Goal: Task Accomplishment & Management: Manage account settings

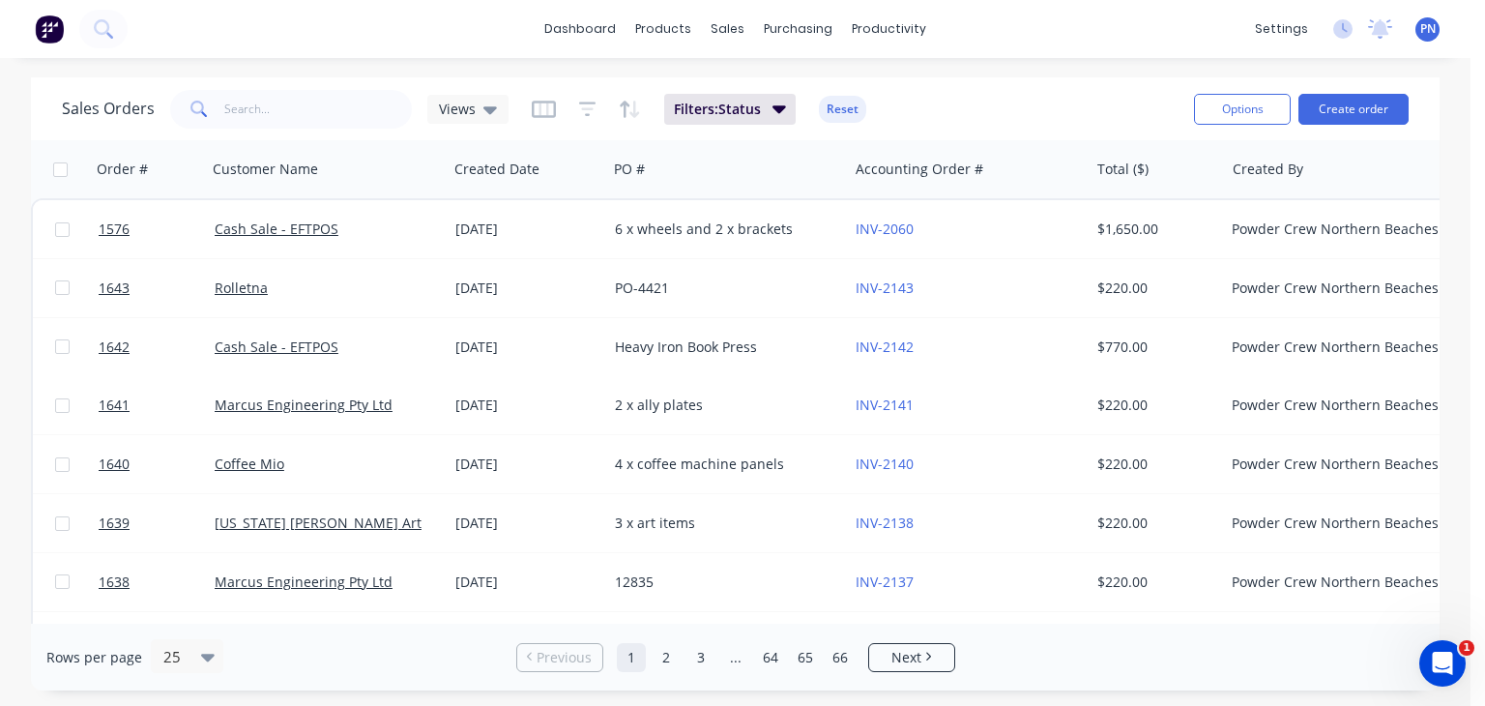
click at [20, 126] on div "Sales Orders Views Filters: Status Reset Options Create order Order # Customer …" at bounding box center [735, 383] width 1470 height 613
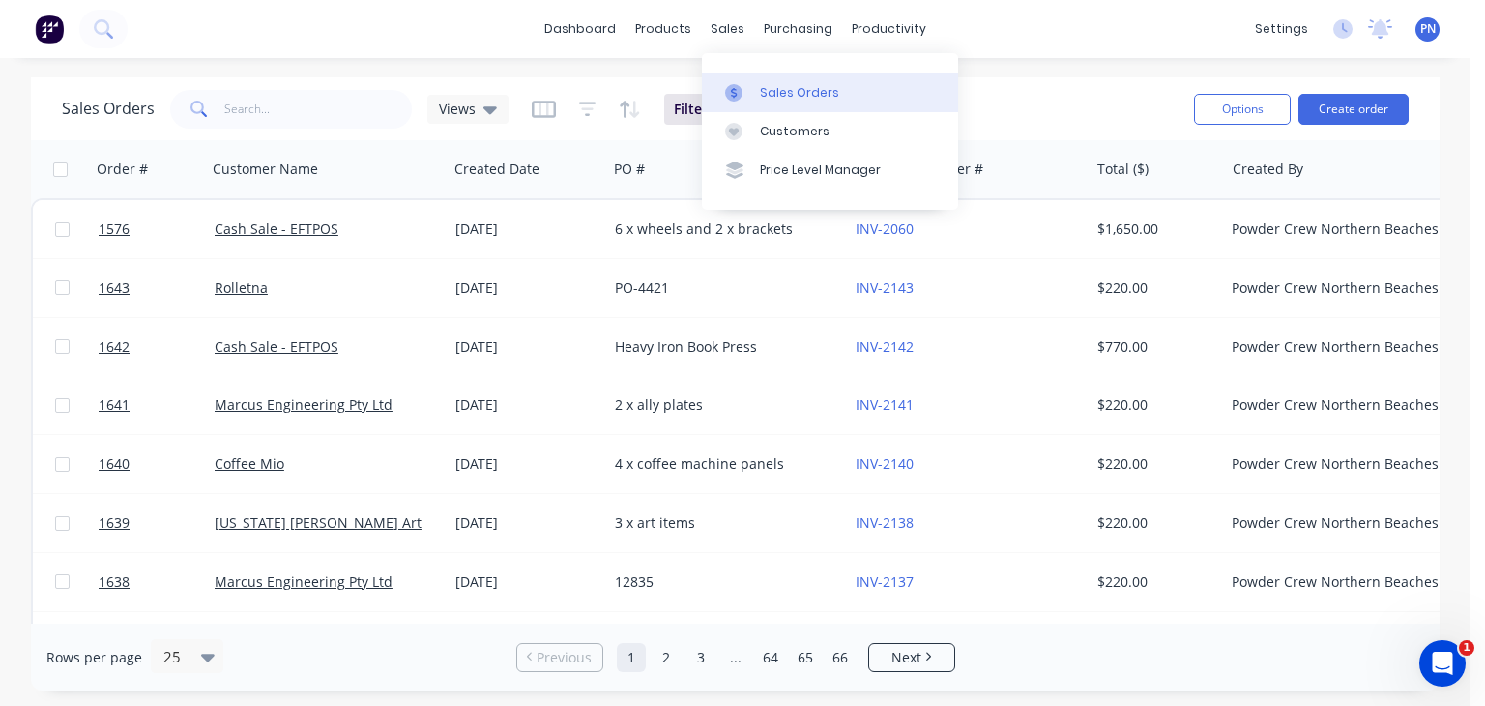
click at [771, 84] on div "Sales Orders" at bounding box center [799, 92] width 79 height 17
click at [780, 90] on div "Sales Orders" at bounding box center [799, 92] width 79 height 17
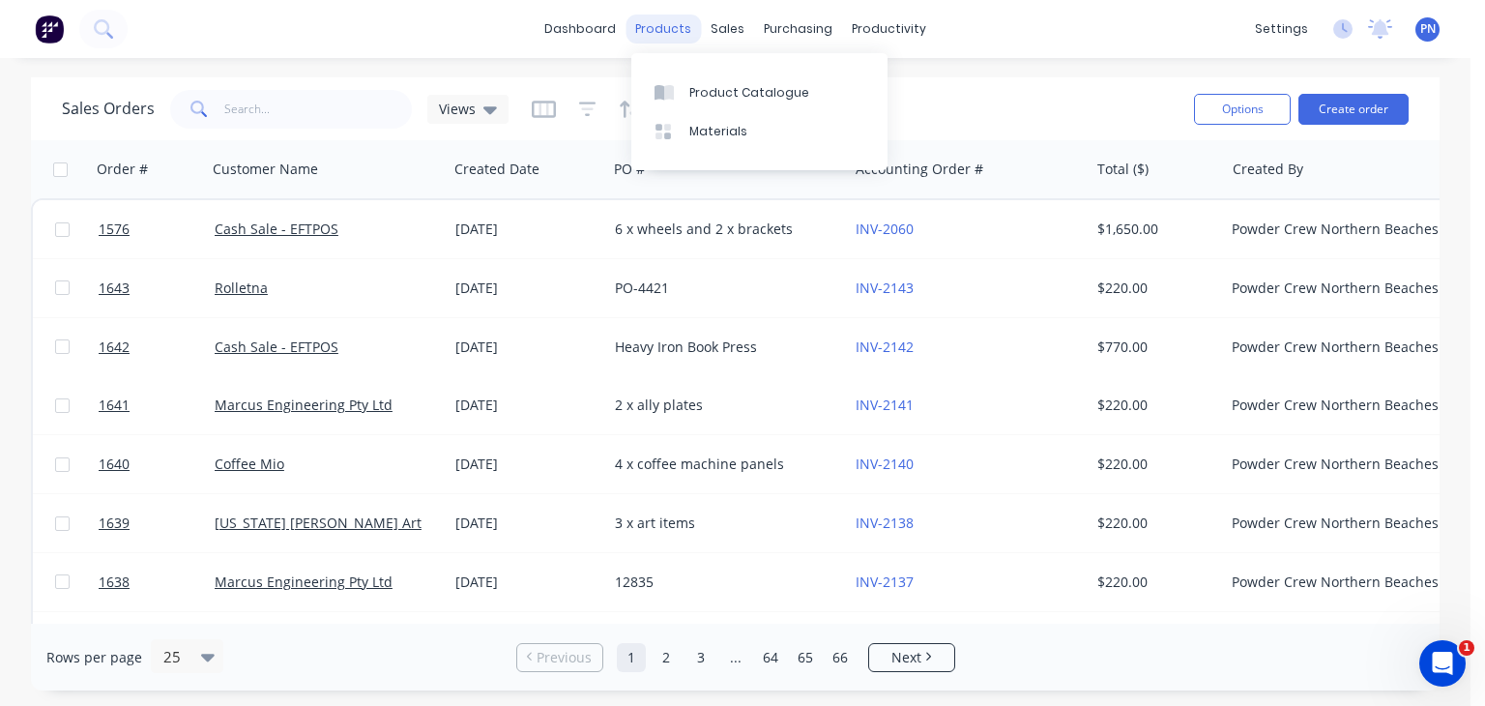
click at [677, 31] on div "products" at bounding box center [663, 29] width 75 height 29
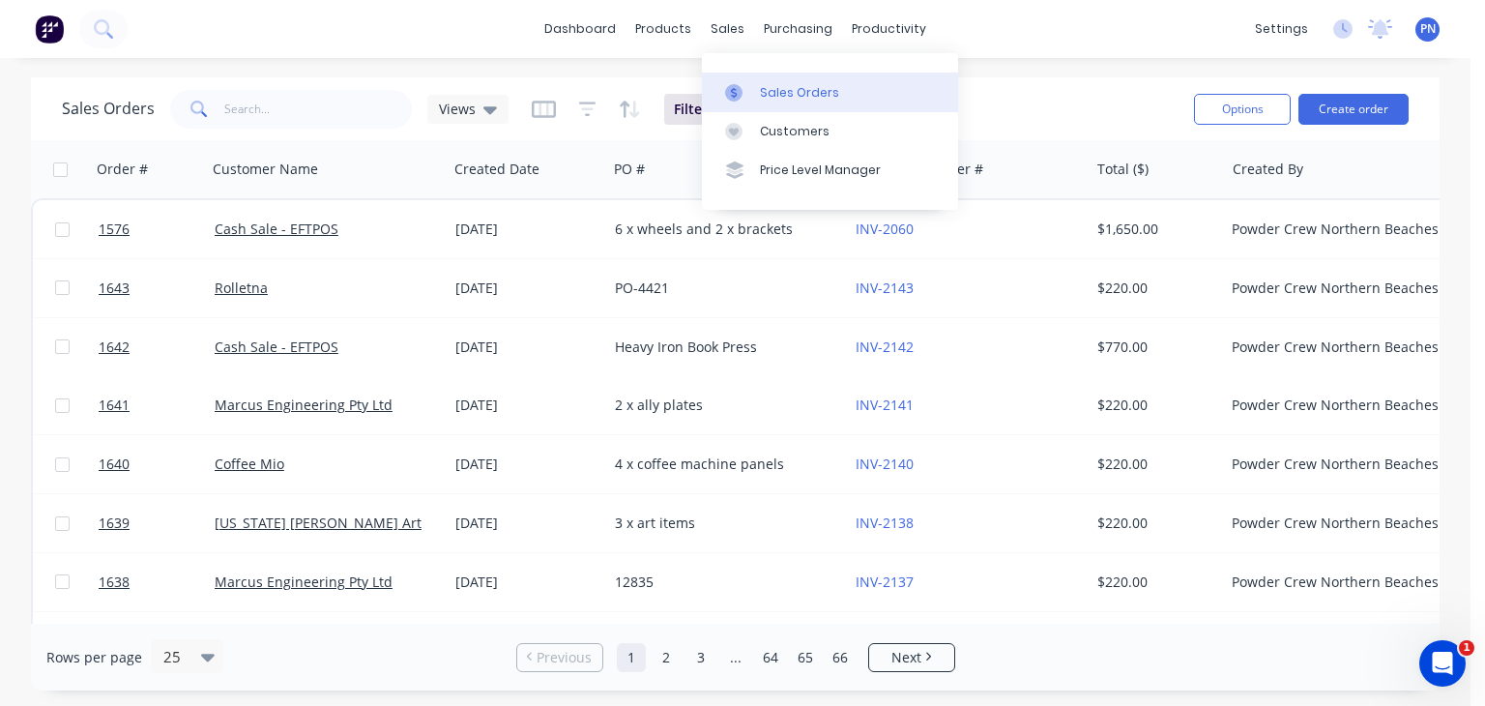
click at [753, 85] on div at bounding box center [739, 92] width 29 height 17
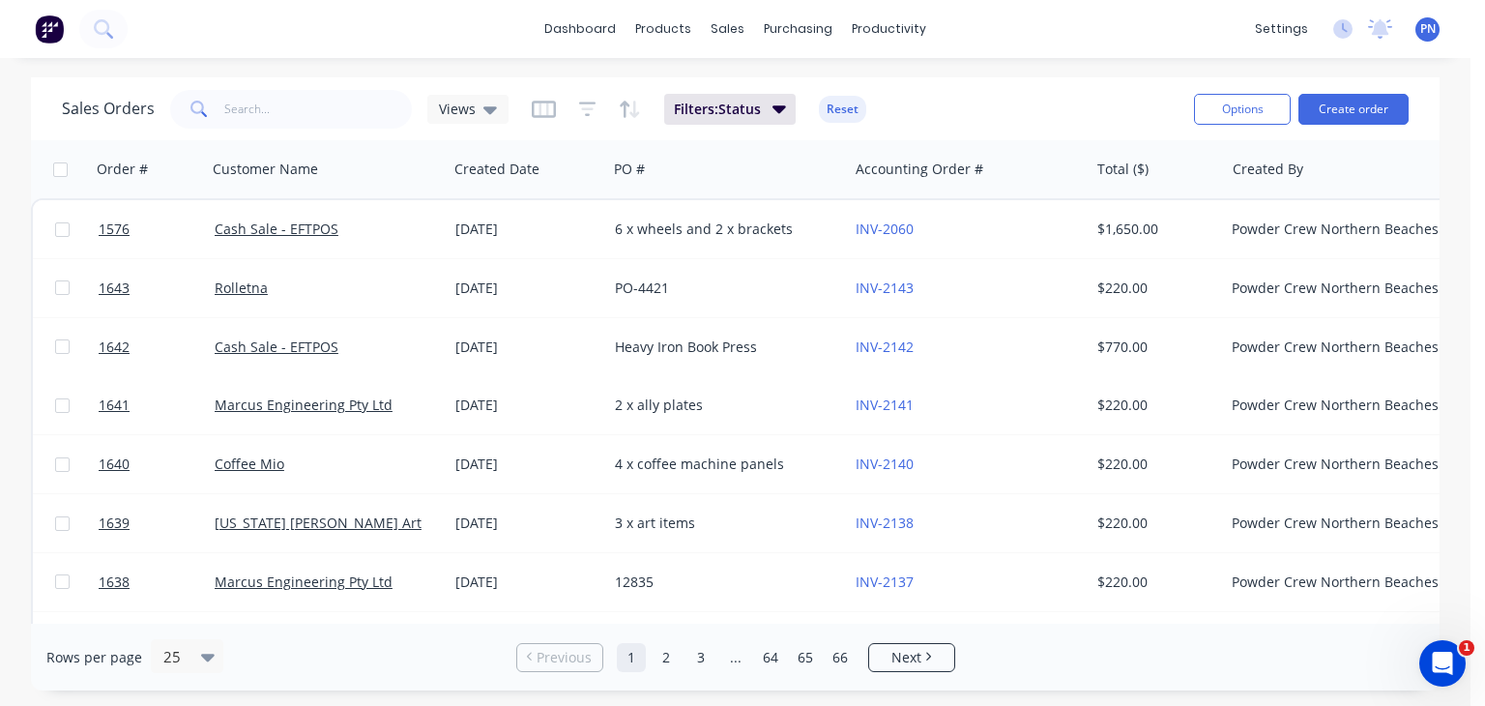
click at [60, 26] on img at bounding box center [49, 29] width 29 height 29
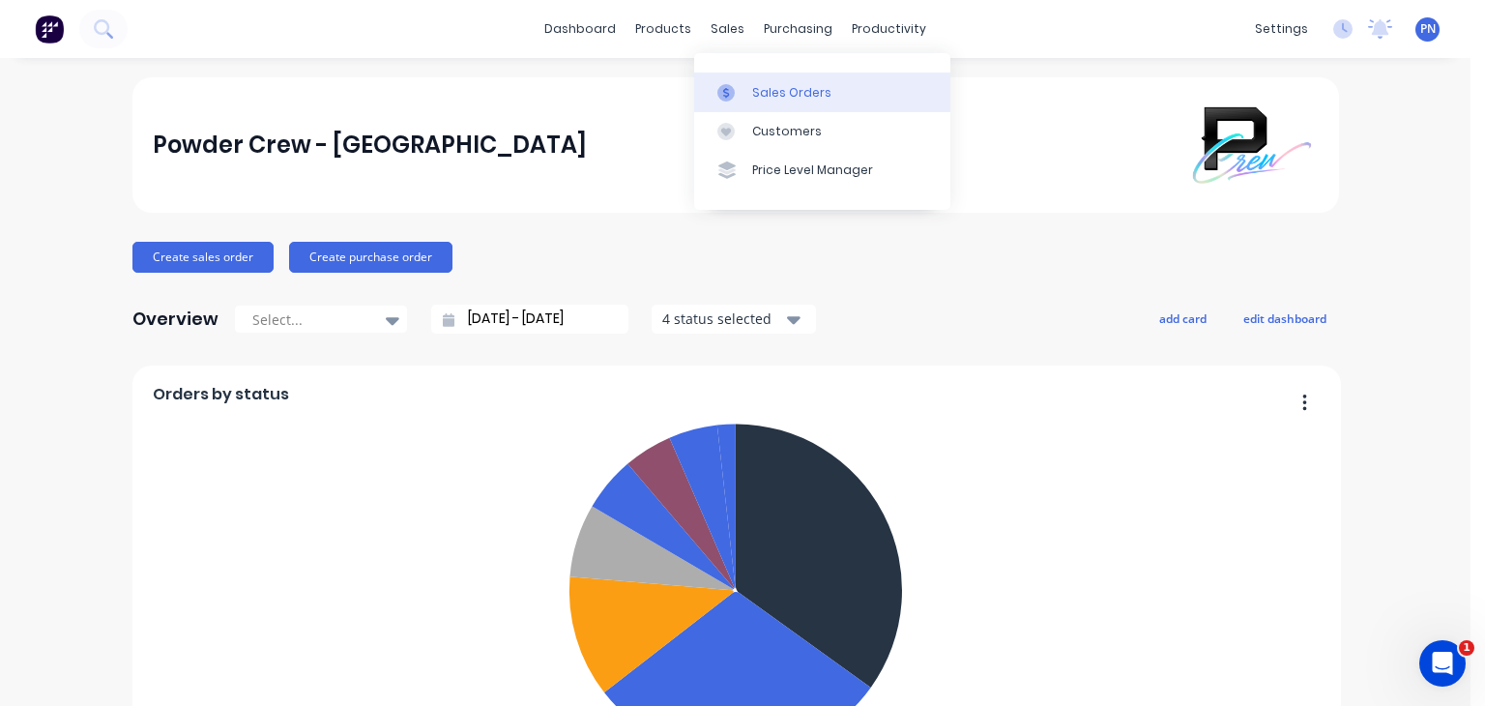
click at [754, 91] on div "Sales Orders" at bounding box center [791, 92] width 79 height 17
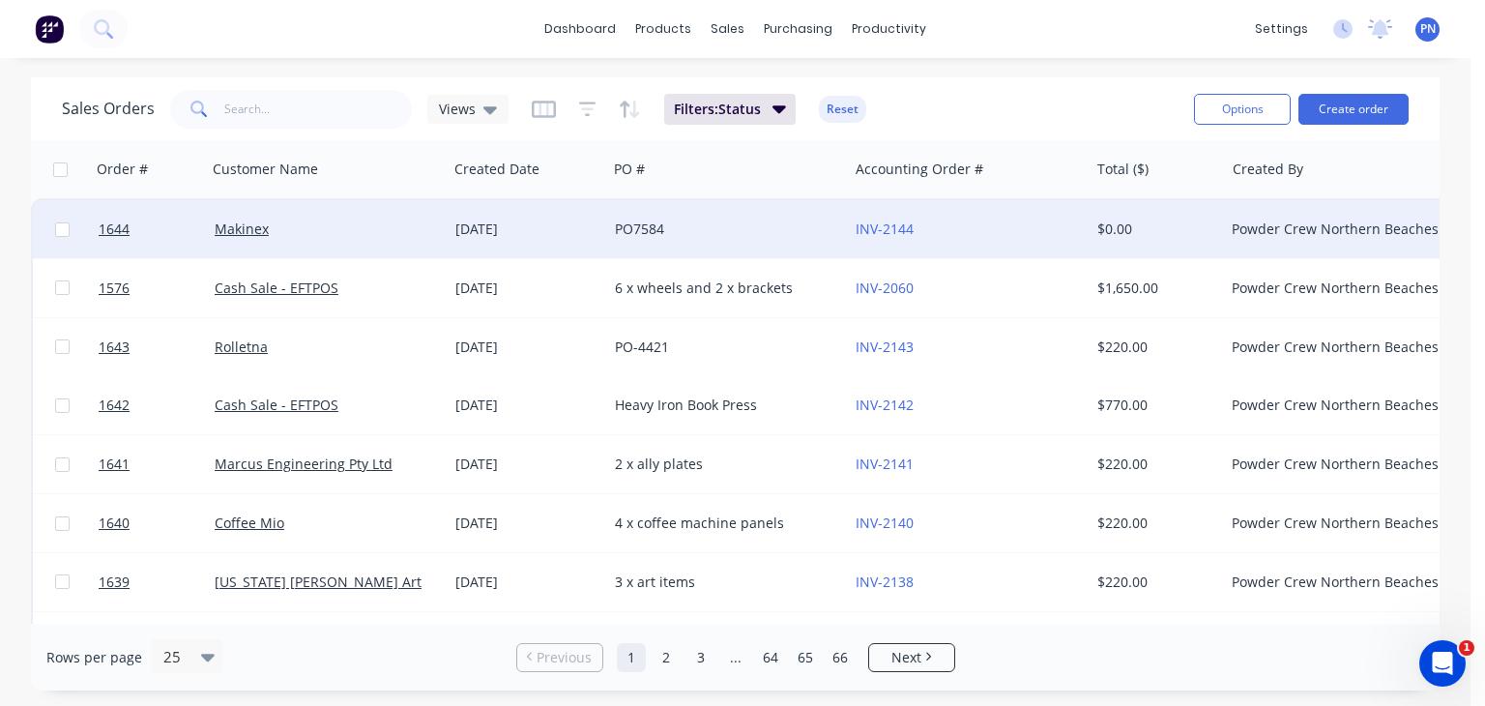
click at [721, 230] on div "PO7584" at bounding box center [722, 228] width 215 height 19
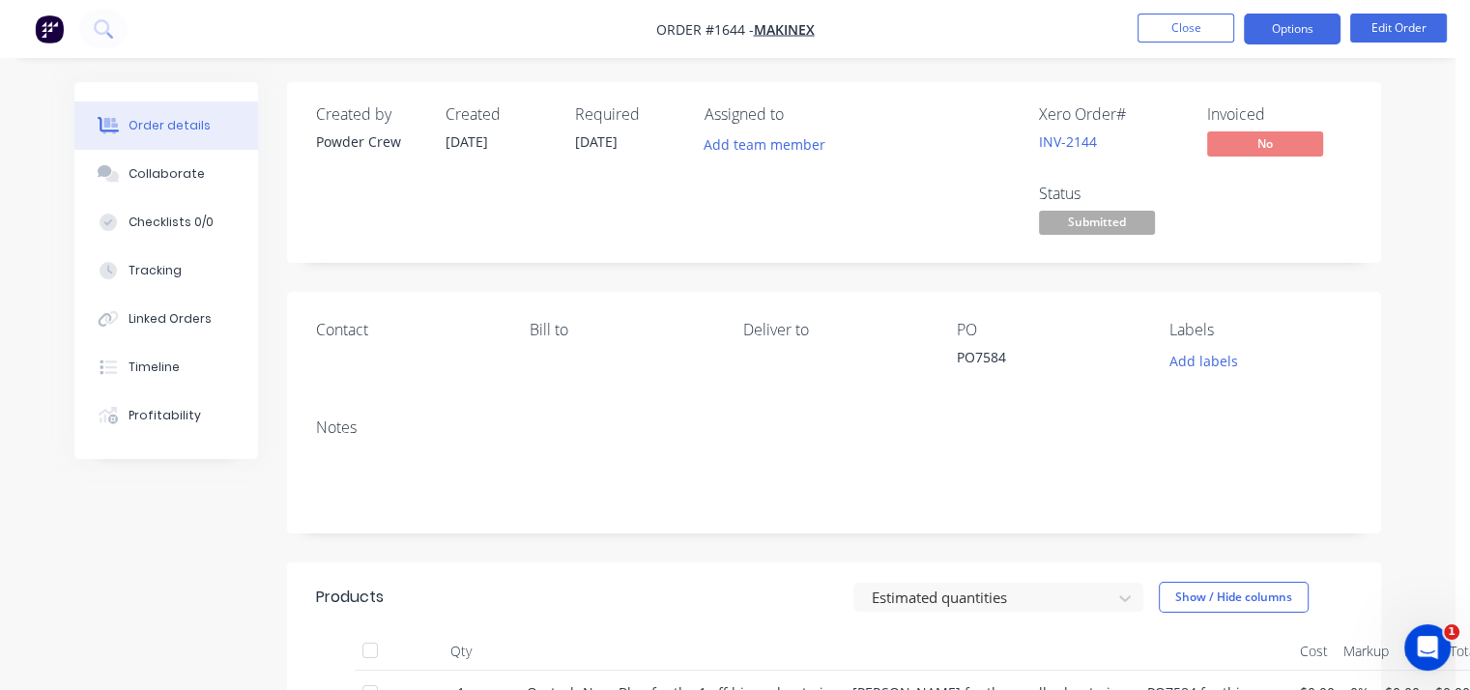
click at [1298, 32] on button "Options" at bounding box center [1292, 29] width 97 height 31
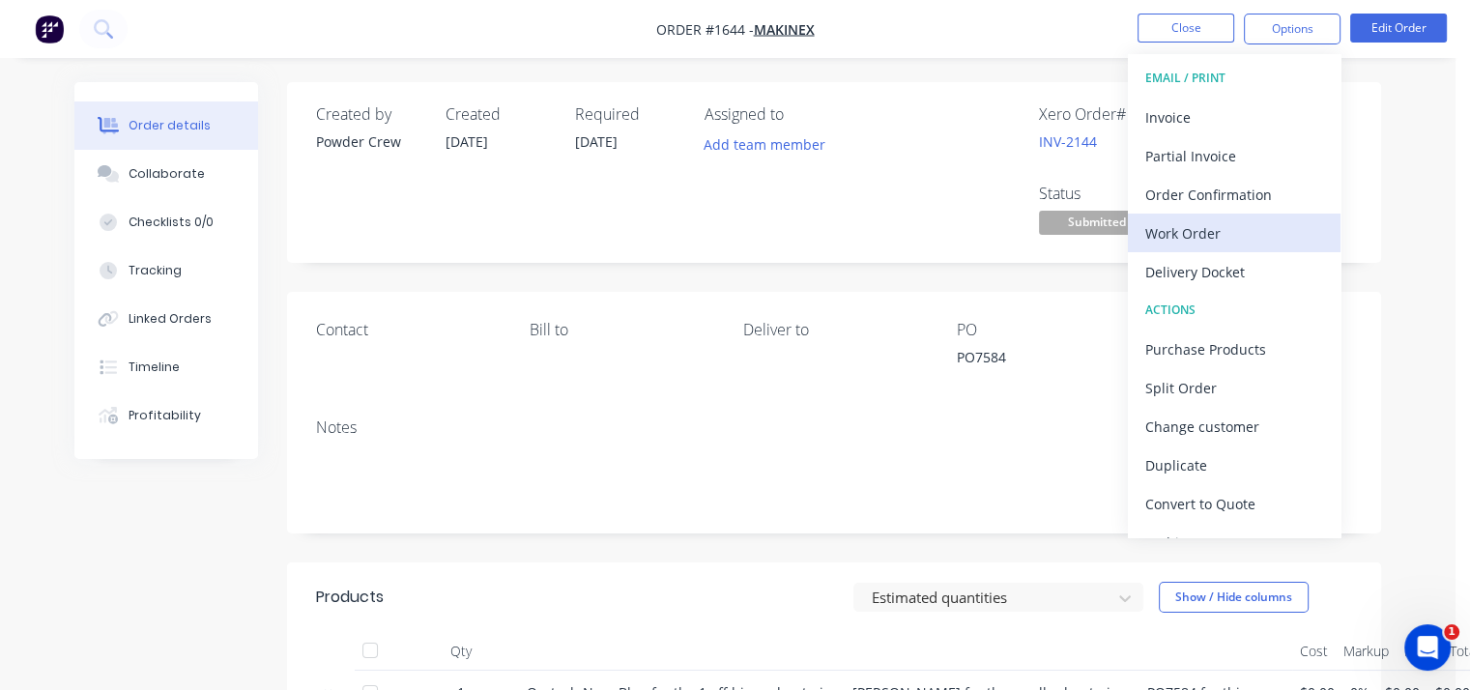
click at [1223, 228] on div "Work Order" at bounding box center [1235, 233] width 178 height 28
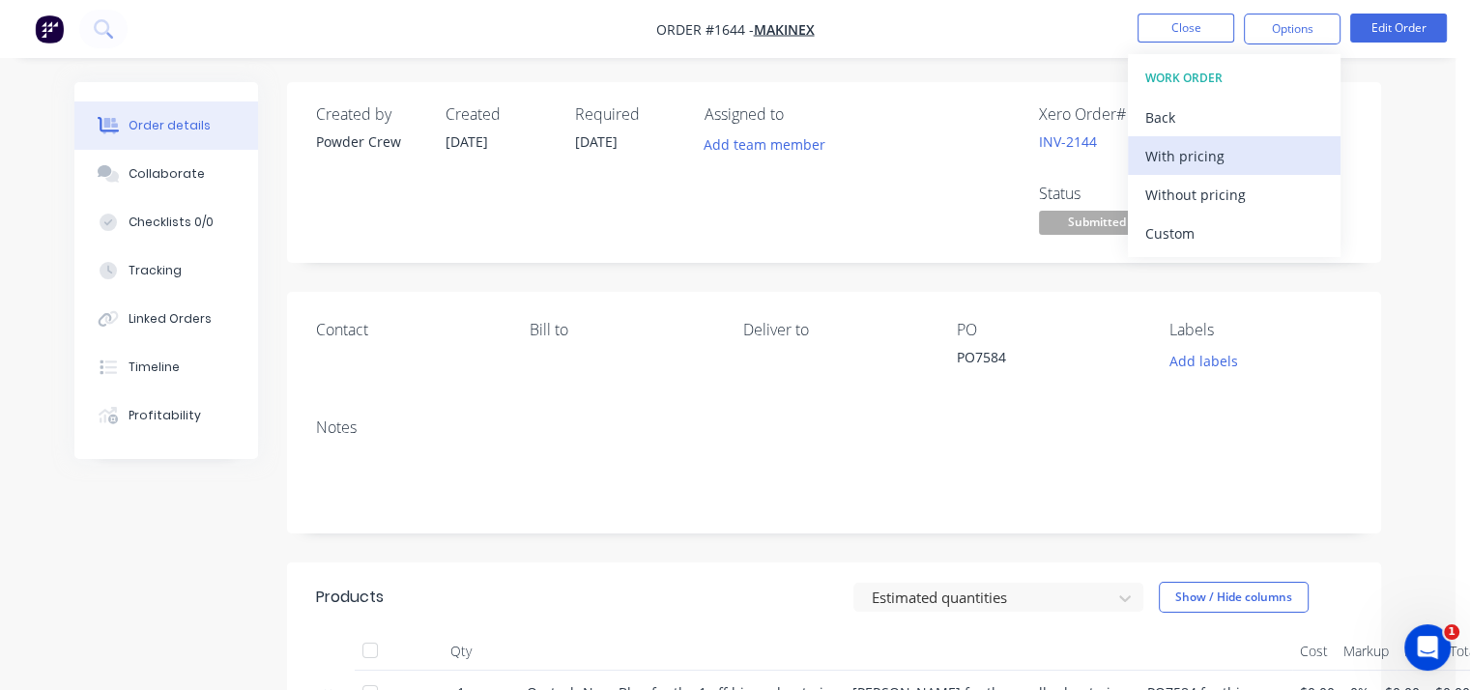
click at [1235, 158] on div "With pricing" at bounding box center [1235, 156] width 178 height 28
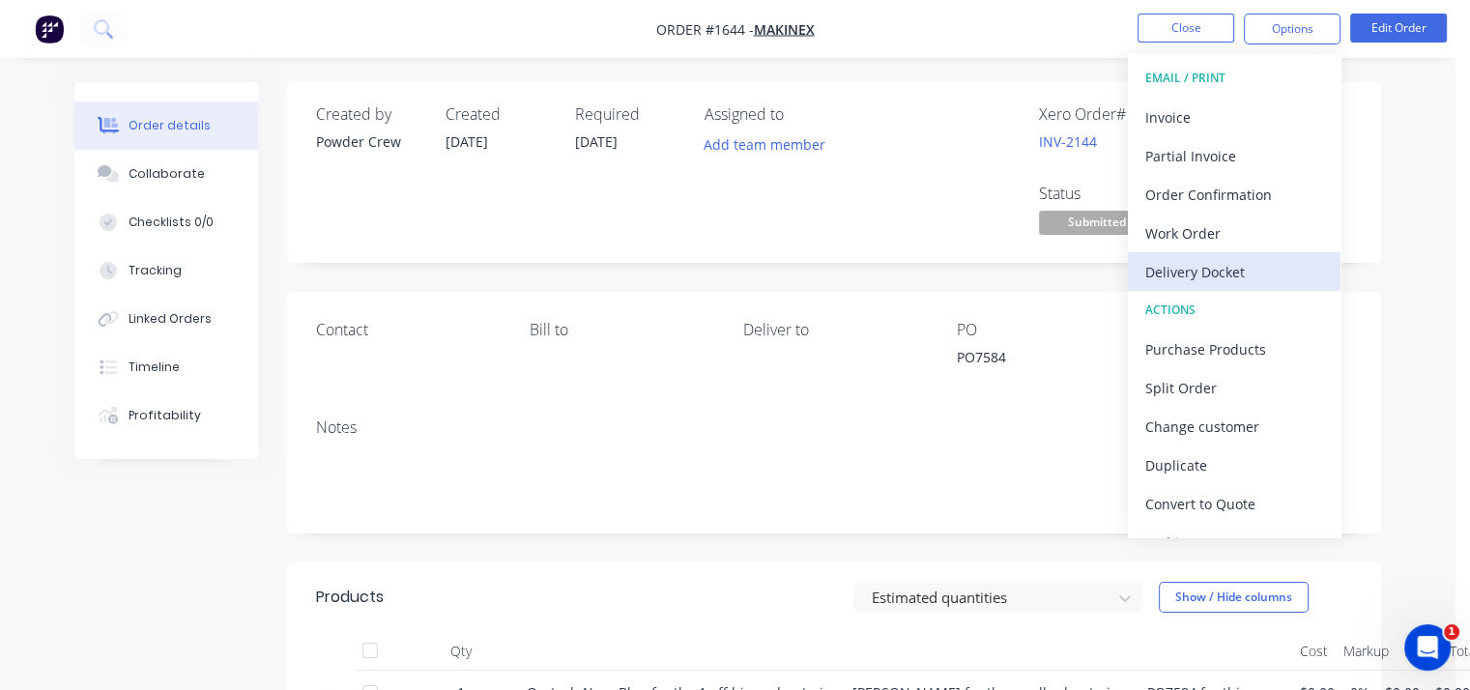
click at [1254, 265] on div "Delivery Docket" at bounding box center [1235, 272] width 178 height 28
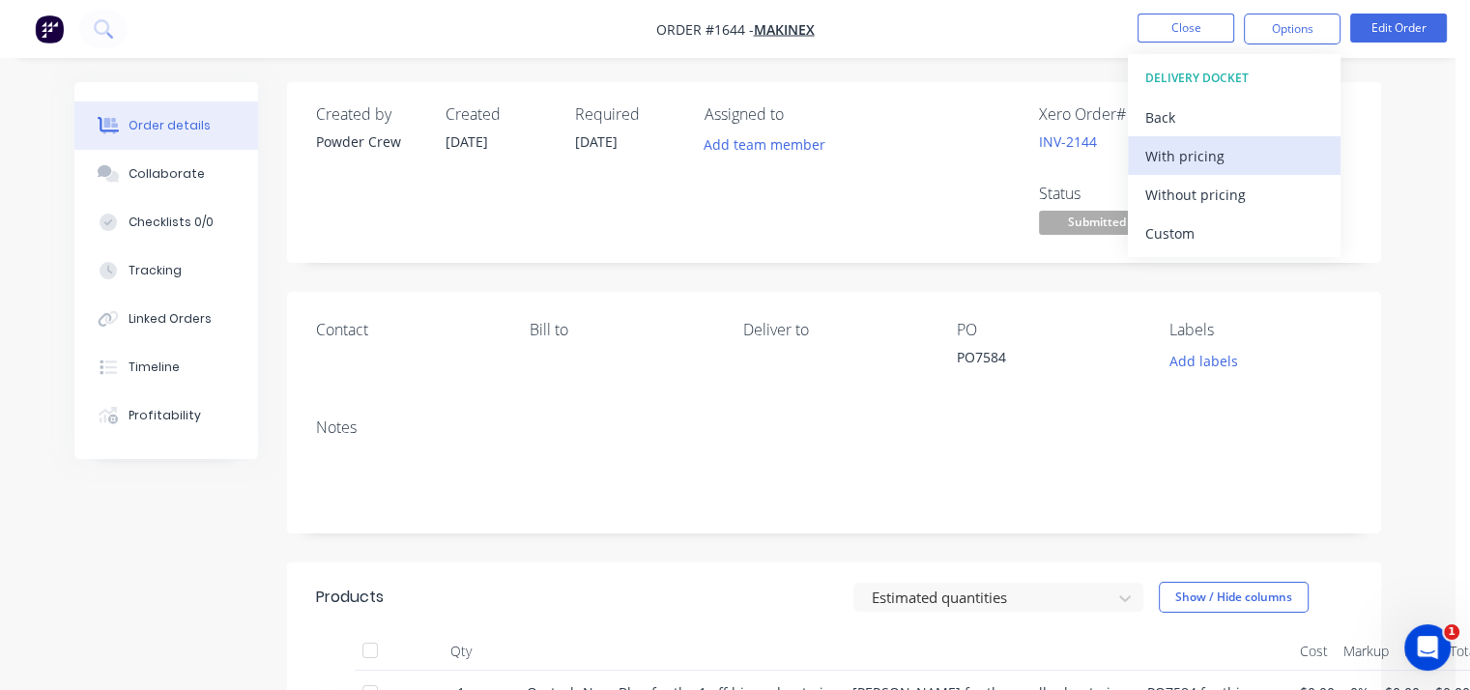
click at [1233, 162] on div "With pricing" at bounding box center [1235, 156] width 178 height 28
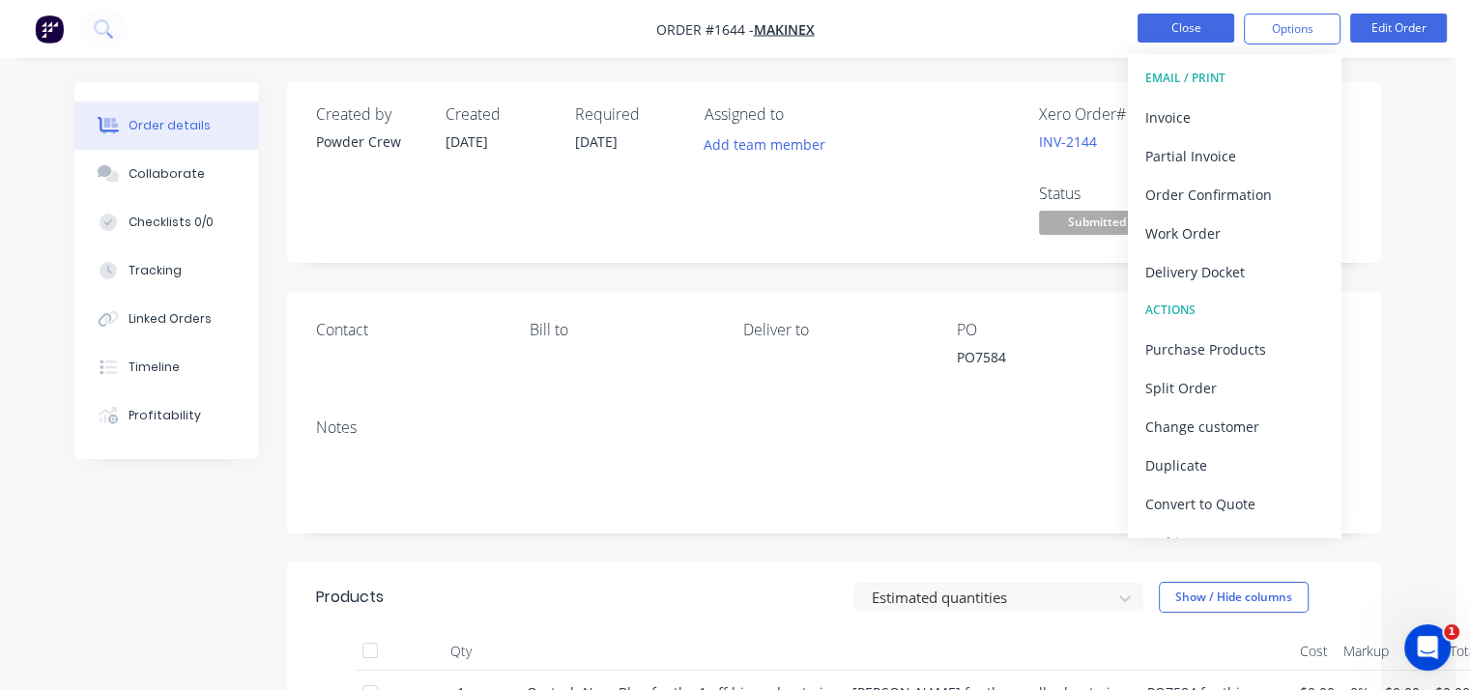
click at [1203, 28] on button "Close" at bounding box center [1186, 28] width 97 height 29
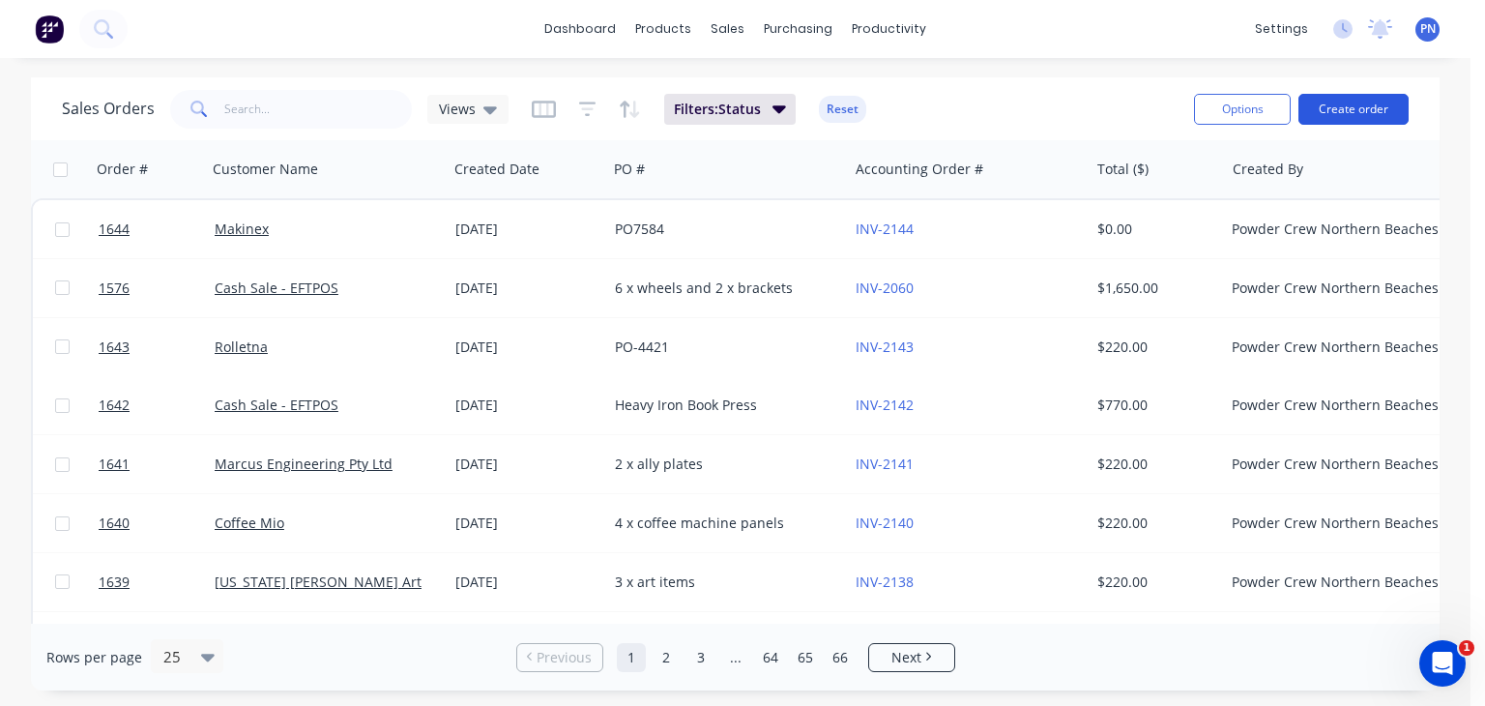
click at [1377, 104] on button "Create order" at bounding box center [1353, 109] width 110 height 31
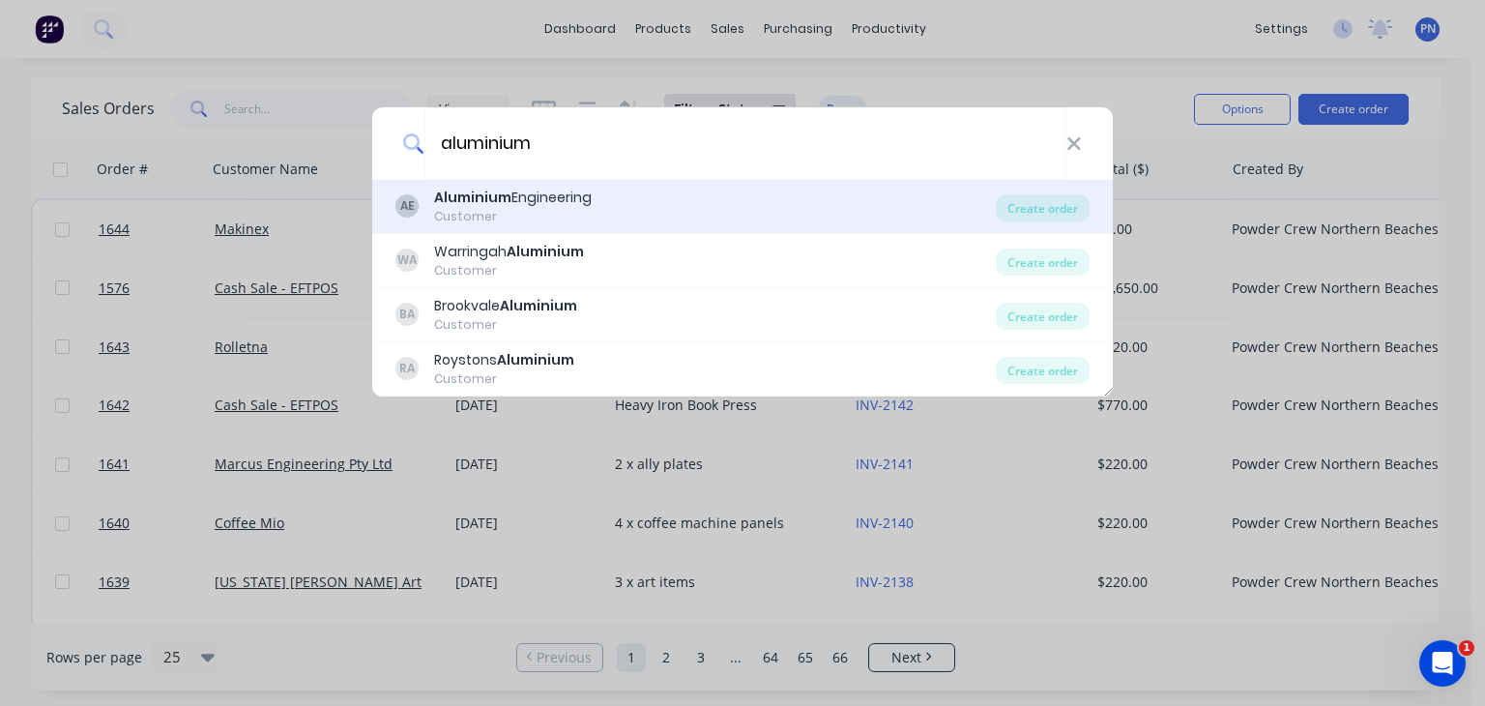
type input "aluminium"
click at [558, 201] on div "Aluminium Engineering" at bounding box center [513, 198] width 158 height 20
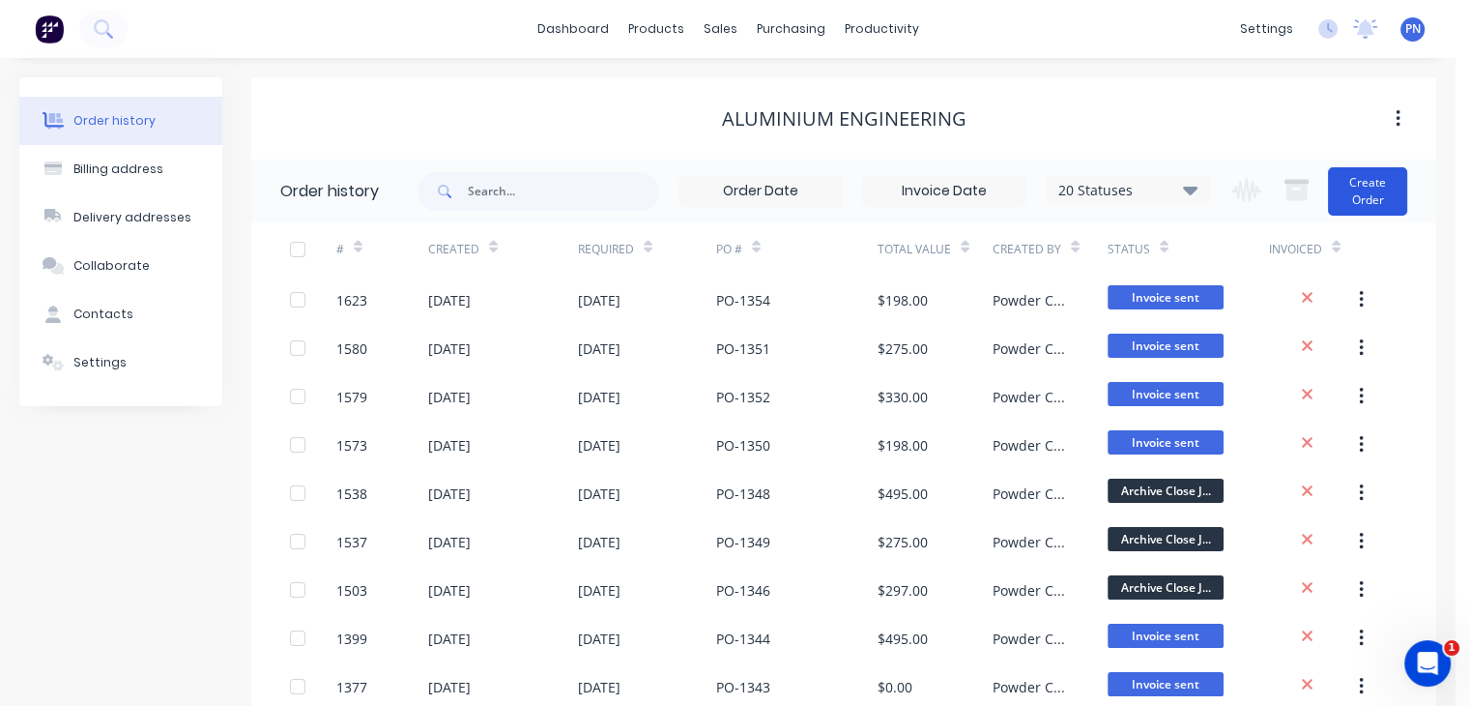
click at [1358, 188] on button "Create Order" at bounding box center [1367, 191] width 79 height 48
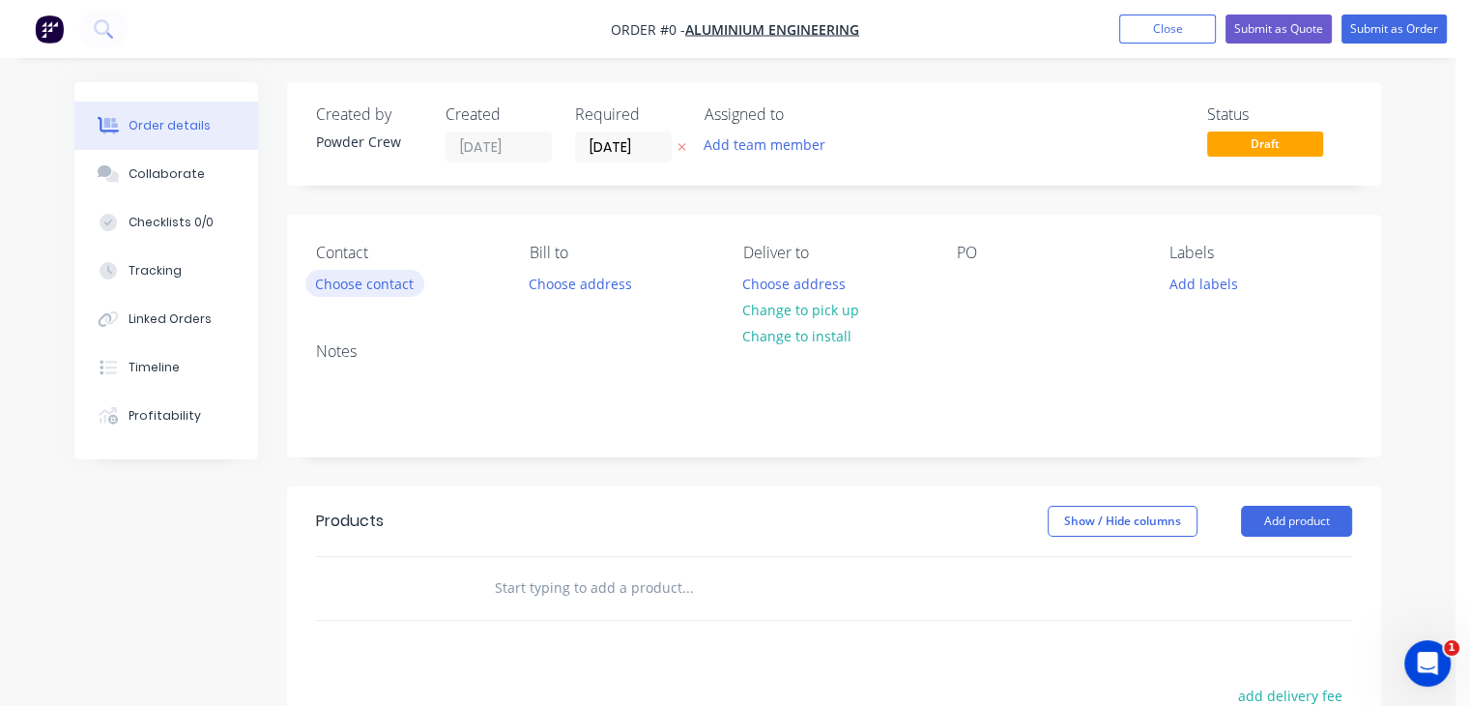
click at [376, 282] on button "Choose contact" at bounding box center [365, 283] width 119 height 26
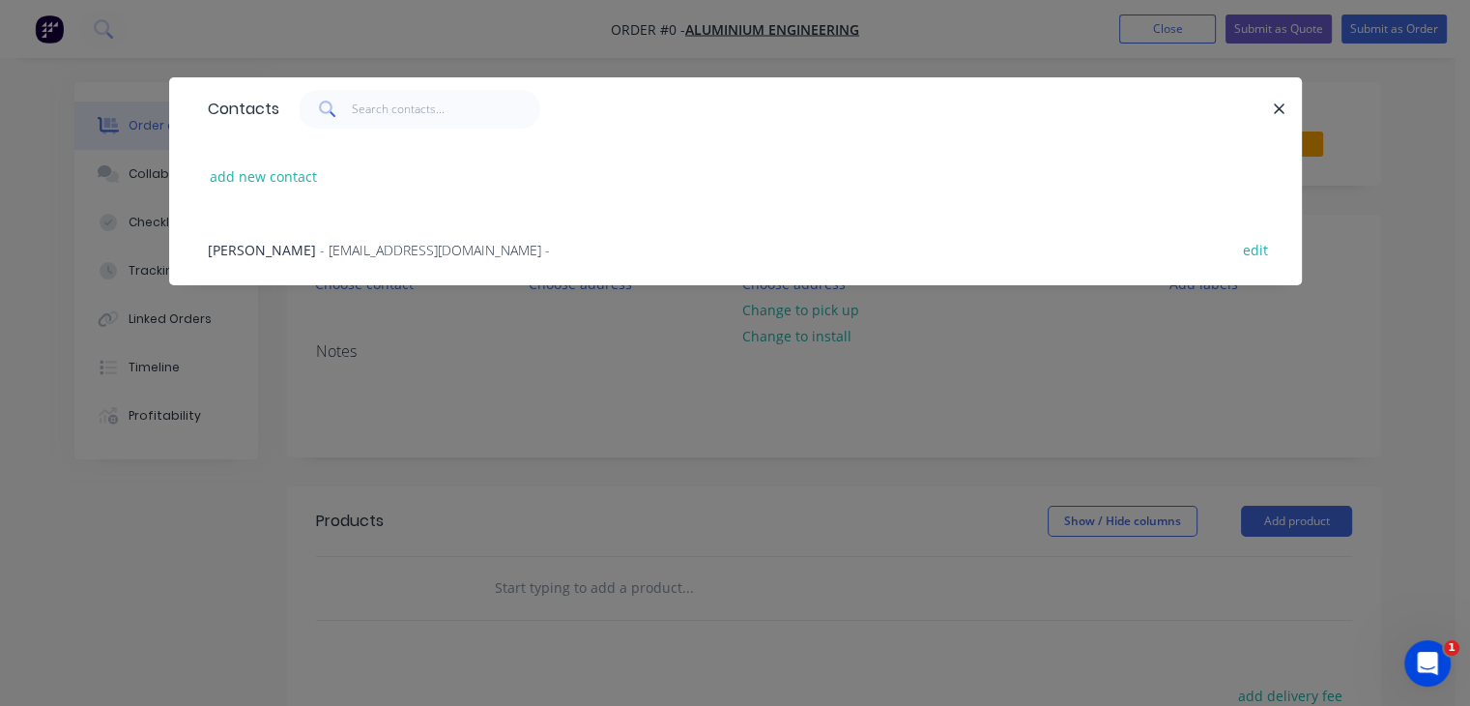
click at [320, 248] on span "- [EMAIL_ADDRESS][DOMAIN_NAME] -" at bounding box center [435, 250] width 230 height 18
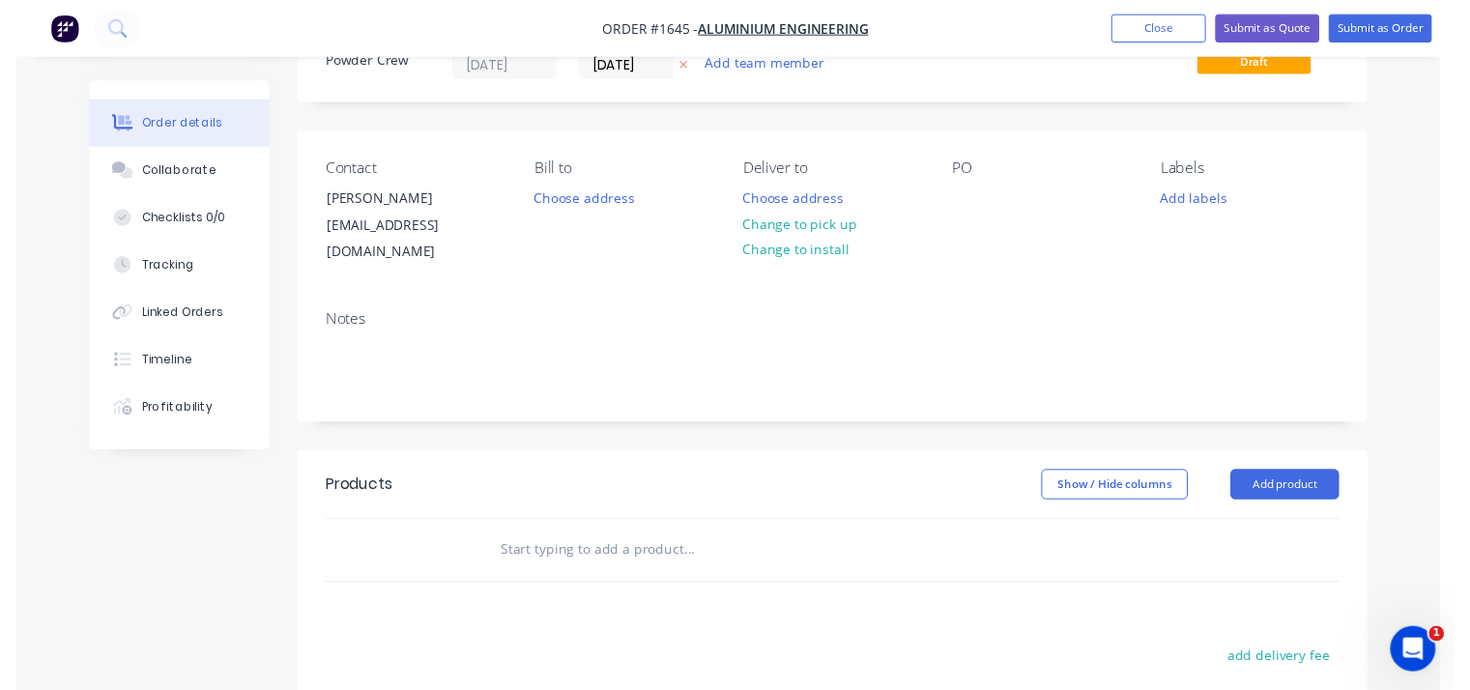
scroll to position [193, 0]
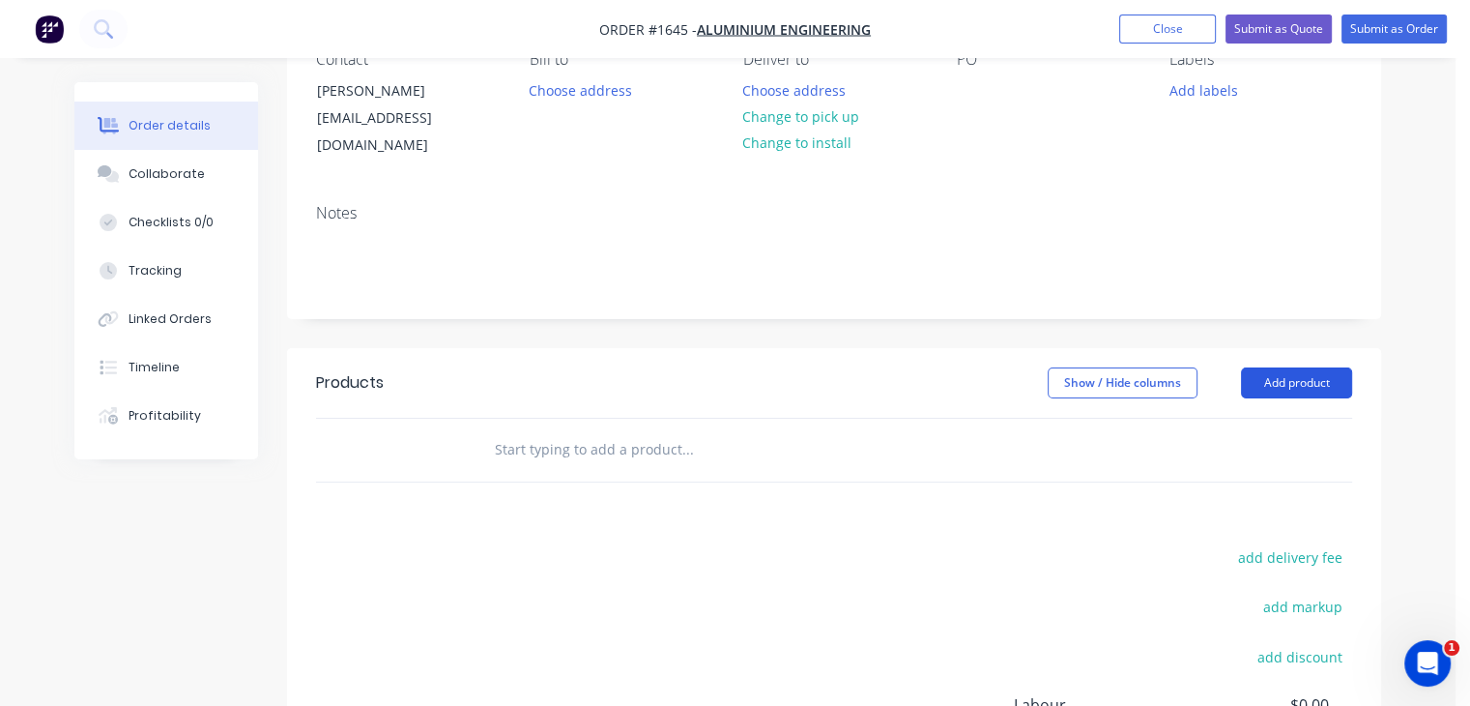
click at [1326, 367] on button "Add product" at bounding box center [1296, 382] width 111 height 31
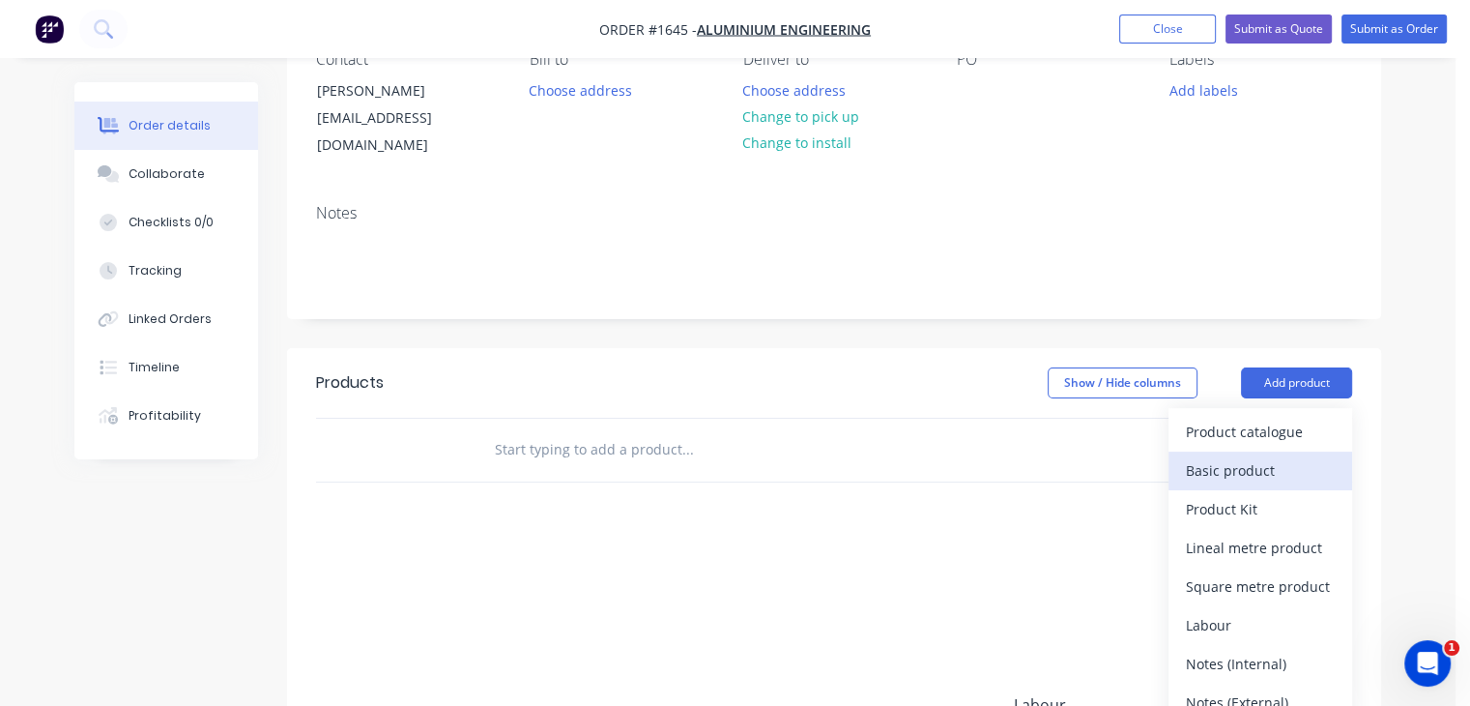
click at [1238, 456] on div "Basic product" at bounding box center [1260, 470] width 149 height 28
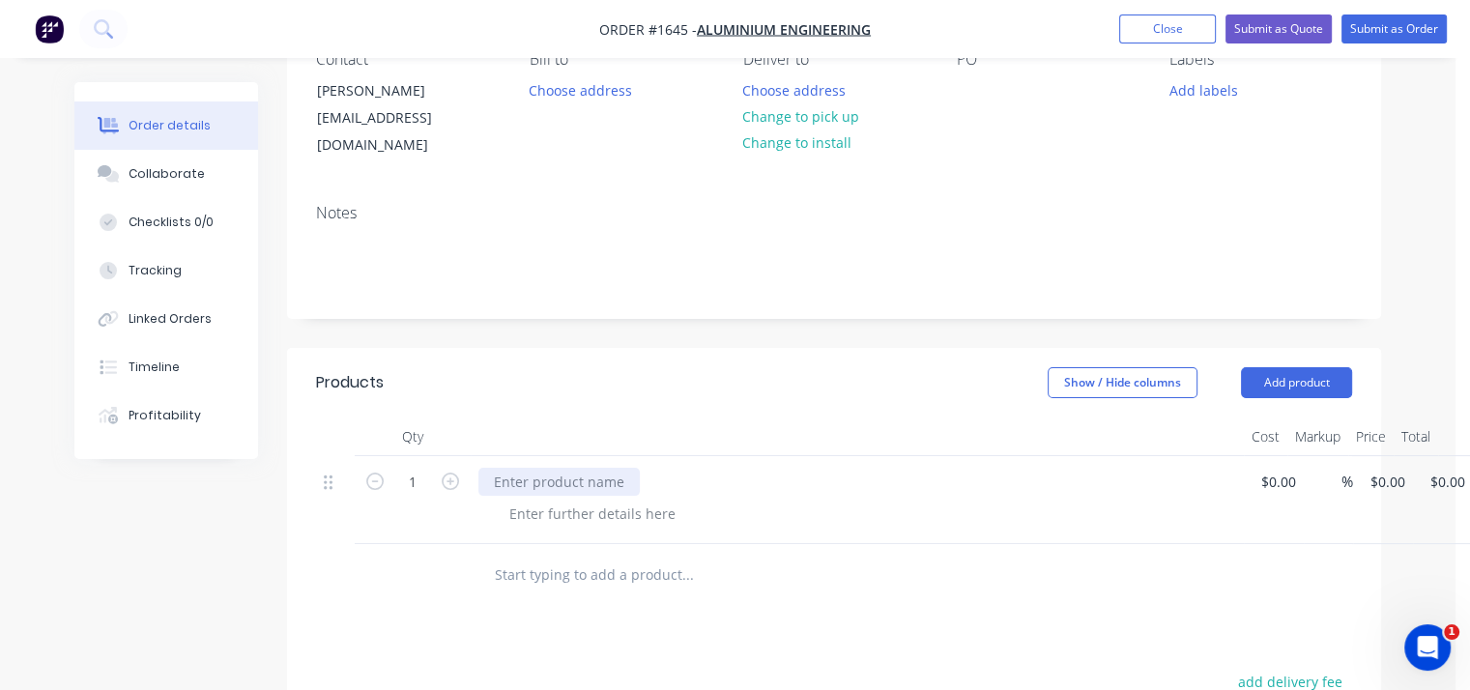
click at [559, 468] on div at bounding box center [559, 482] width 161 height 28
paste div
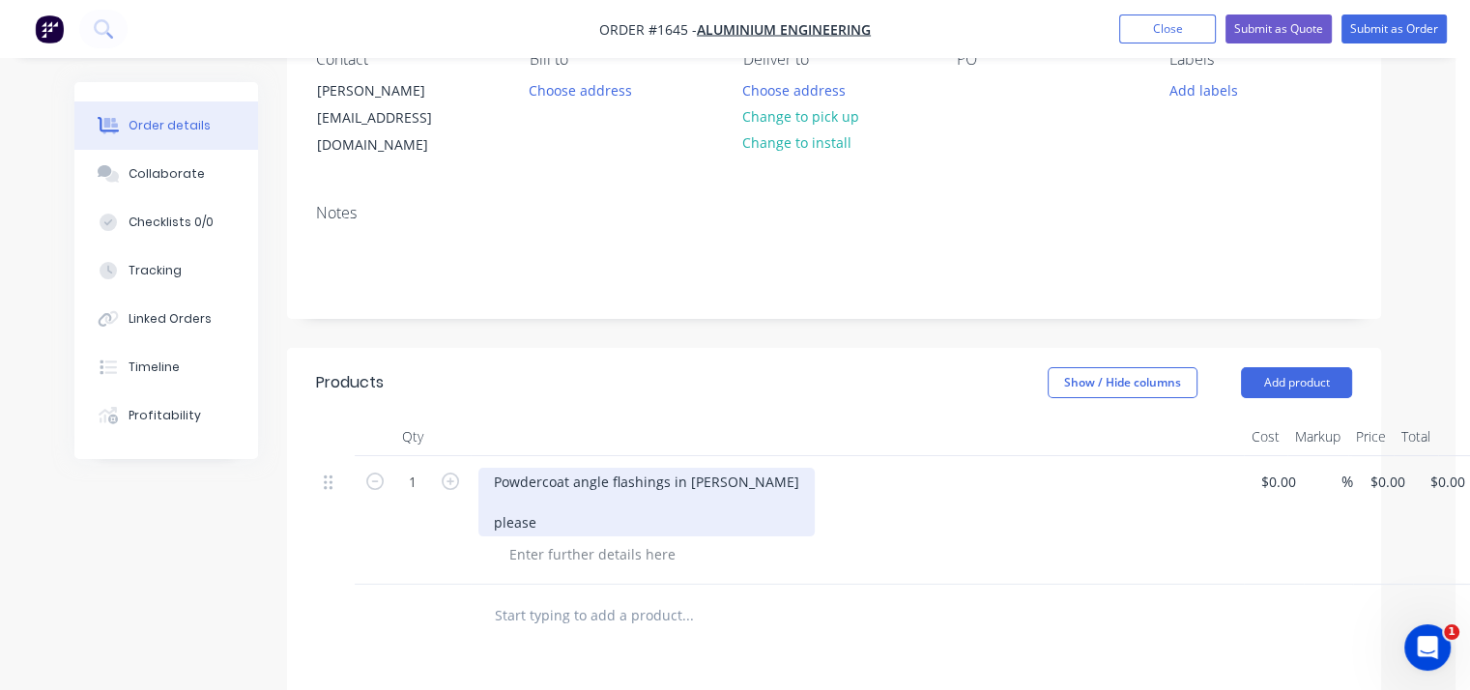
click at [492, 468] on div "Powdercoat angle flashings in [PERSON_NAME] please" at bounding box center [647, 502] width 336 height 69
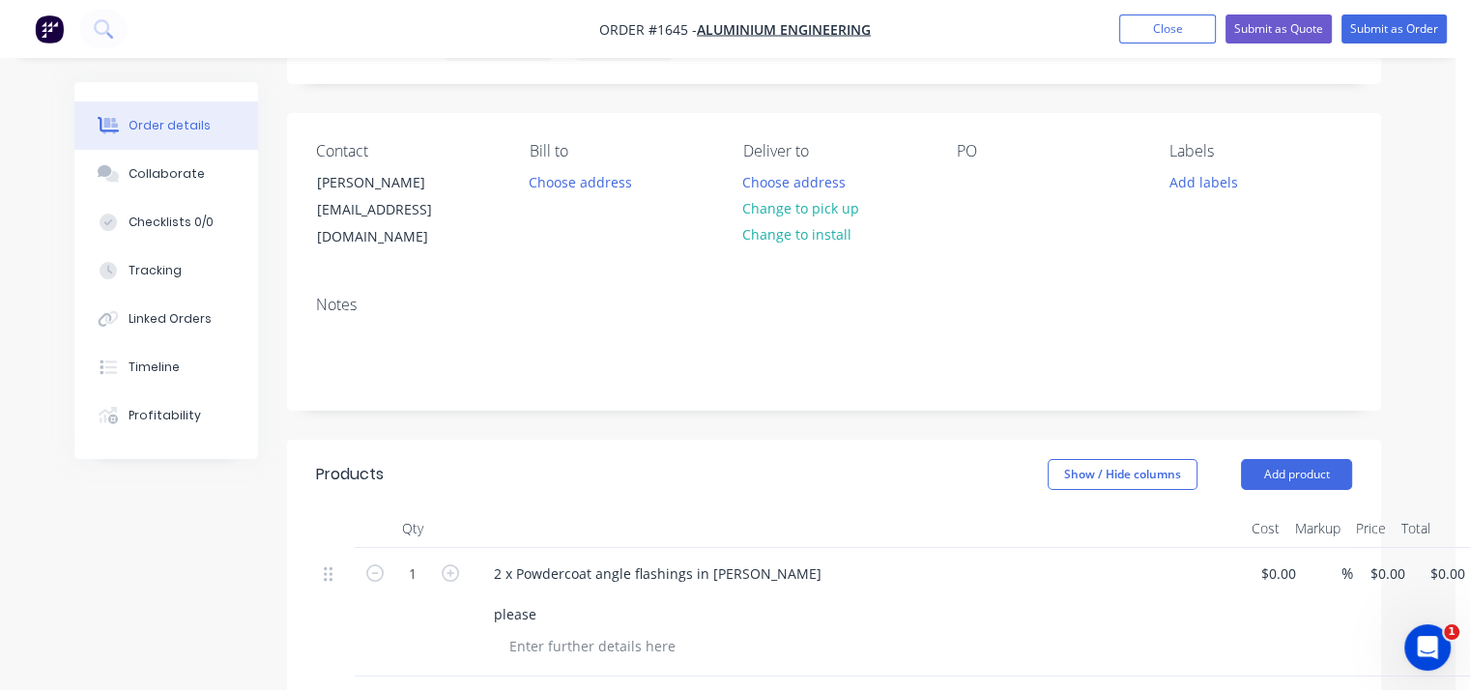
scroll to position [0, 0]
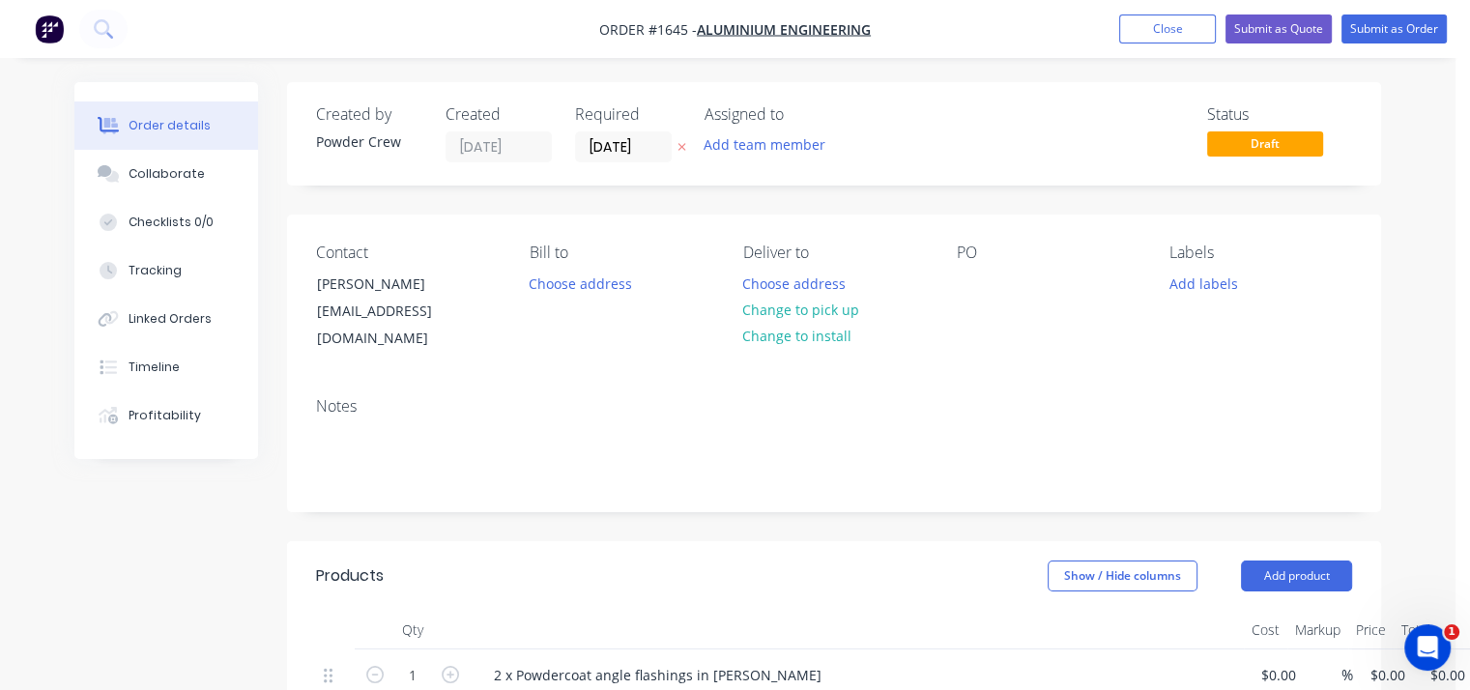
click at [992, 275] on div "PO" at bounding box center [1047, 298] width 183 height 109
click at [955, 275] on div "Contact [PERSON_NAME] [EMAIL_ADDRESS][DOMAIN_NAME] Bill to Choose address Deliv…" at bounding box center [834, 298] width 1094 height 167
click at [967, 277] on div at bounding box center [971, 284] width 31 height 28
paste div
click at [1196, 294] on button "Add labels" at bounding box center [1203, 283] width 89 height 26
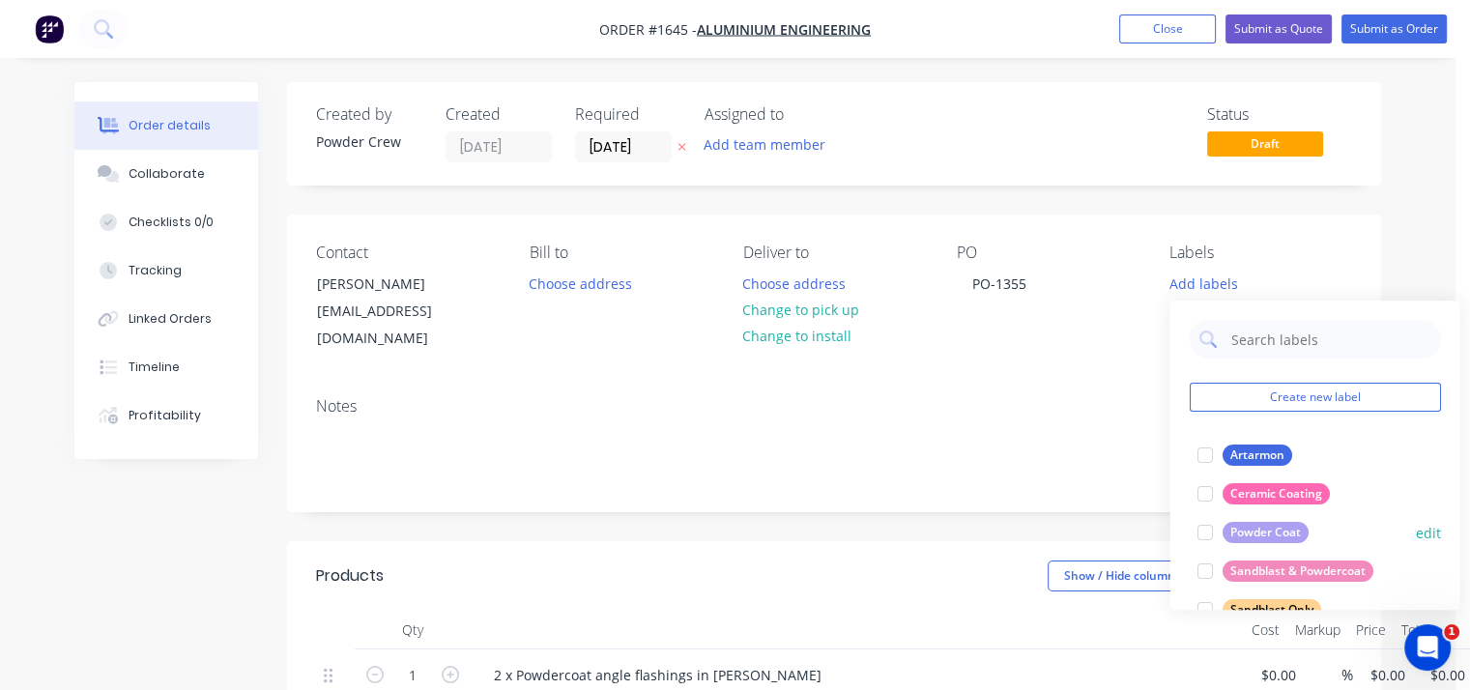
click at [1266, 533] on div "Powder Coat" at bounding box center [1265, 532] width 86 height 21
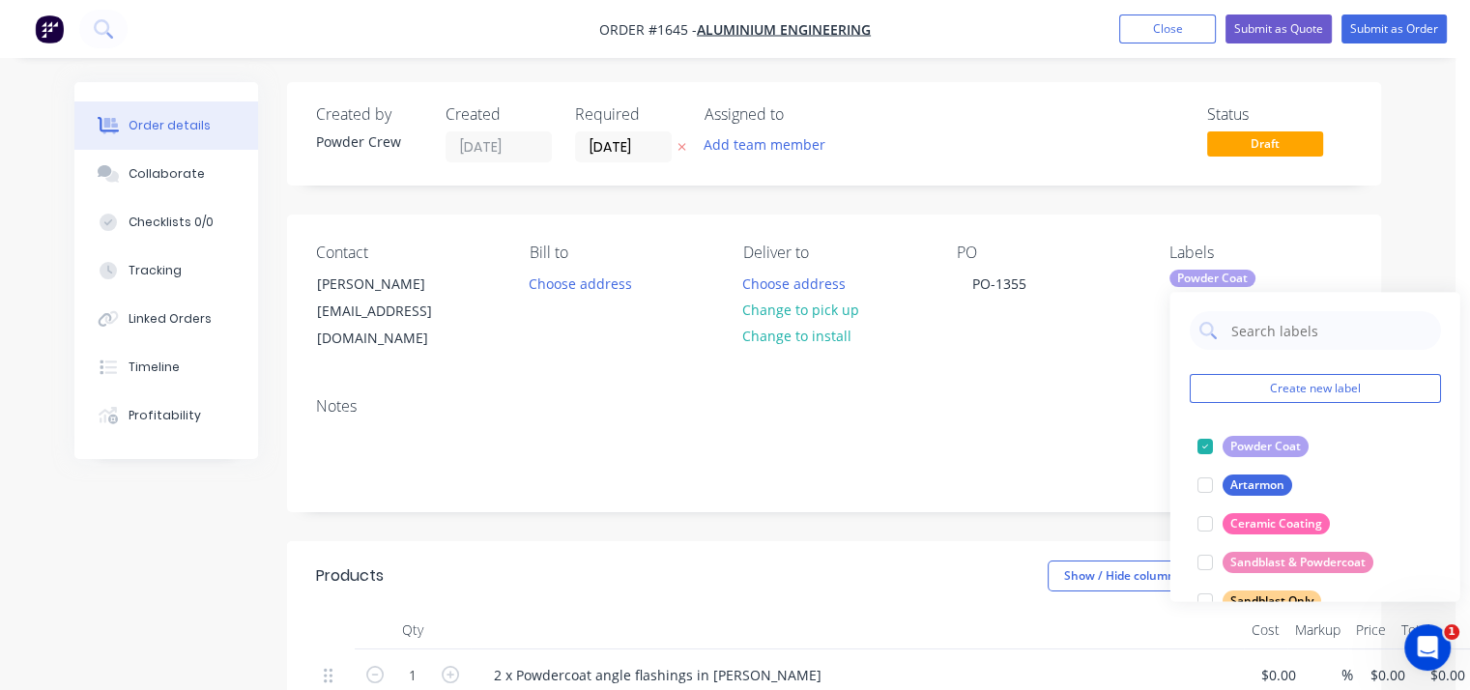
click at [1357, 236] on div "Contact [PERSON_NAME] [EMAIL_ADDRESS][DOMAIN_NAME] Bill to Choose address Deliv…" at bounding box center [834, 298] width 1094 height 167
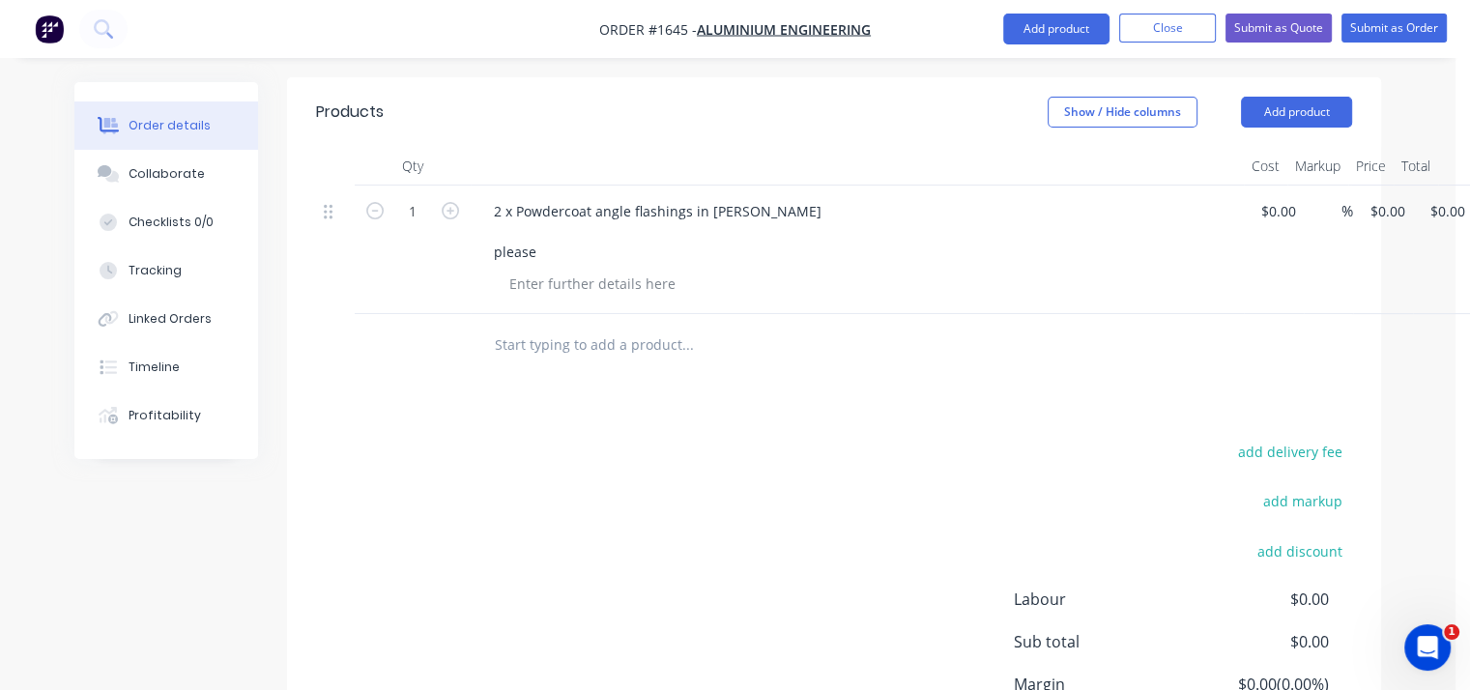
scroll to position [290, 0]
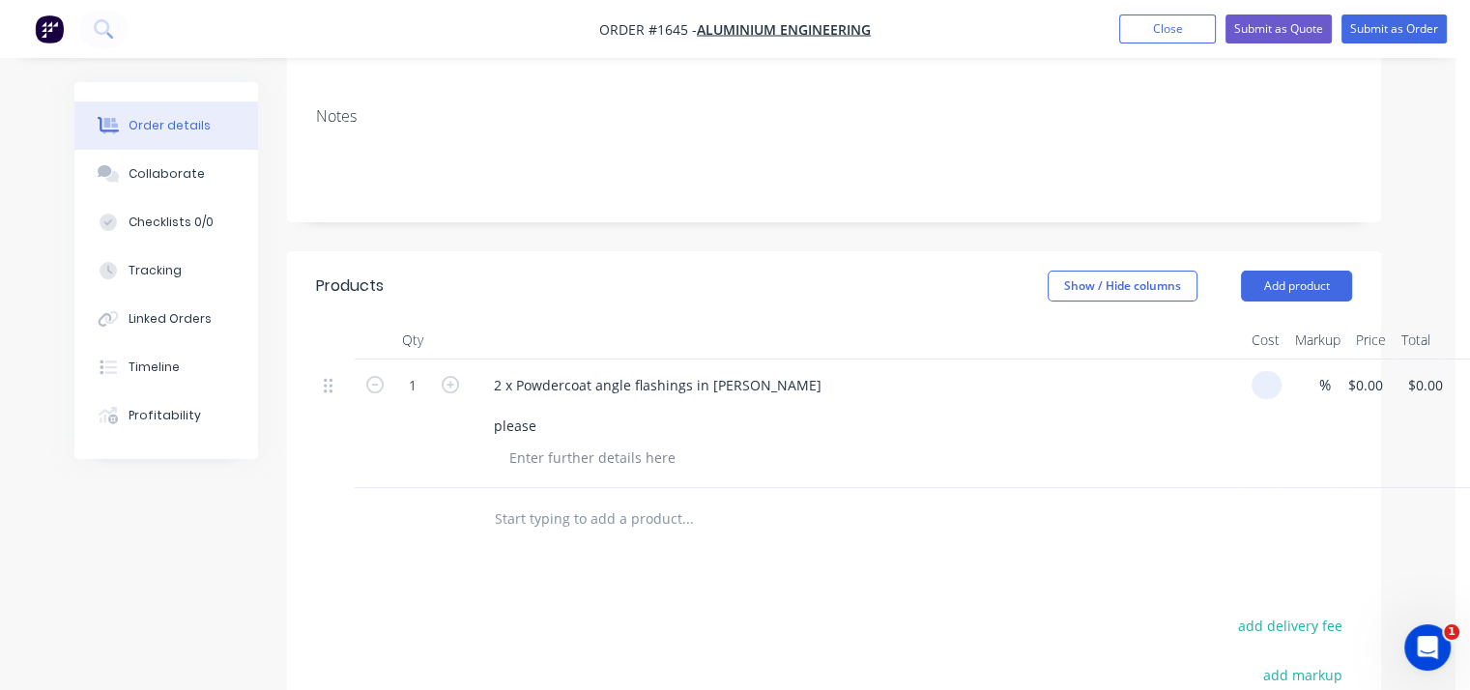
click at [1268, 371] on input at bounding box center [1271, 385] width 22 height 28
type input "$180.00"
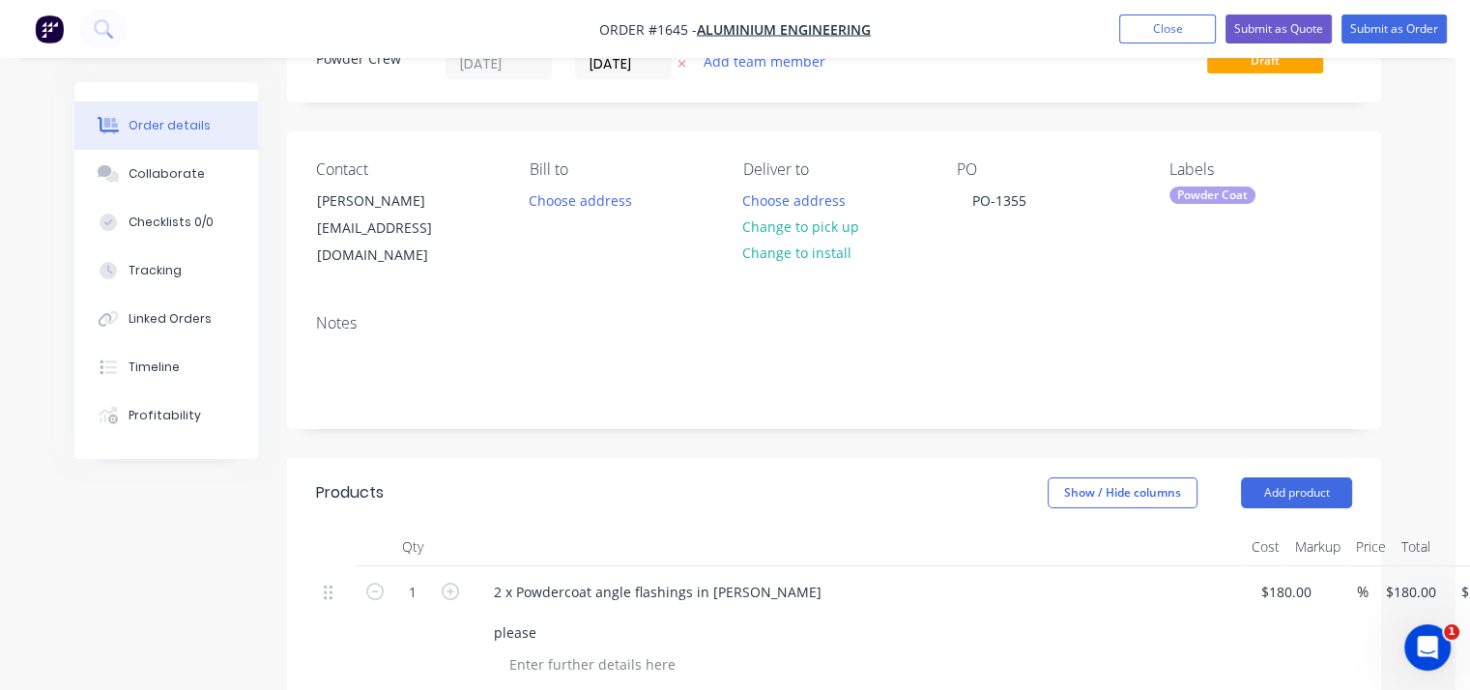
scroll to position [0, 0]
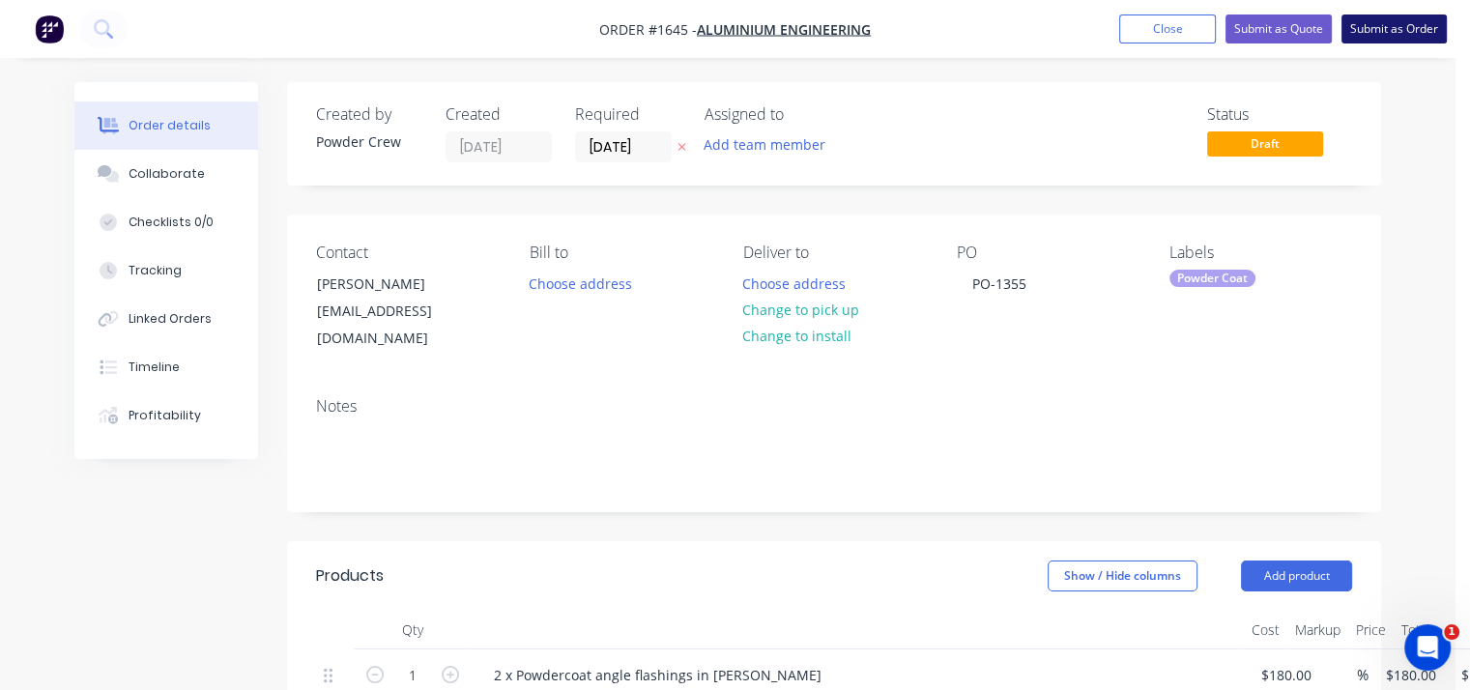
click at [1420, 32] on button "Submit as Order" at bounding box center [1394, 29] width 105 height 29
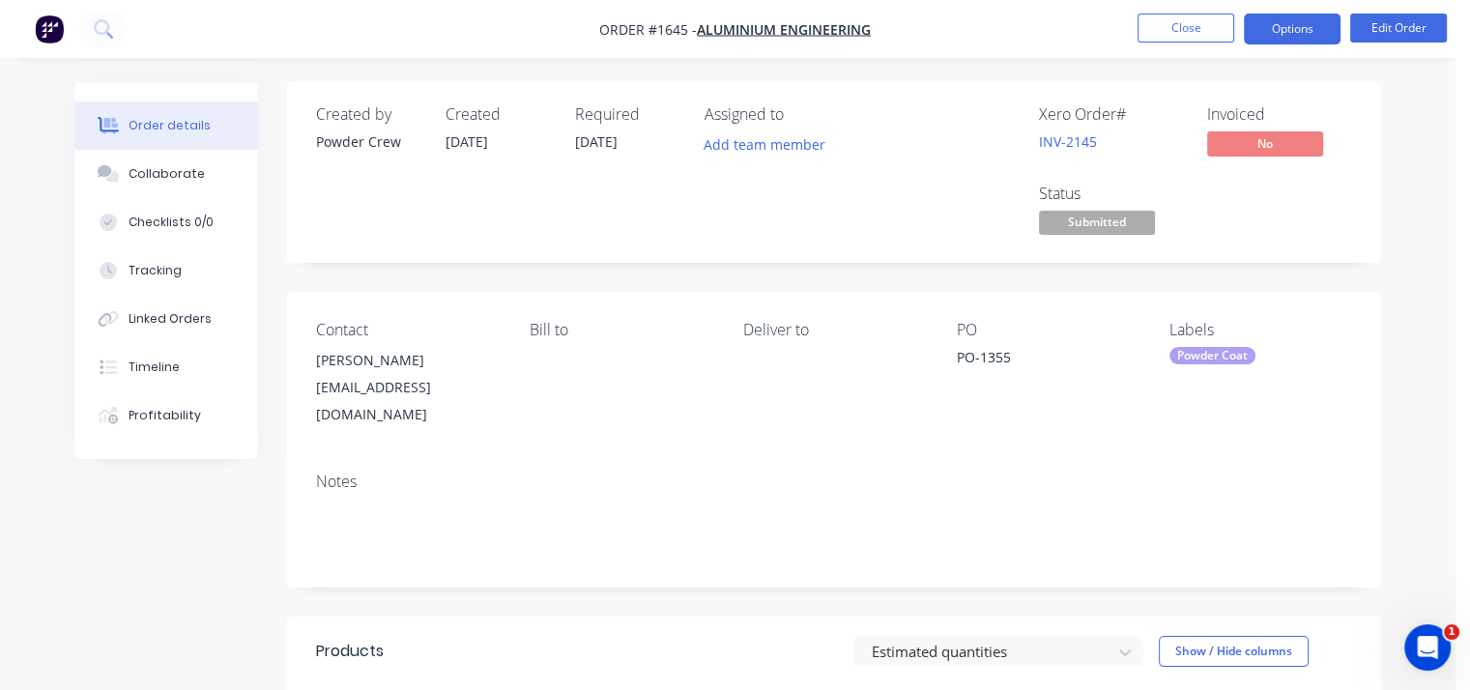
click at [1299, 24] on button "Options" at bounding box center [1292, 29] width 97 height 31
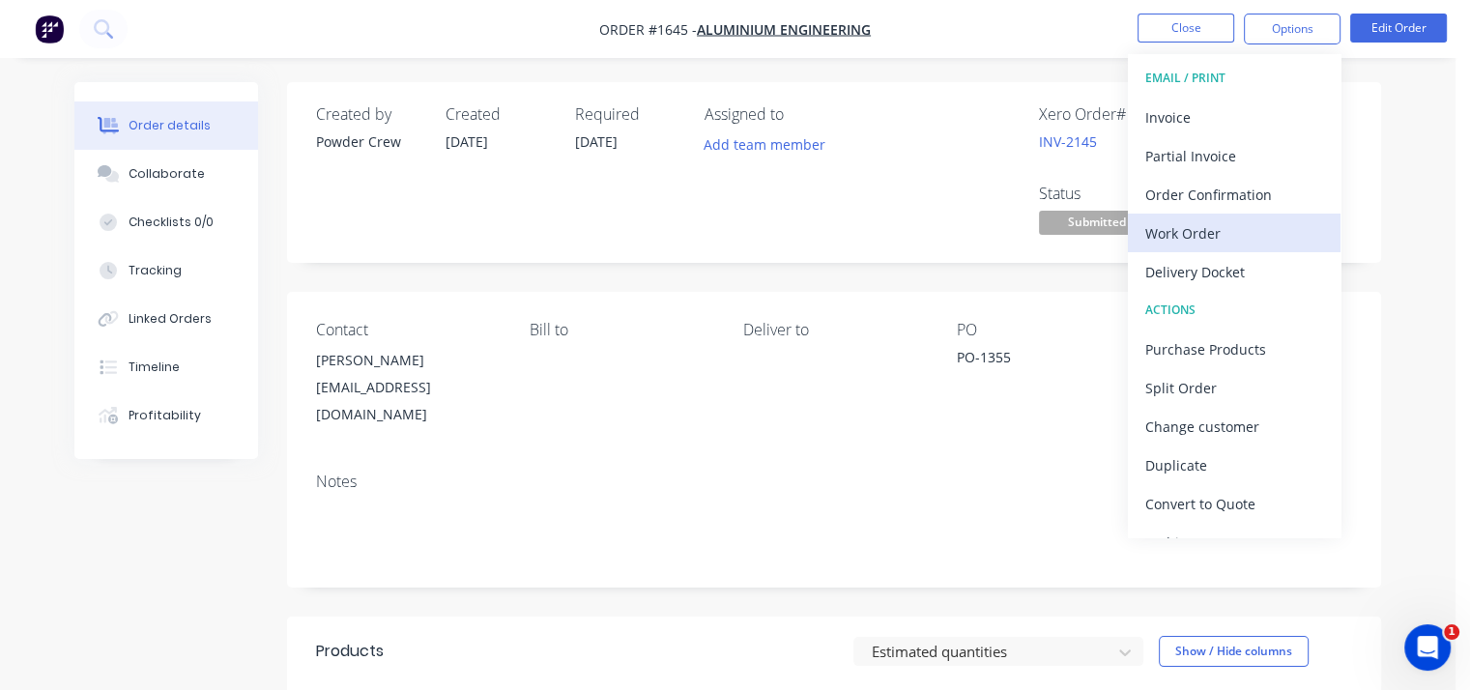
click at [1210, 229] on div "Work Order" at bounding box center [1235, 233] width 178 height 28
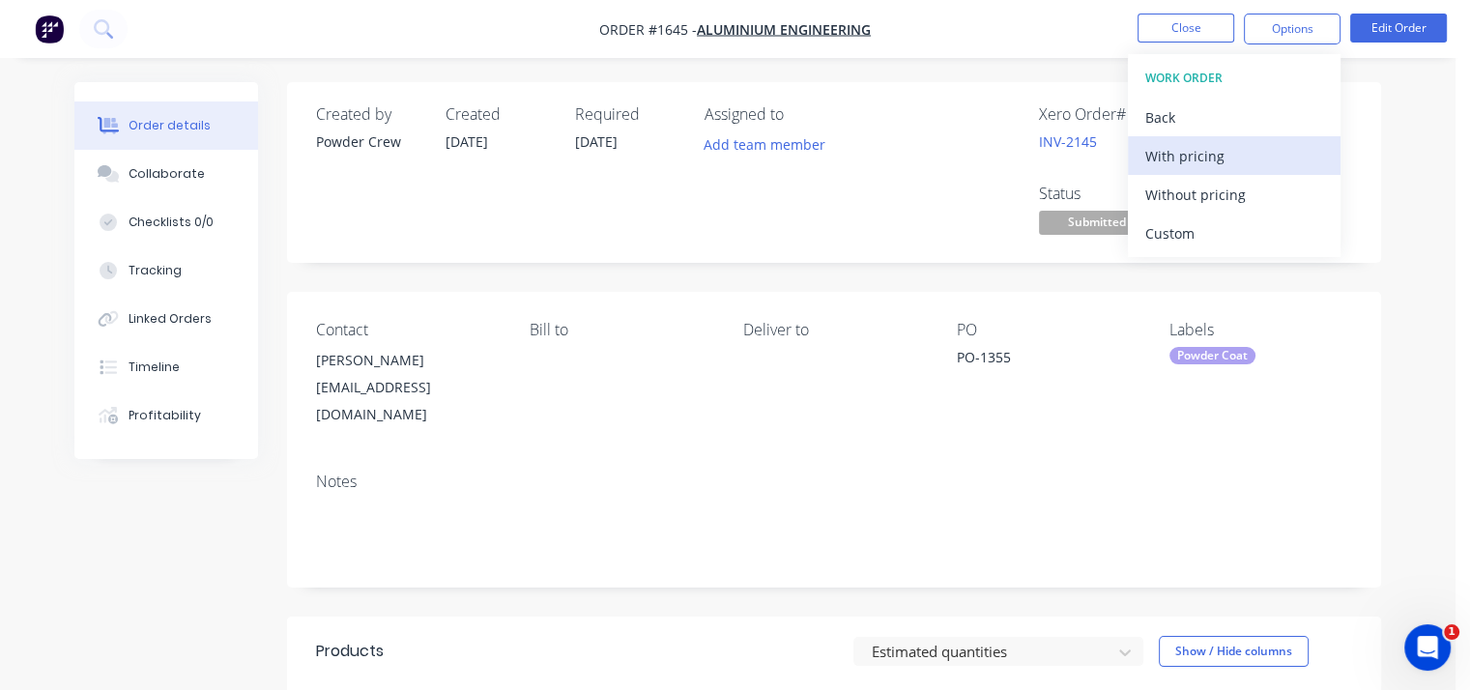
click at [1192, 161] on div "With pricing" at bounding box center [1235, 156] width 178 height 28
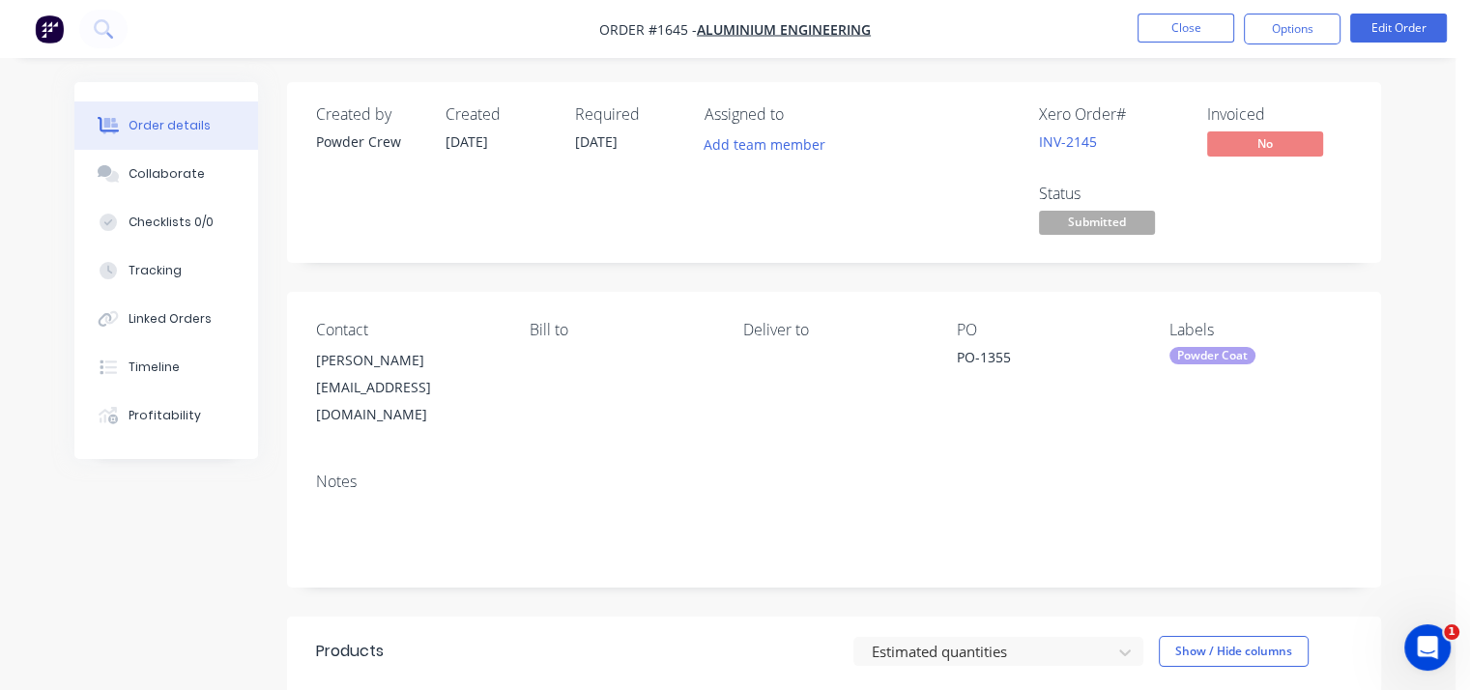
click at [1070, 59] on div "Order details Collaborate Checklists 0/0 Tracking Linked Orders Timeline Profit…" at bounding box center [728, 579] width 1456 height 1158
click at [1177, 28] on button "Close" at bounding box center [1186, 28] width 97 height 29
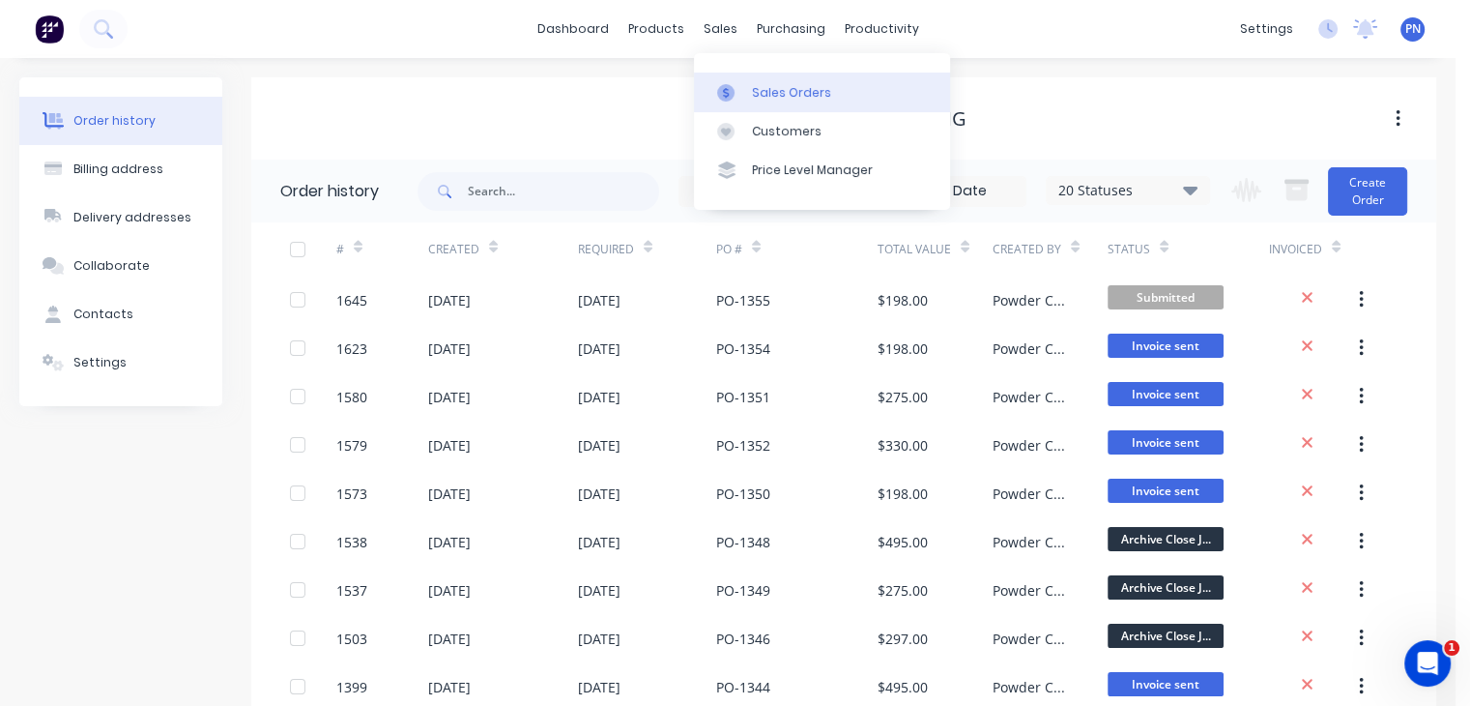
click at [763, 85] on div "Sales Orders" at bounding box center [791, 92] width 79 height 17
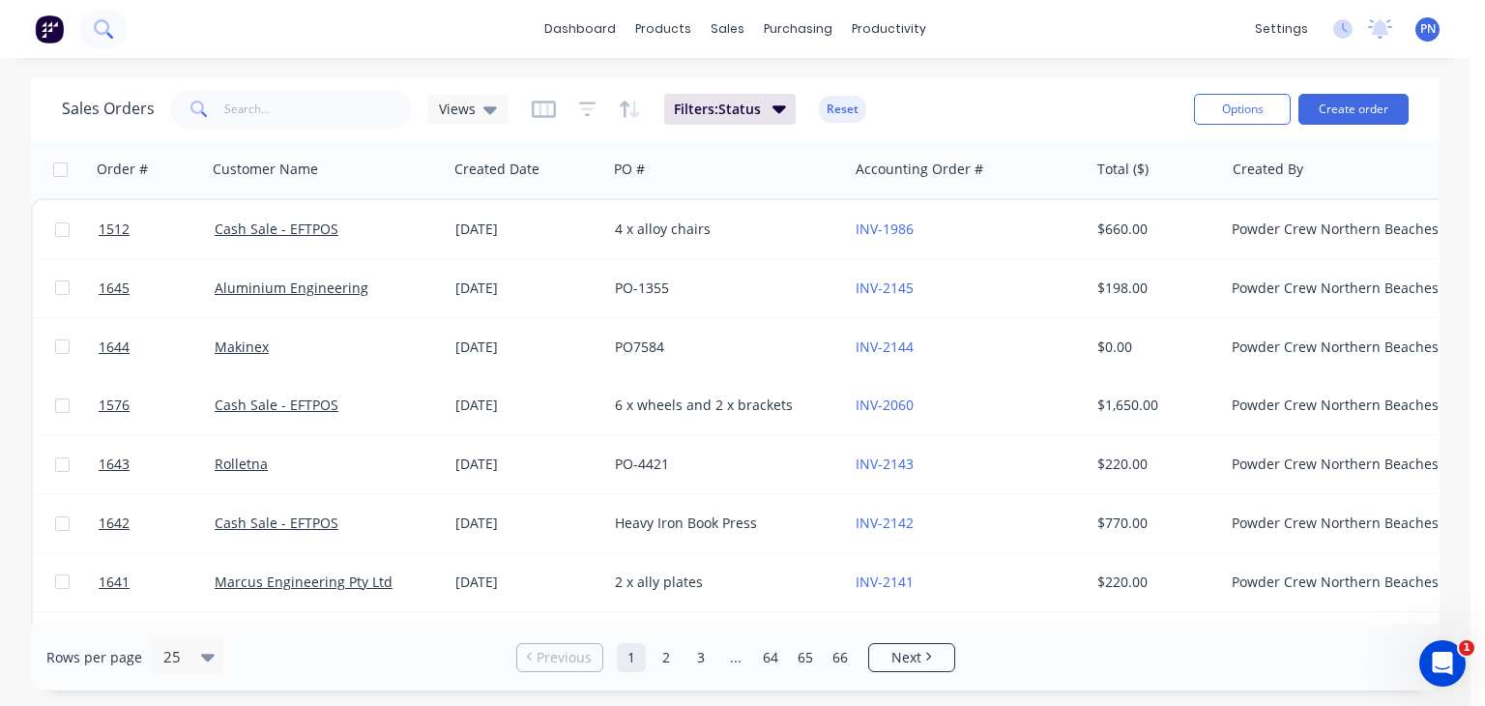
click at [119, 27] on button at bounding box center [103, 29] width 48 height 39
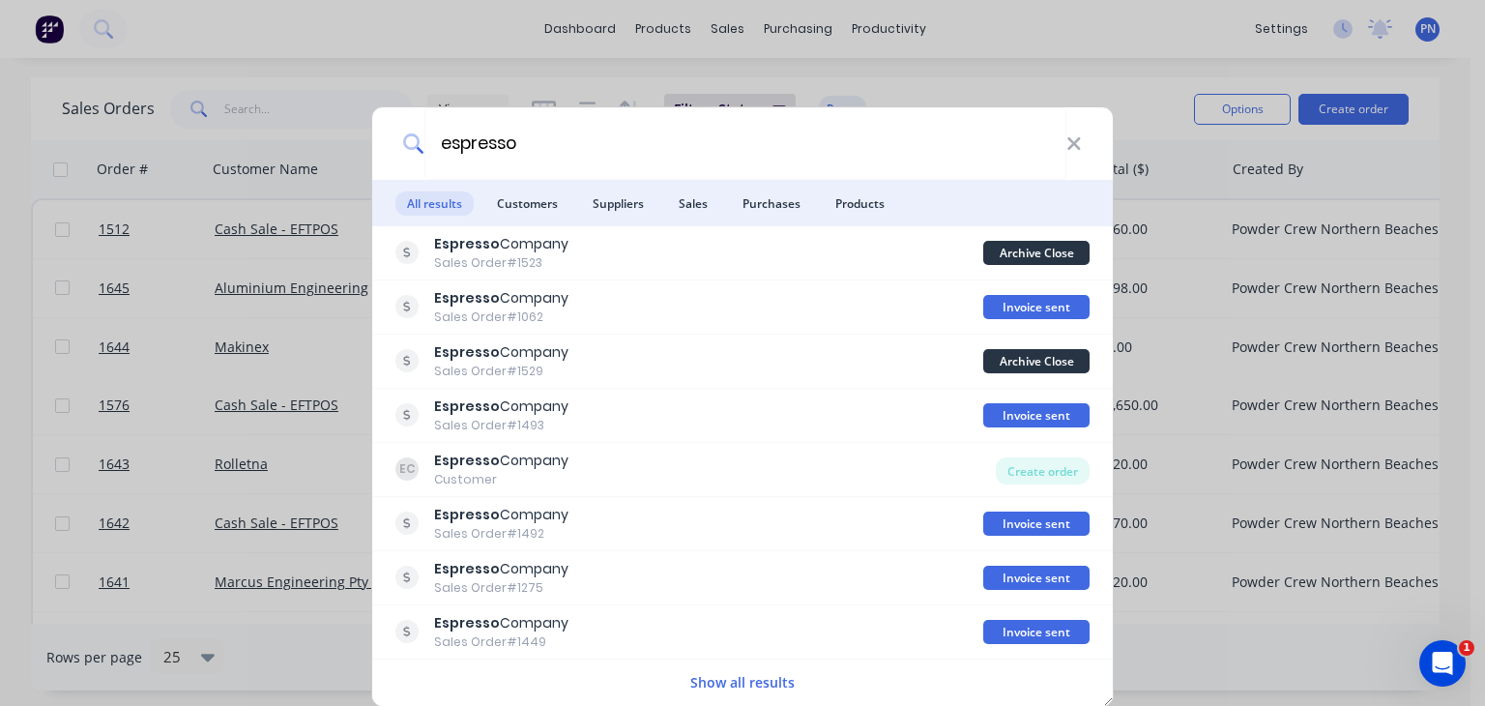
type input "espresso"
click at [516, 50] on div "espresso All results Customers Suppliers Sales Purchases Products Espresso Comp…" at bounding box center [742, 353] width 1485 height 706
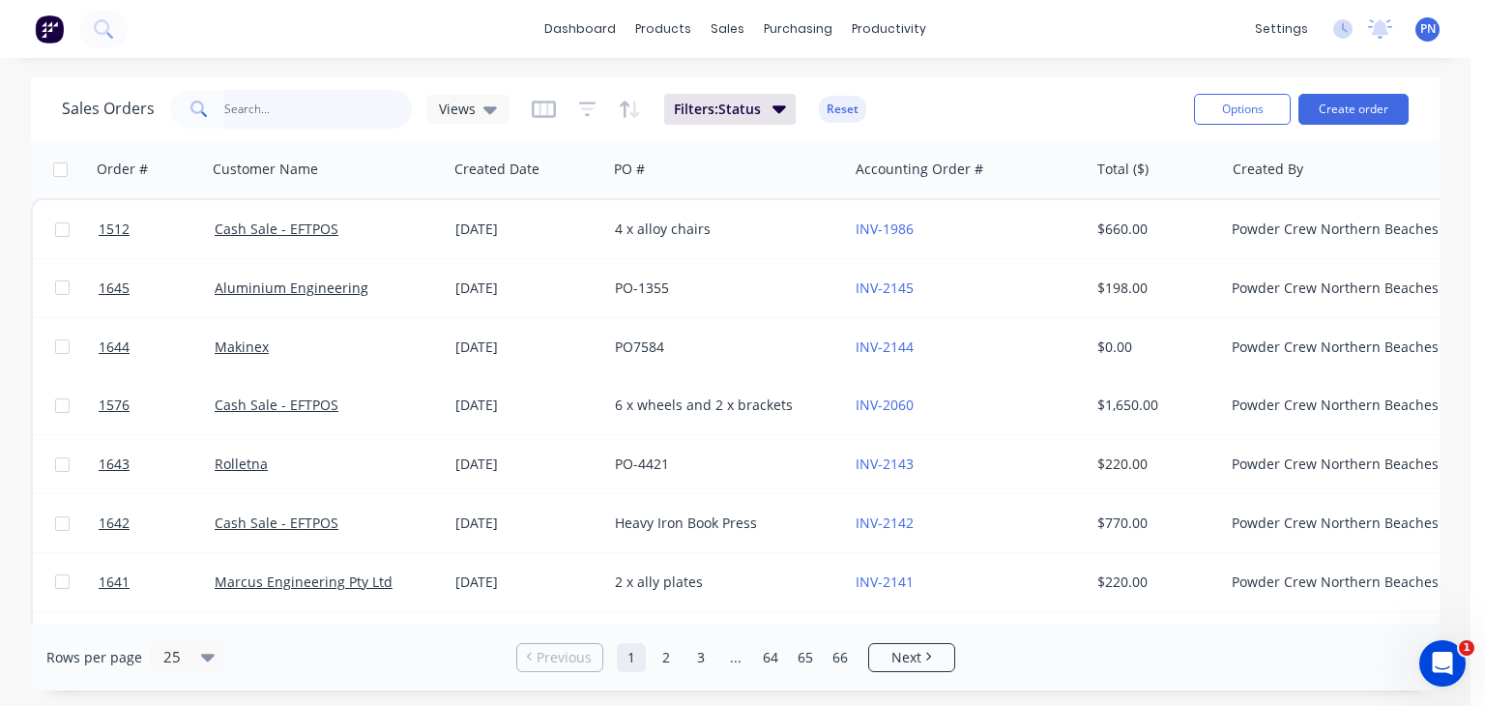
click at [288, 95] on input "text" at bounding box center [318, 109] width 189 height 39
type input "espresso"
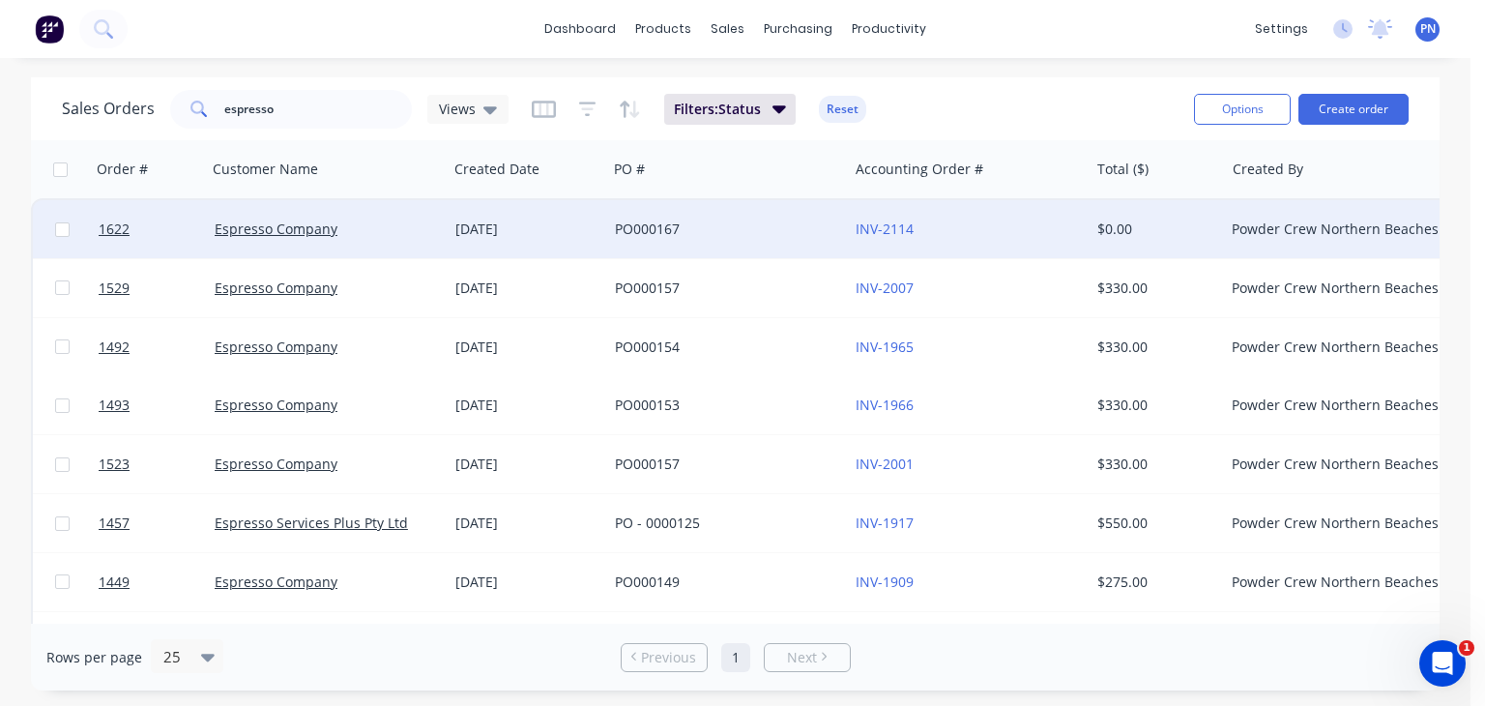
click at [413, 225] on div "Espresso Company" at bounding box center [322, 228] width 215 height 19
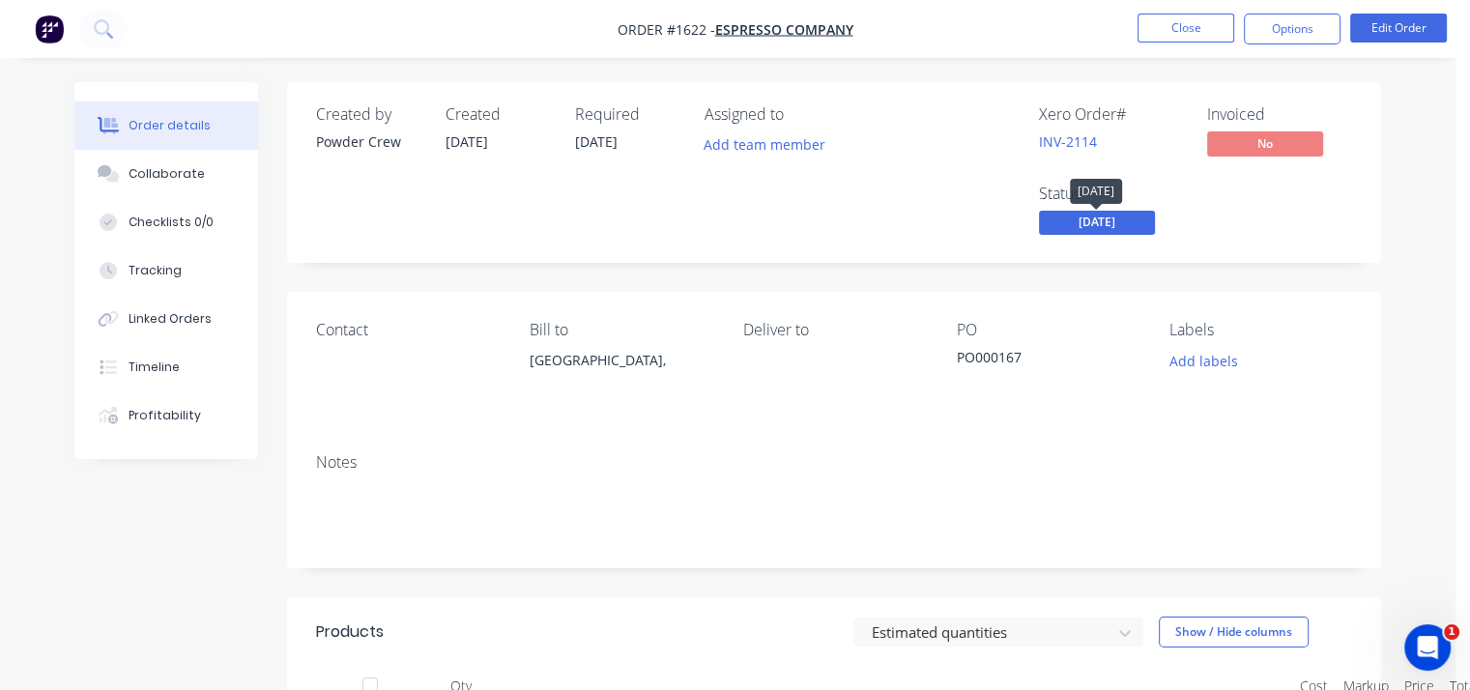
click at [1097, 217] on span "[DATE]" at bounding box center [1097, 223] width 116 height 24
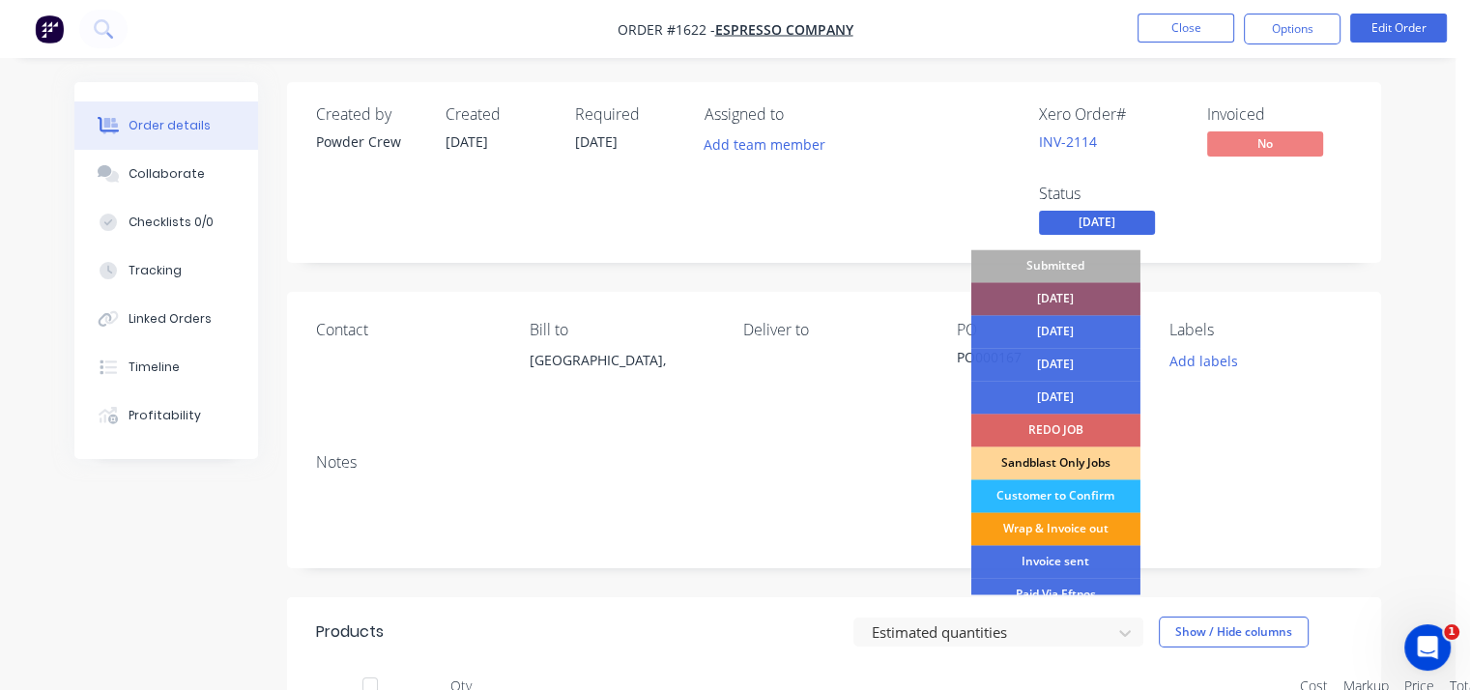
click at [1055, 523] on div "Wrap & Invoice out" at bounding box center [1056, 528] width 169 height 33
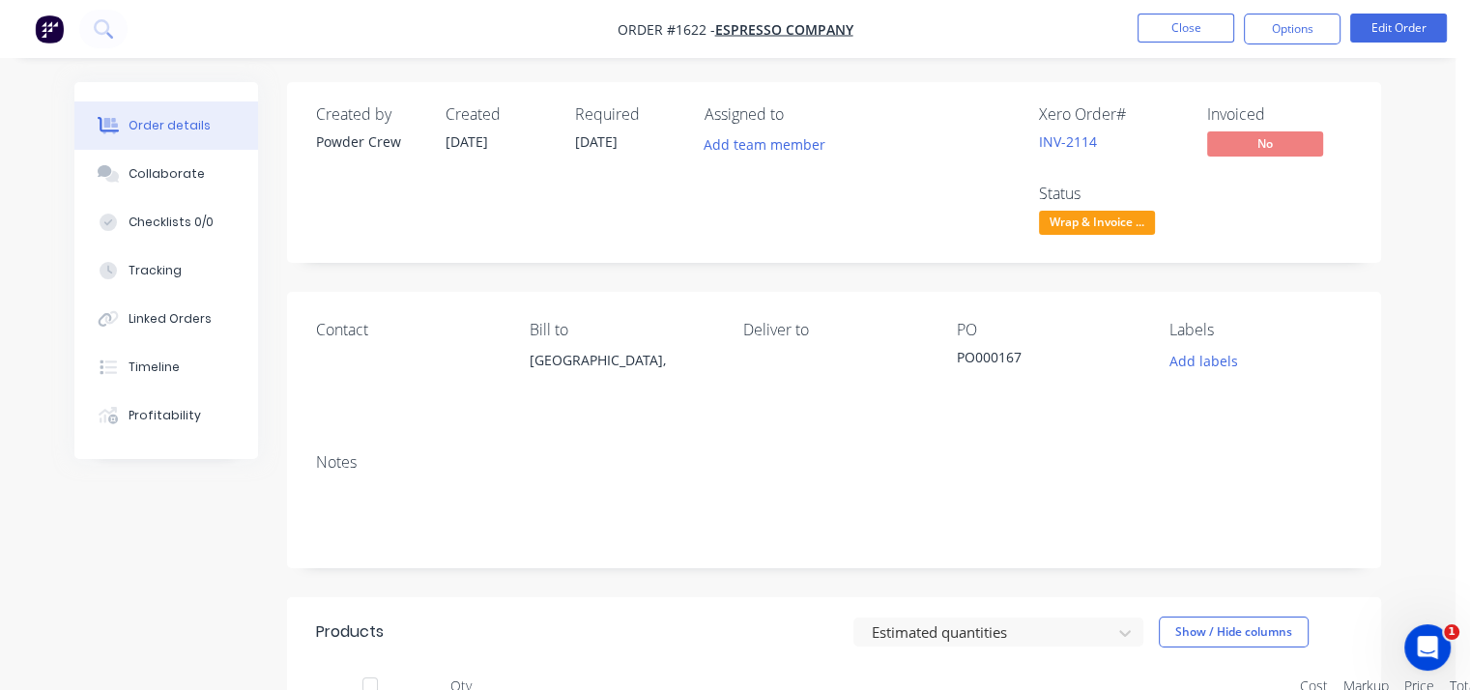
drag, startPoint x: 872, startPoint y: 208, endPoint x: 1136, endPoint y: 159, distance: 268.5
click at [876, 208] on div "Assigned to Add team member" at bounding box center [801, 172] width 193 height 134
click at [1094, 136] on link "INV-2114" at bounding box center [1068, 141] width 58 height 18
click at [1196, 24] on button "Close" at bounding box center [1186, 28] width 97 height 29
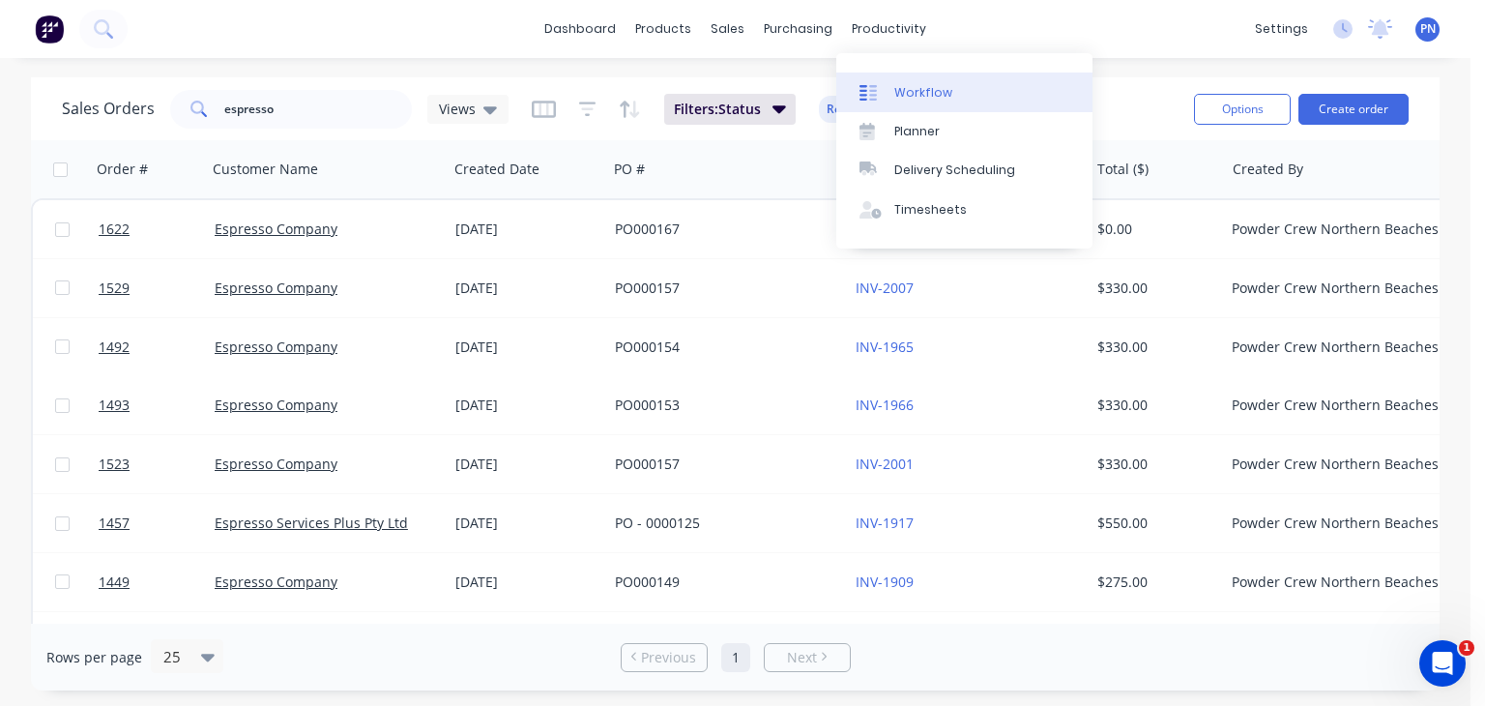
click at [929, 105] on link "Workflow" at bounding box center [964, 92] width 256 height 39
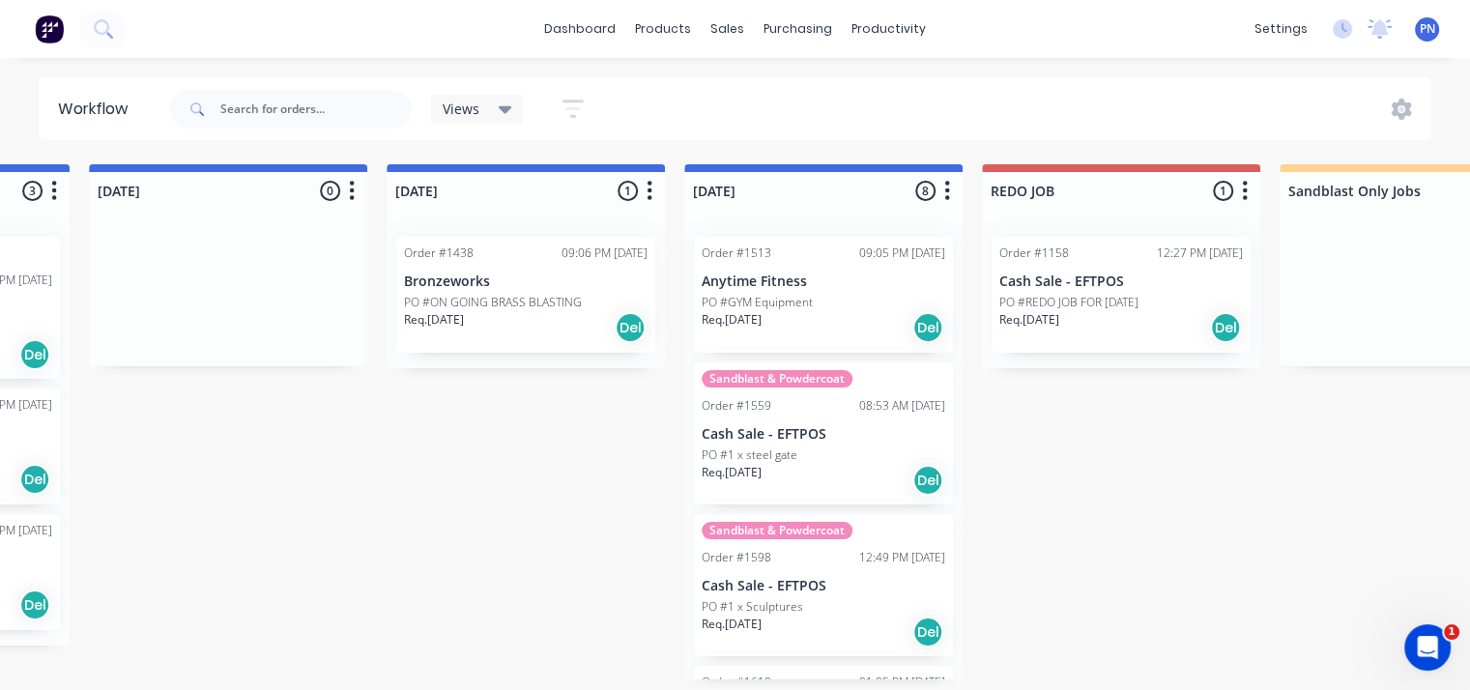
scroll to position [97, 0]
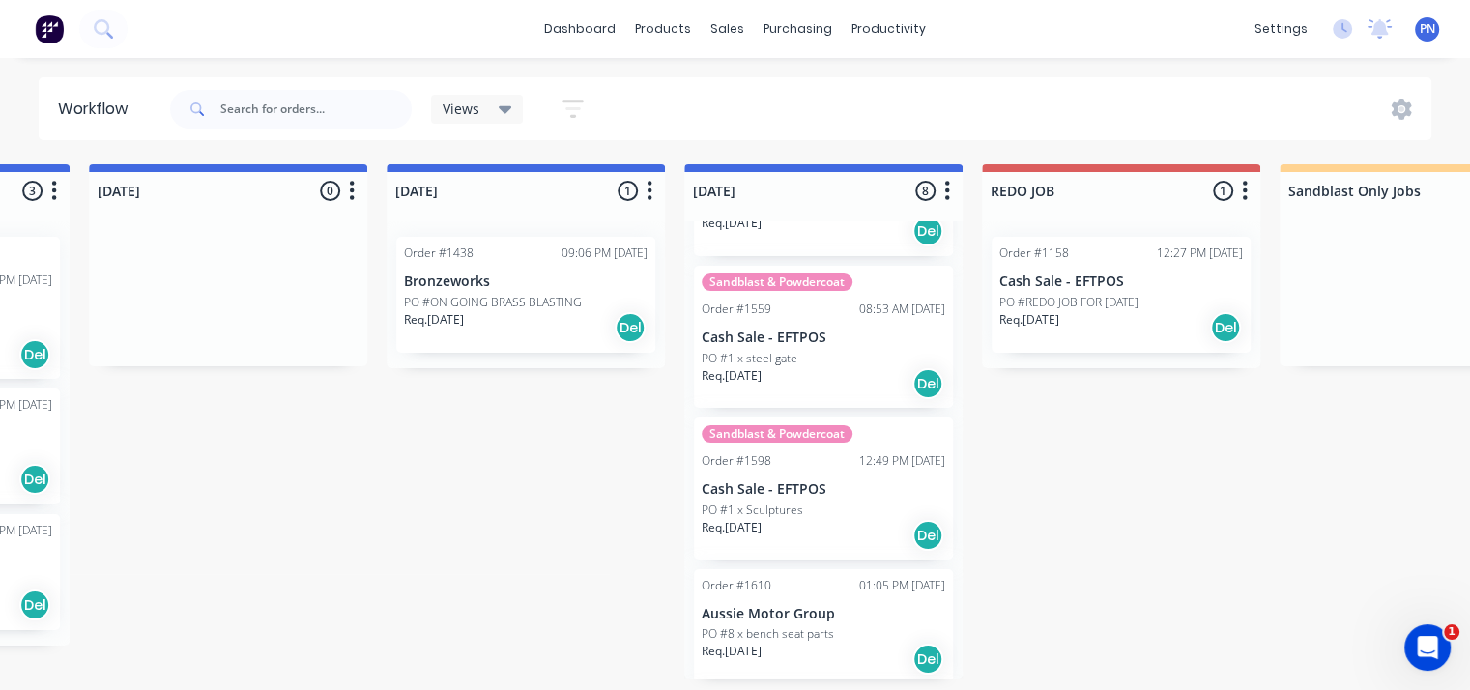
click at [829, 476] on div "Sandblast & Powdercoat Order #1598 12:49 PM [DATE] Cash Sale - EFTPOS PO #1 x S…" at bounding box center [823, 489] width 259 height 142
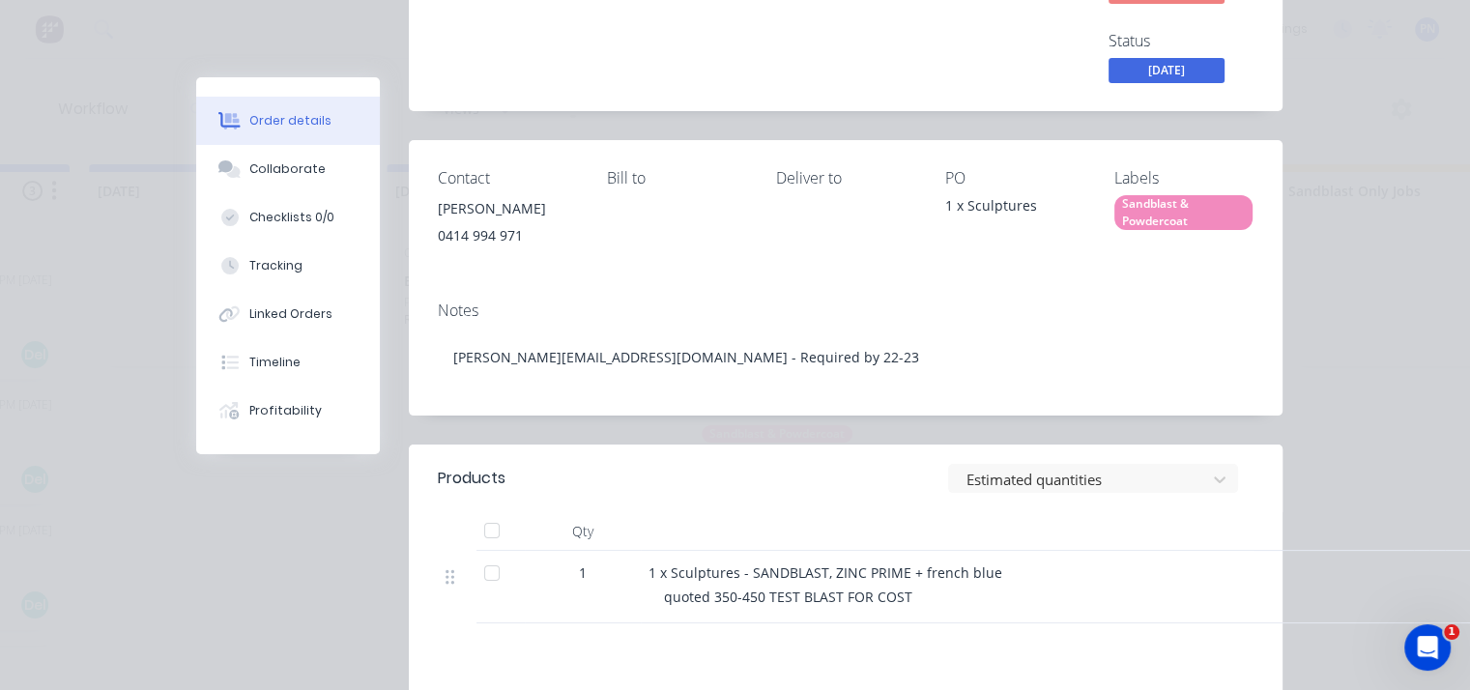
scroll to position [0, 0]
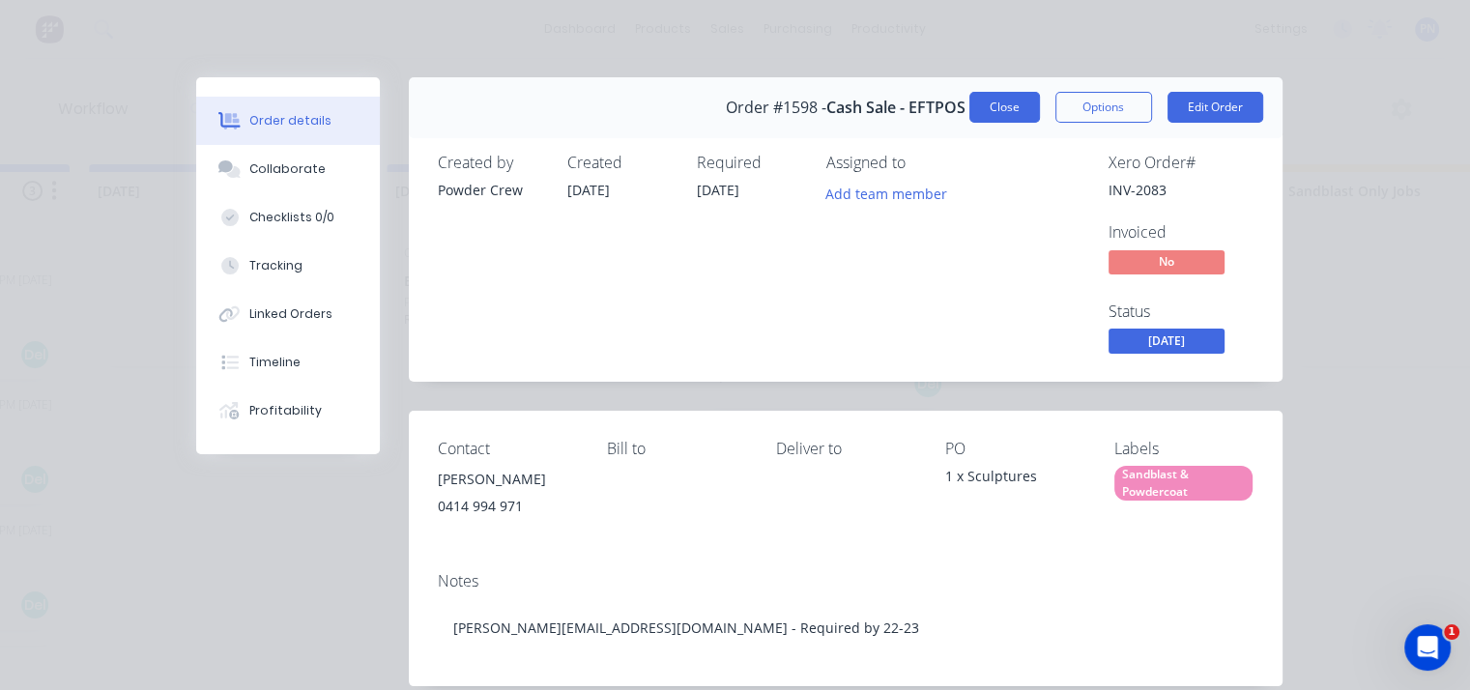
click at [1016, 103] on button "Close" at bounding box center [1005, 107] width 71 height 31
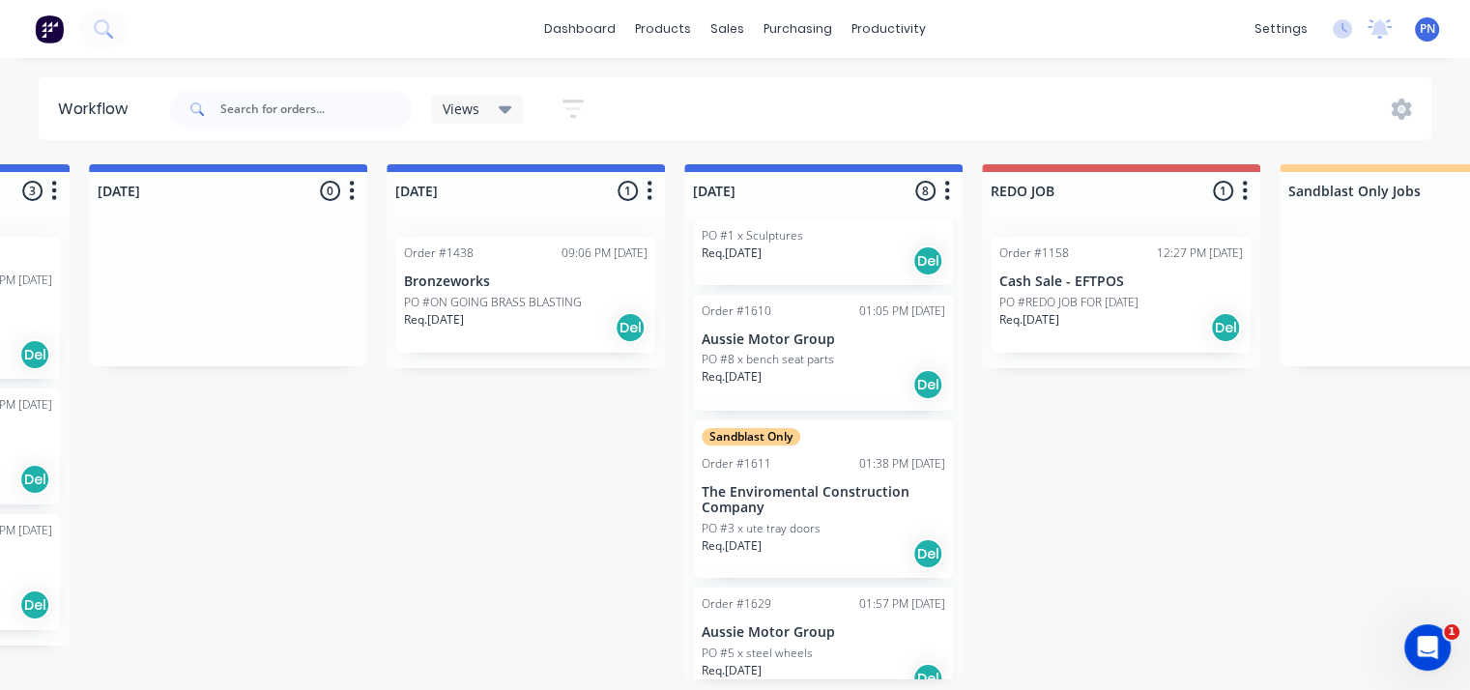
scroll to position [387, 0]
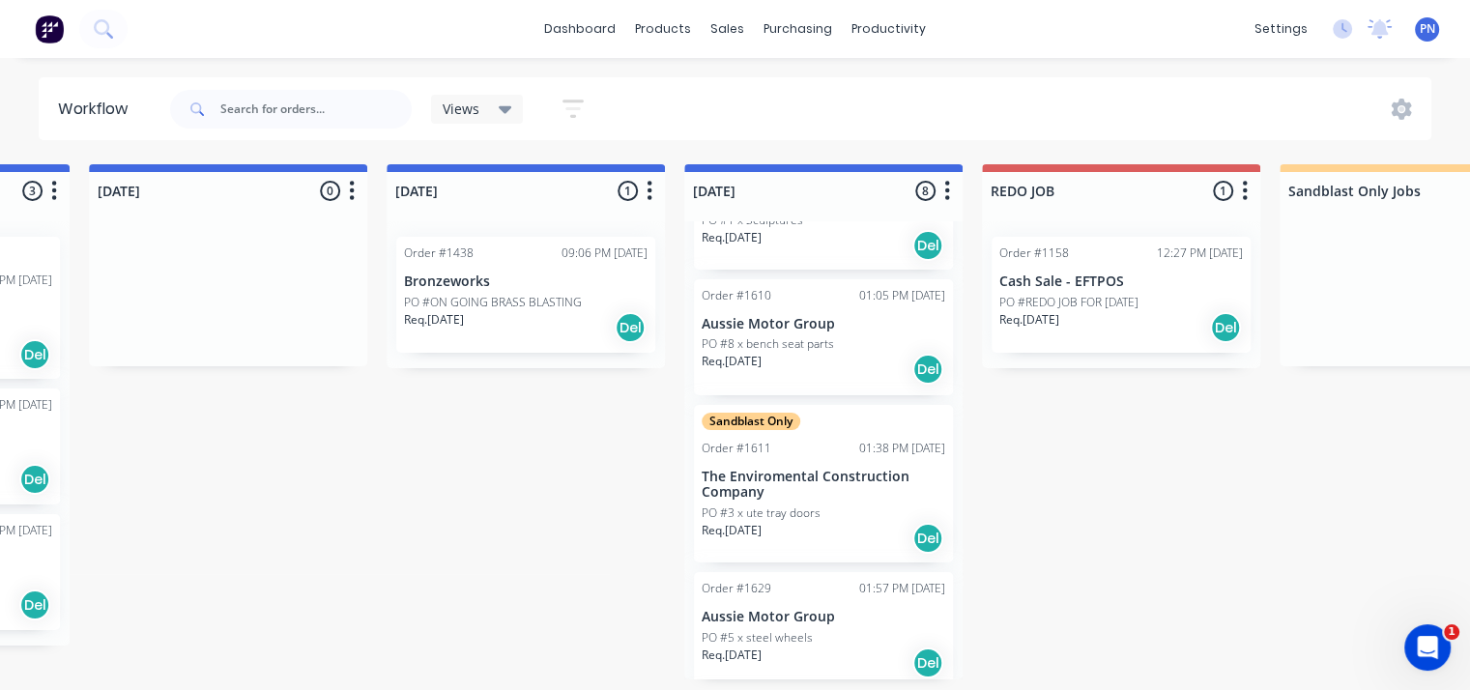
click at [868, 349] on div "PO #8 x bench seat parts" at bounding box center [824, 343] width 244 height 17
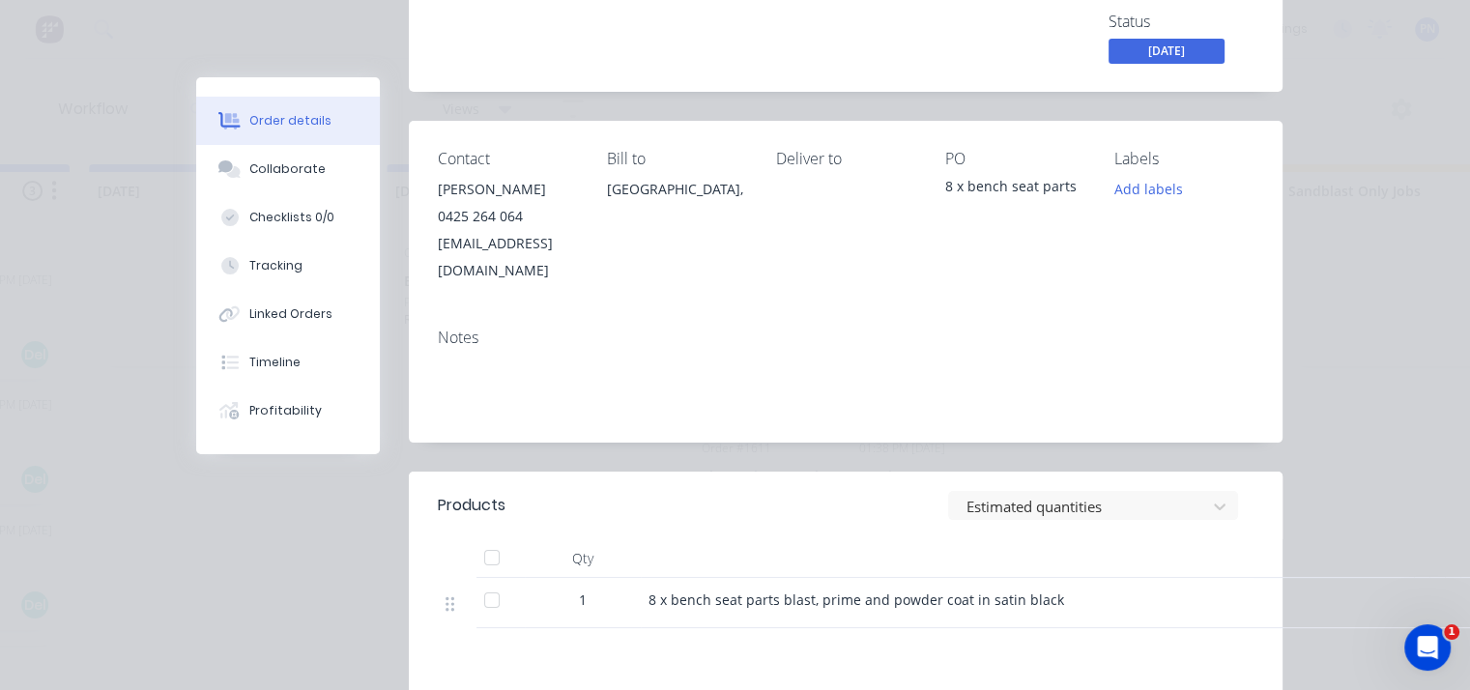
scroll to position [0, 0]
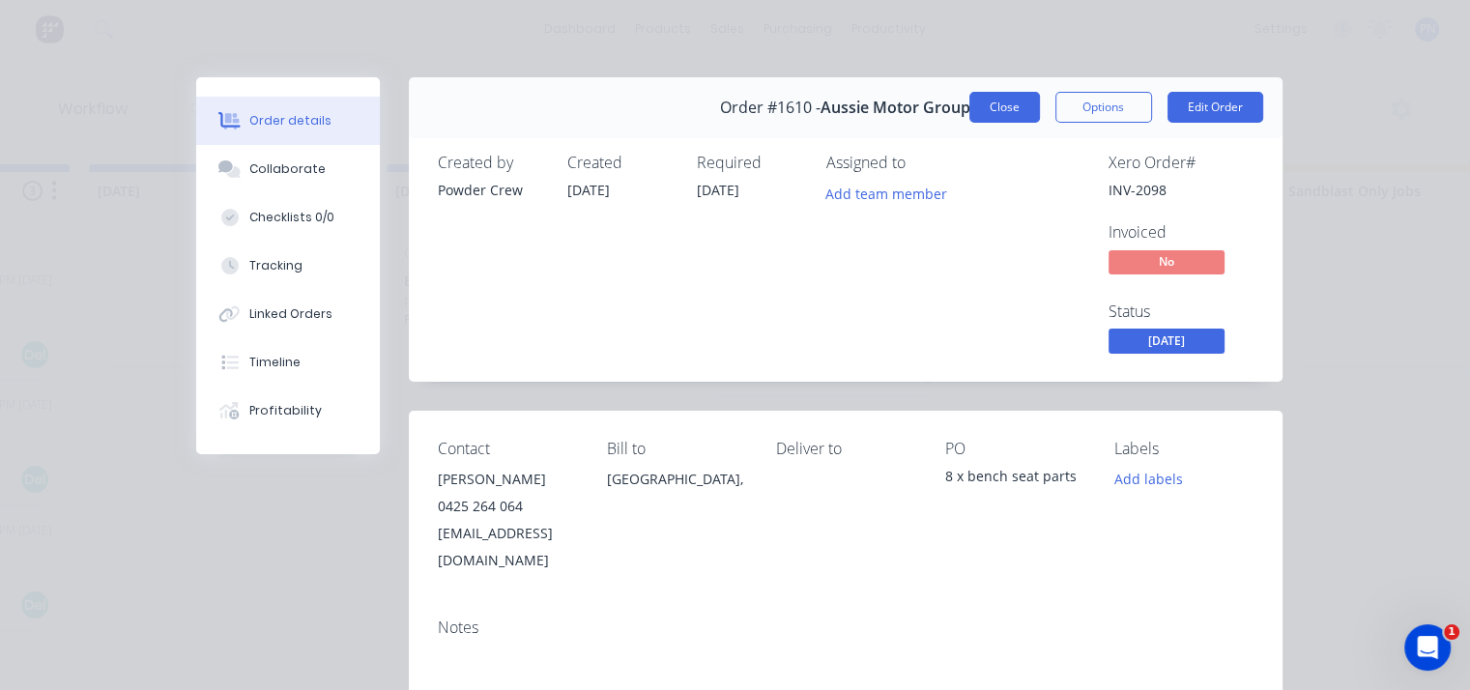
click at [1020, 113] on button "Close" at bounding box center [1005, 107] width 71 height 31
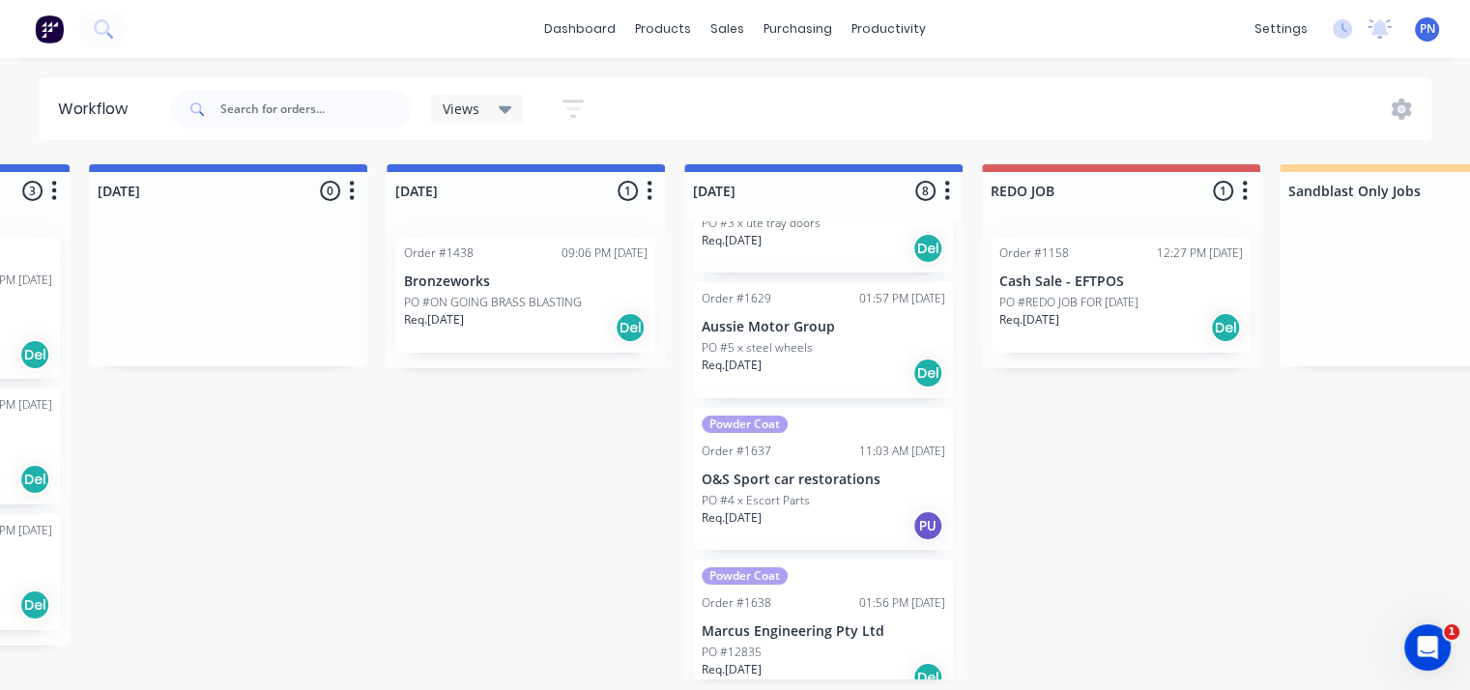
scroll to position [699, 0]
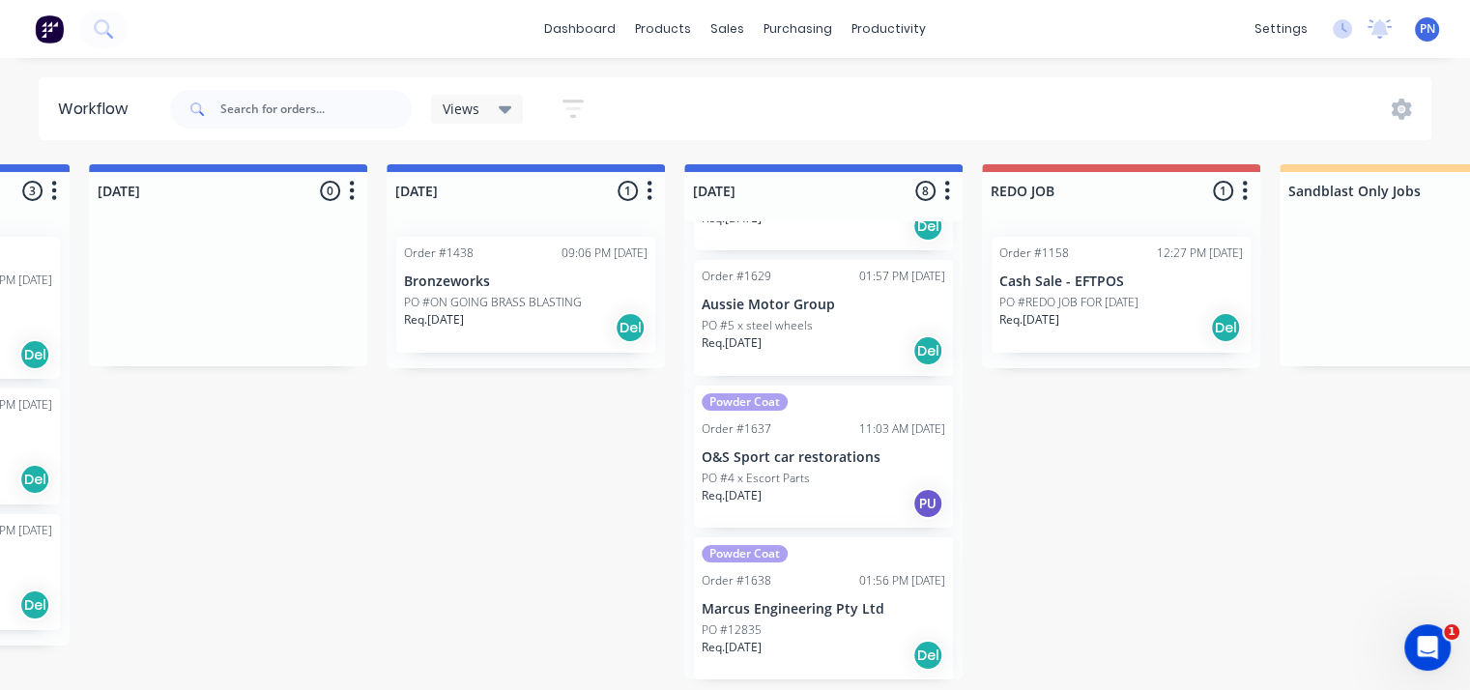
click at [816, 490] on div "Req. [DATE] PU" at bounding box center [824, 503] width 244 height 33
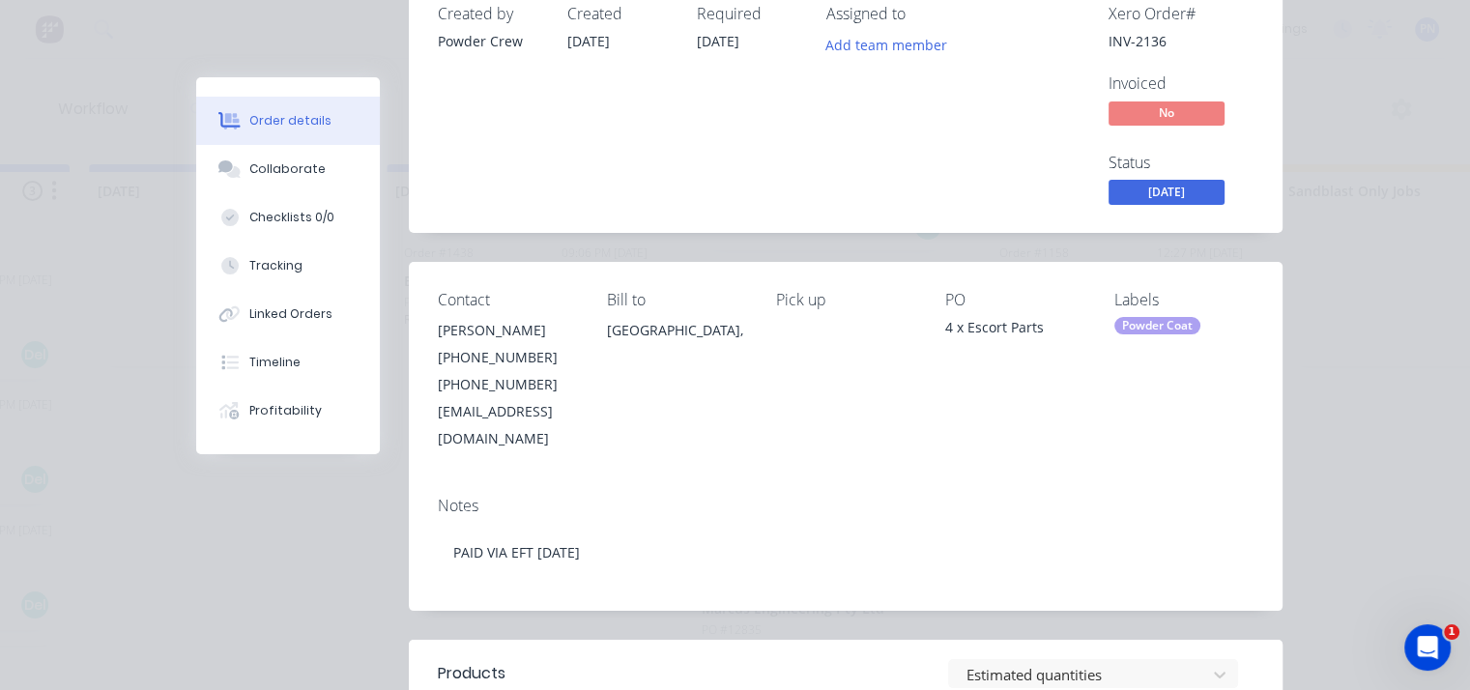
scroll to position [0, 0]
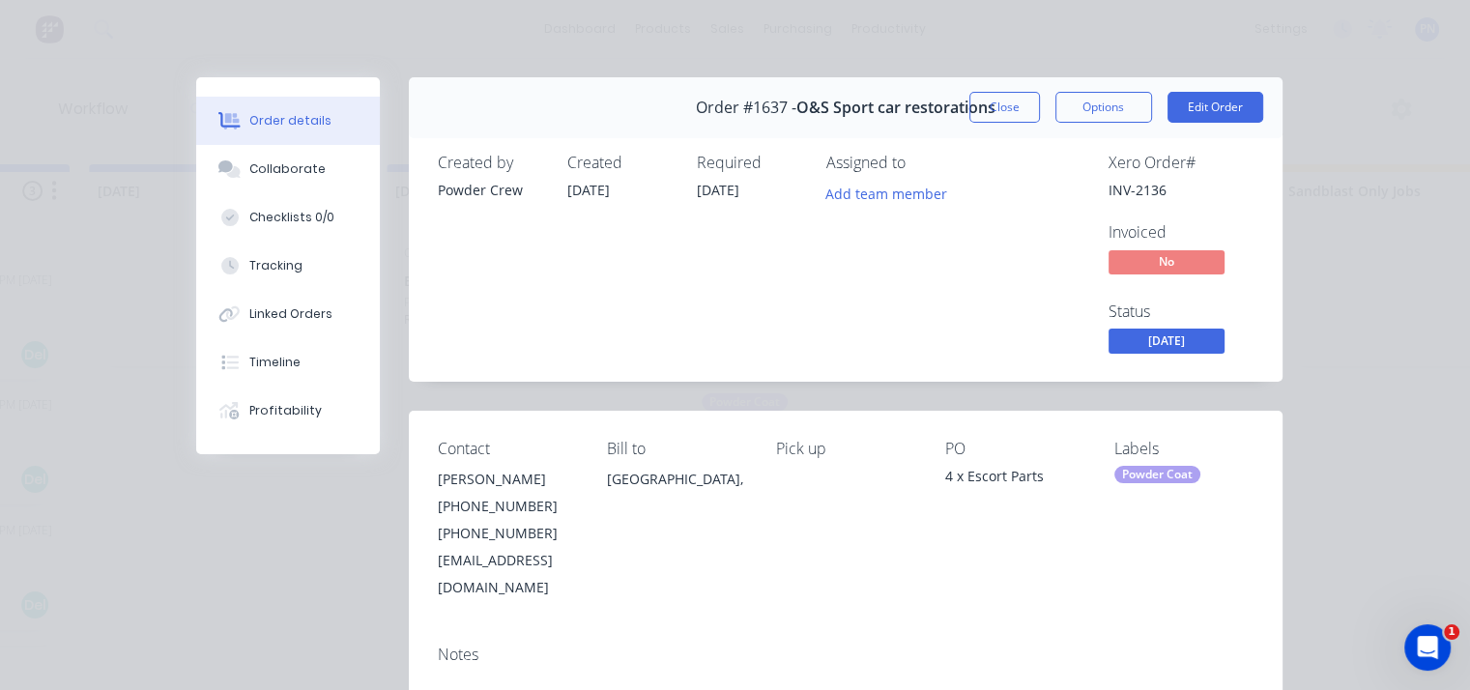
click at [767, 109] on span "Order #1637 -" at bounding box center [746, 108] width 101 height 18
click at [766, 109] on span "Order #1637 -" at bounding box center [746, 108] width 101 height 18
copy span "1637"
click at [1006, 113] on button "Close" at bounding box center [1005, 107] width 71 height 31
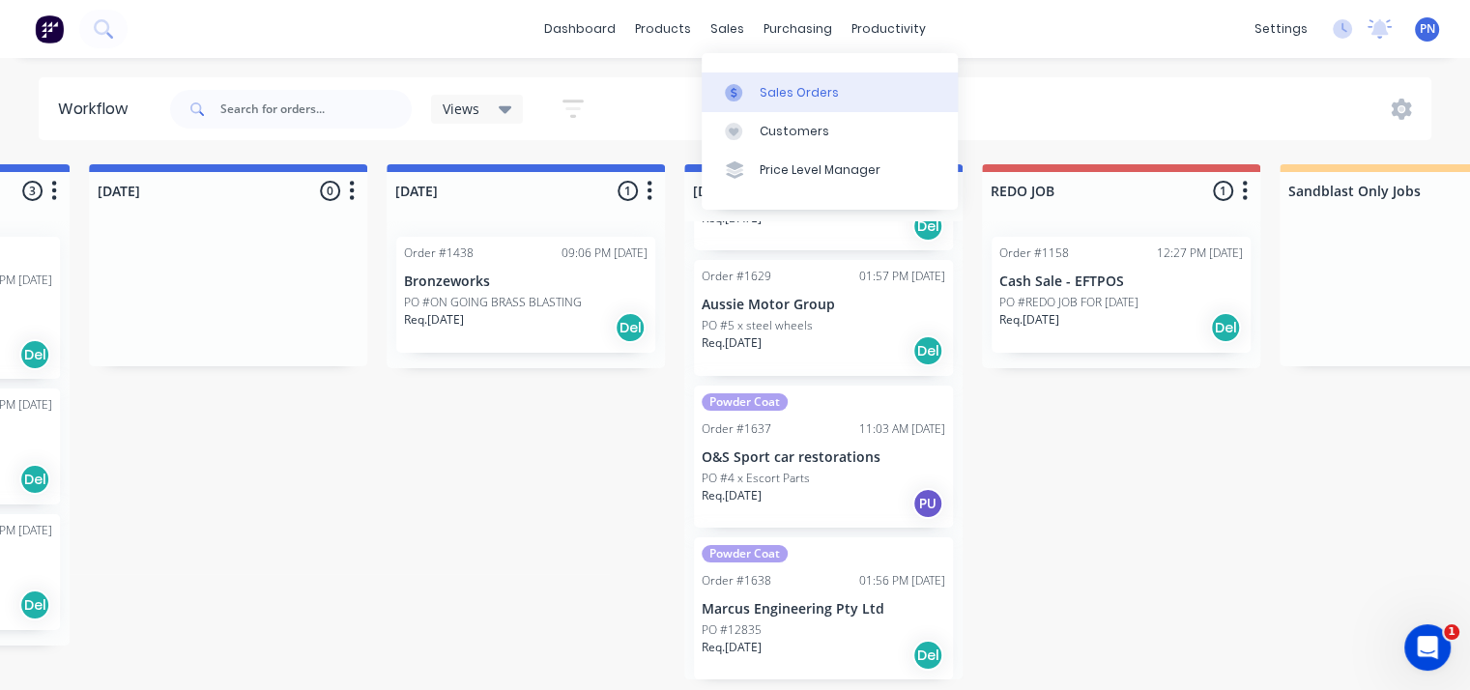
click at [773, 90] on div "Sales Orders" at bounding box center [799, 92] width 79 height 17
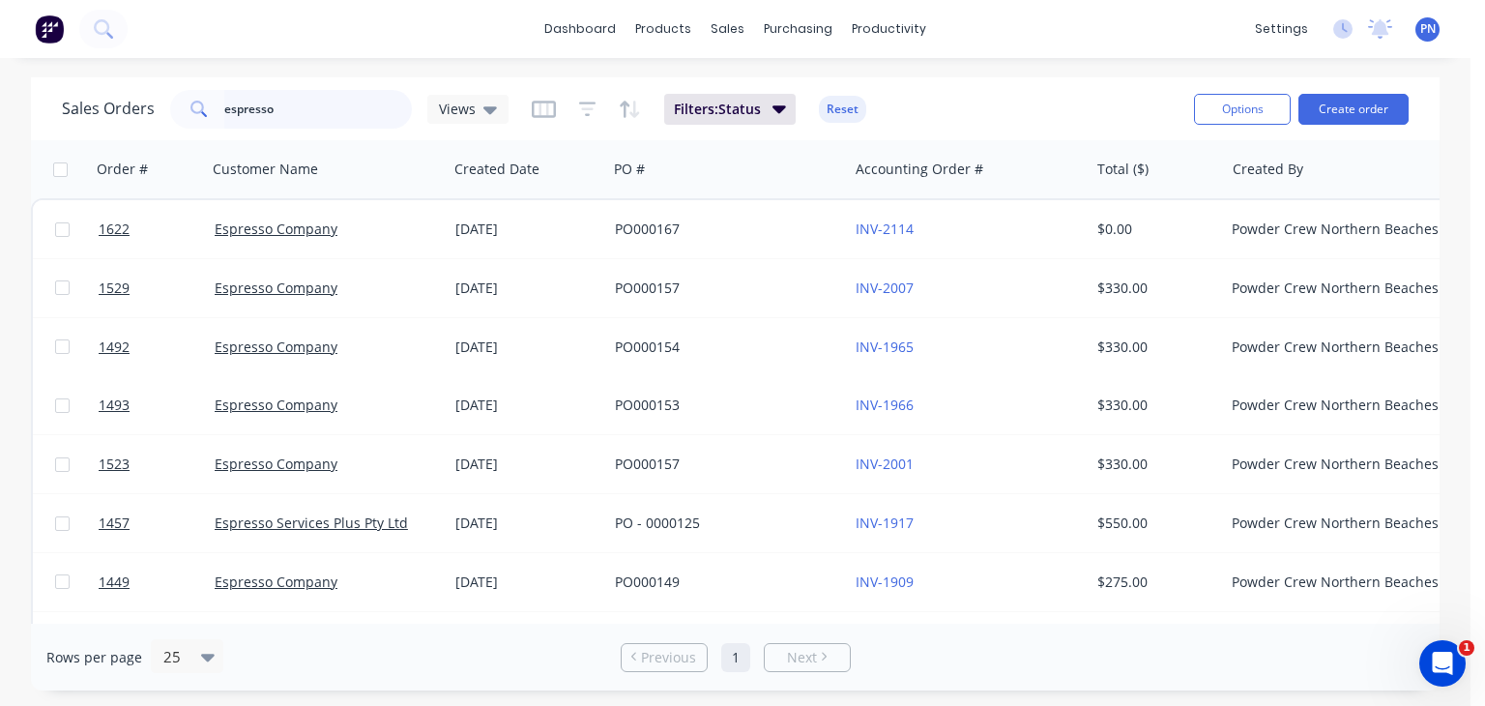
click at [263, 110] on input "espresso" at bounding box center [318, 109] width 189 height 39
paste input "1637"
type input "1637"
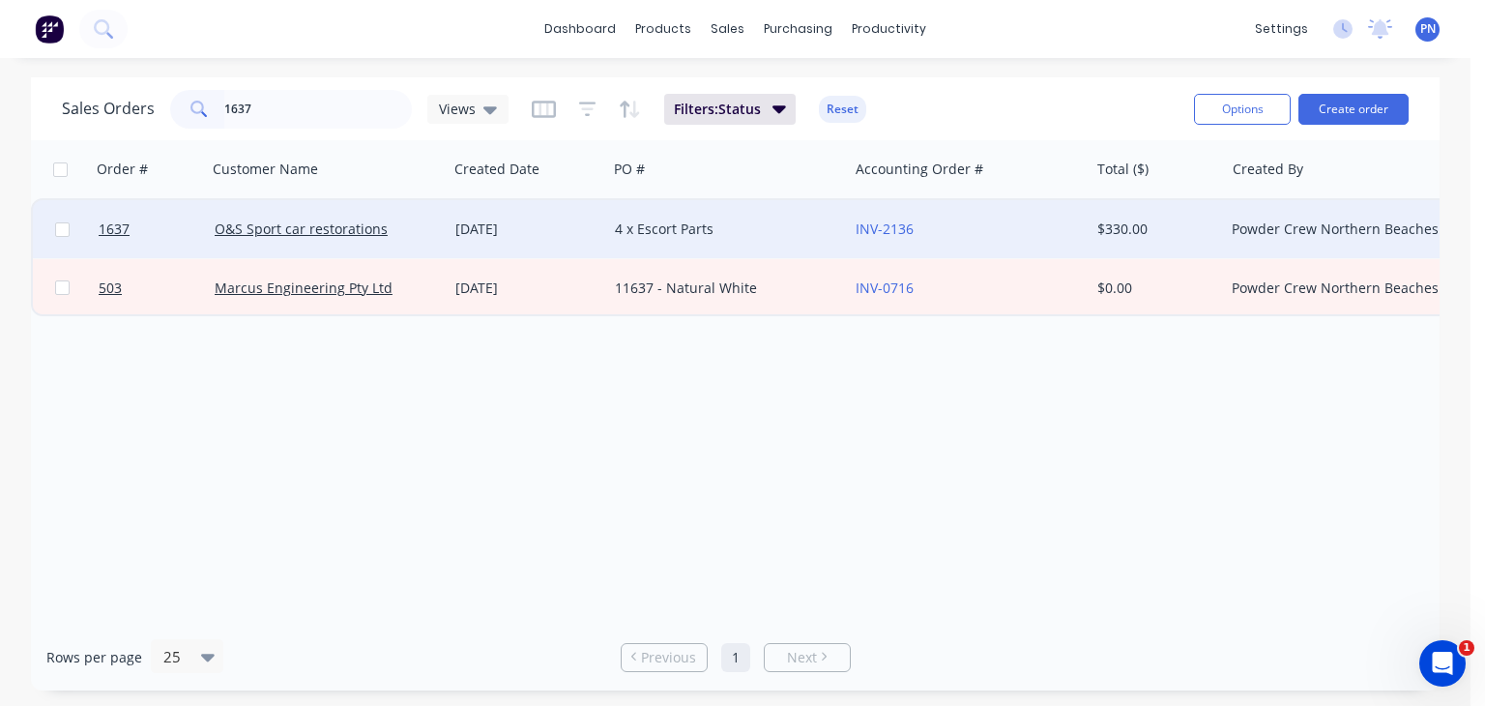
click at [549, 217] on div "[DATE]" at bounding box center [528, 229] width 160 height 58
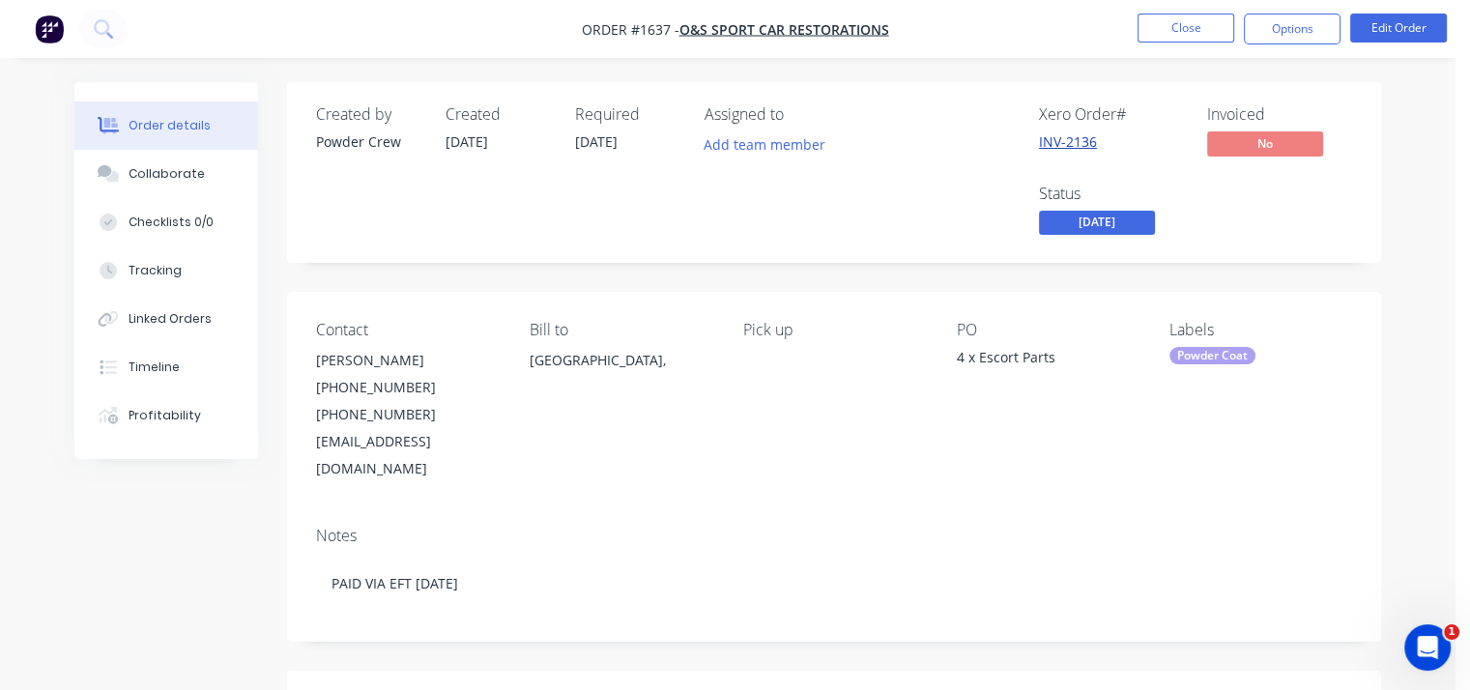
click at [1070, 140] on link "INV-2136" at bounding box center [1068, 141] width 58 height 18
click at [1175, 38] on button "Close" at bounding box center [1186, 28] width 97 height 29
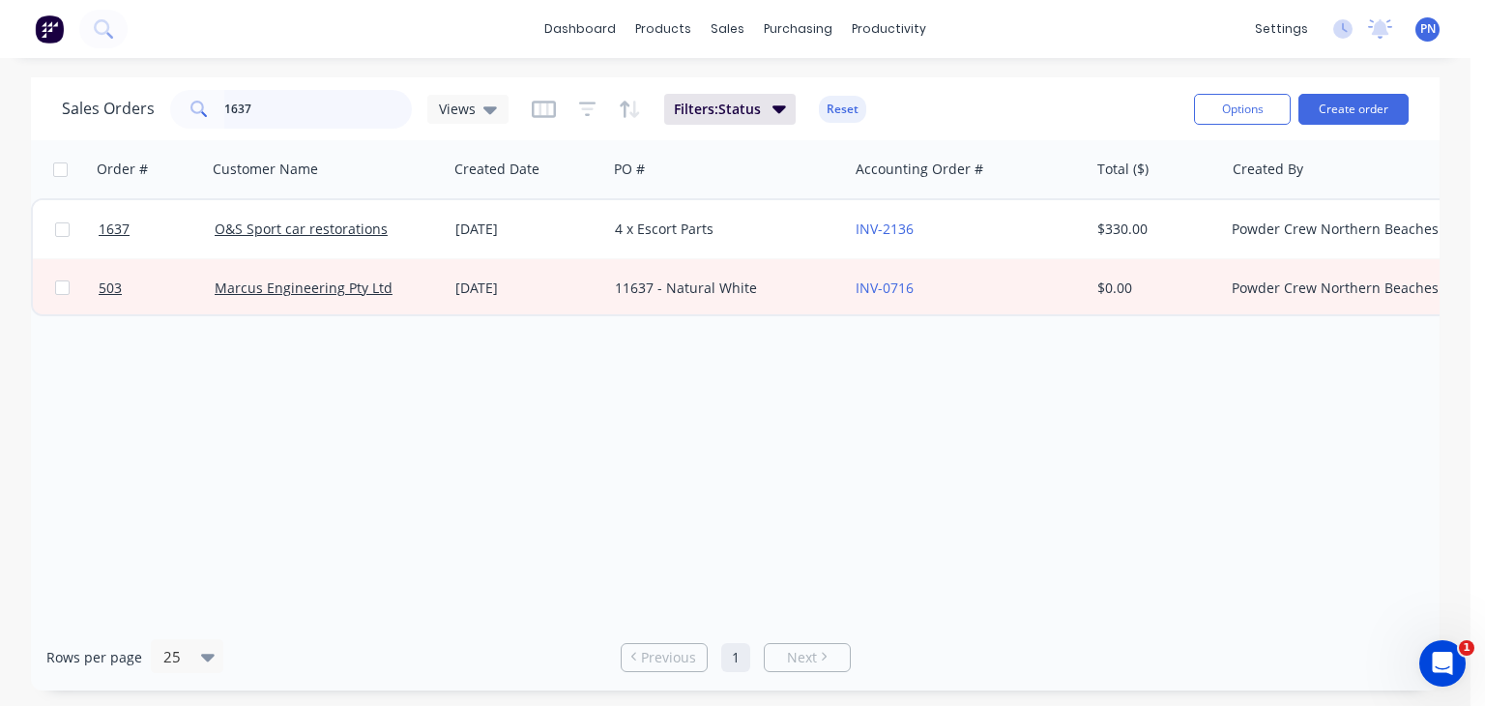
click at [352, 112] on input "1637" at bounding box center [318, 109] width 189 height 39
click at [287, 94] on input "1637" at bounding box center [318, 109] width 189 height 39
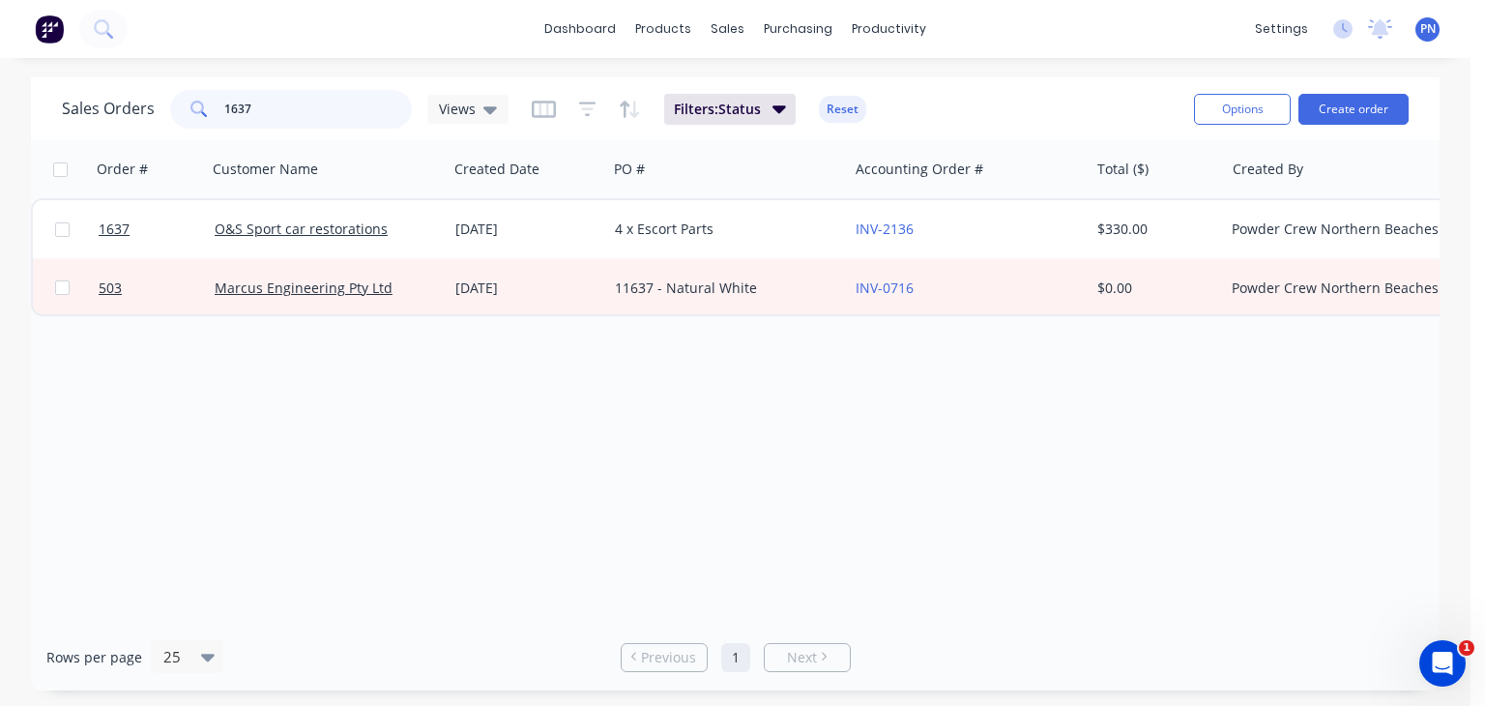
click at [290, 99] on input "1637" at bounding box center [318, 109] width 189 height 39
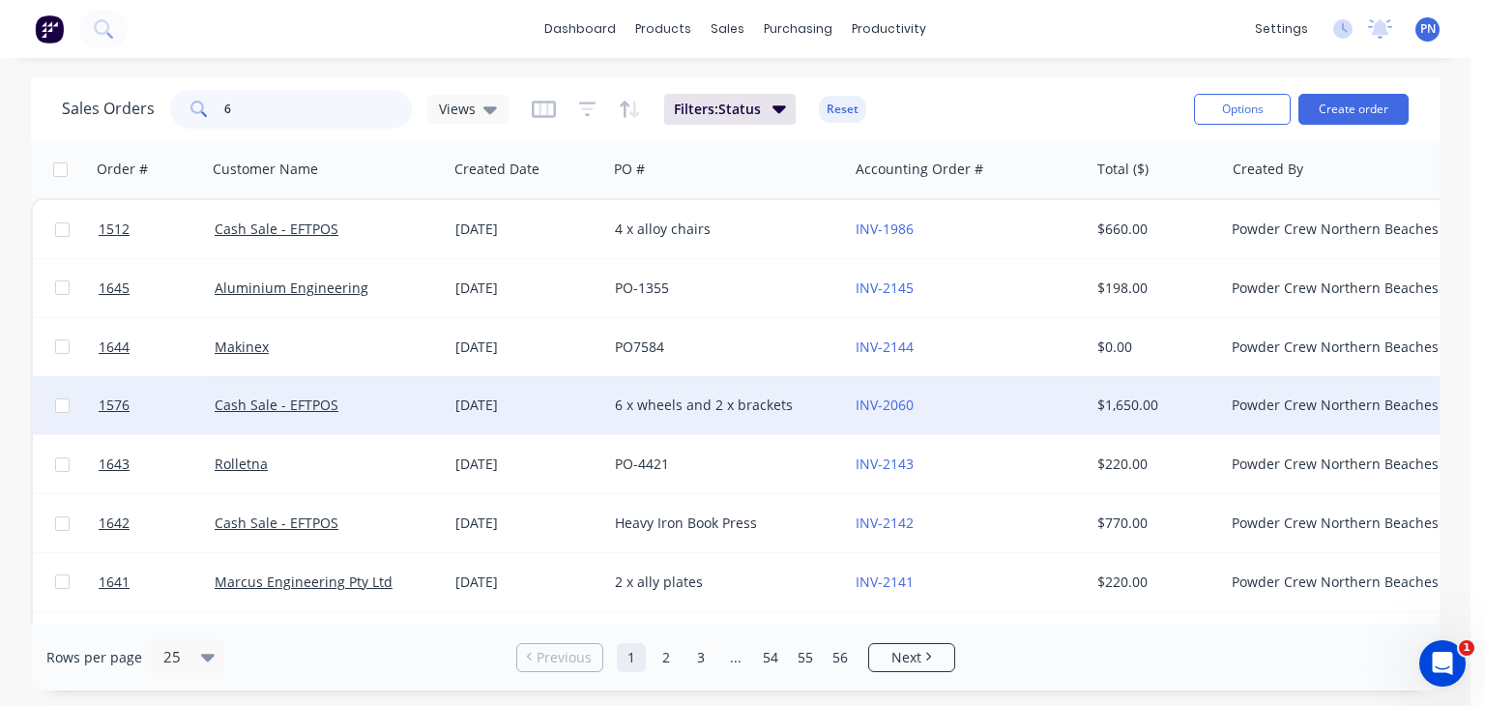
type input "6"
click at [619, 410] on div "6 x wheels and 2 x brackets" at bounding box center [722, 404] width 215 height 19
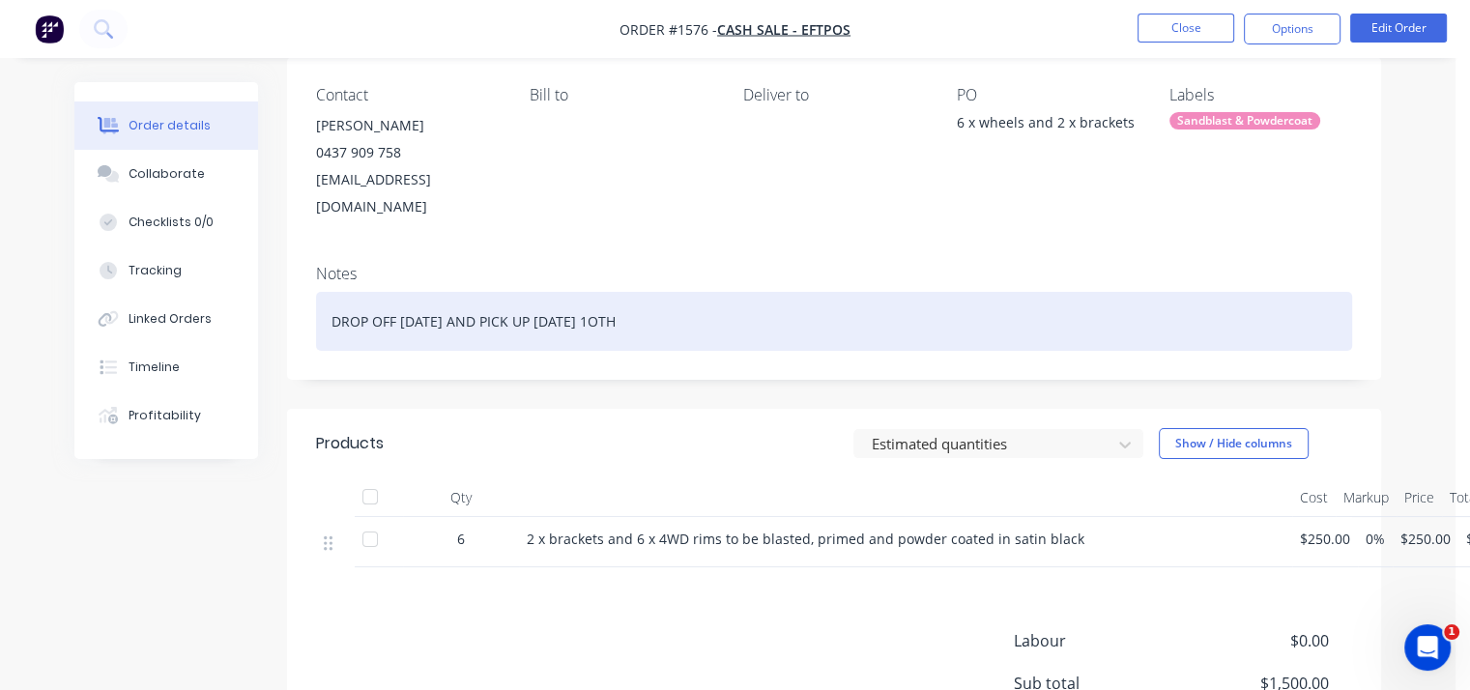
scroll to position [332, 0]
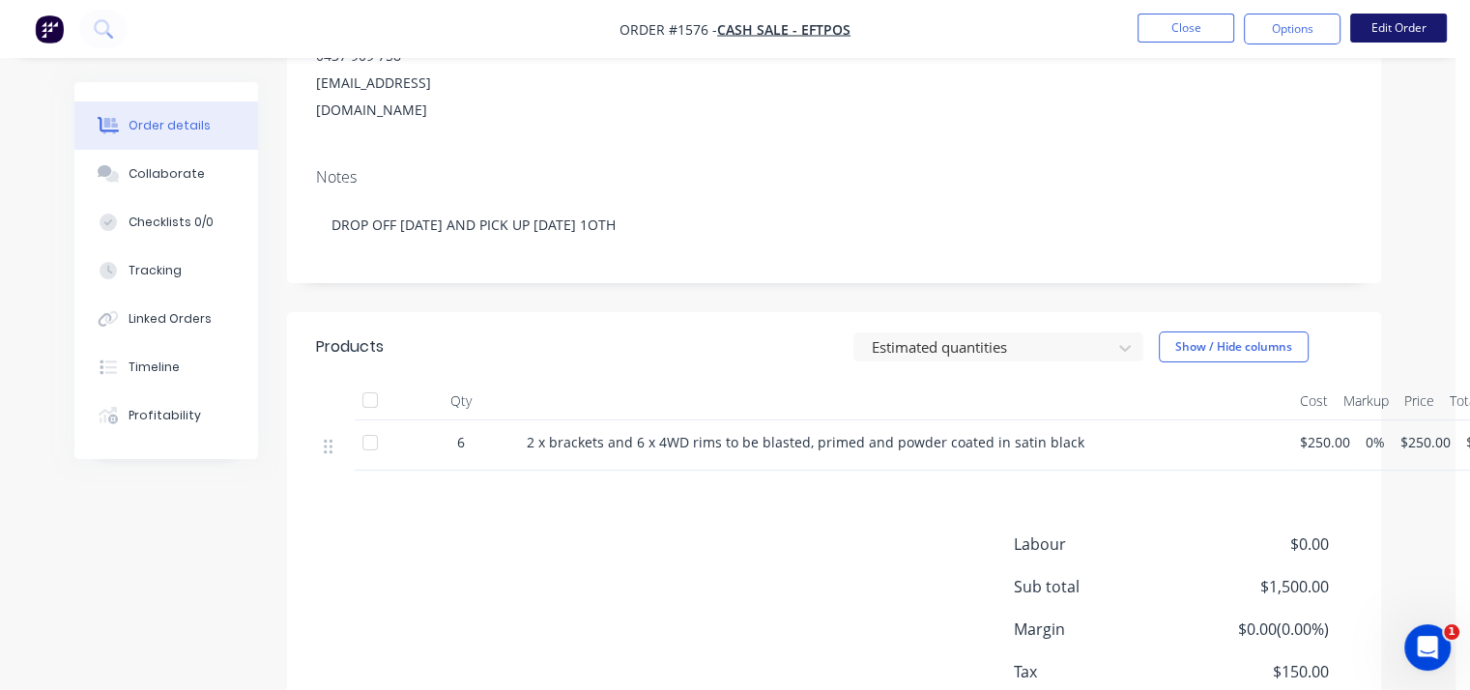
click at [1377, 31] on button "Edit Order" at bounding box center [1399, 28] width 97 height 29
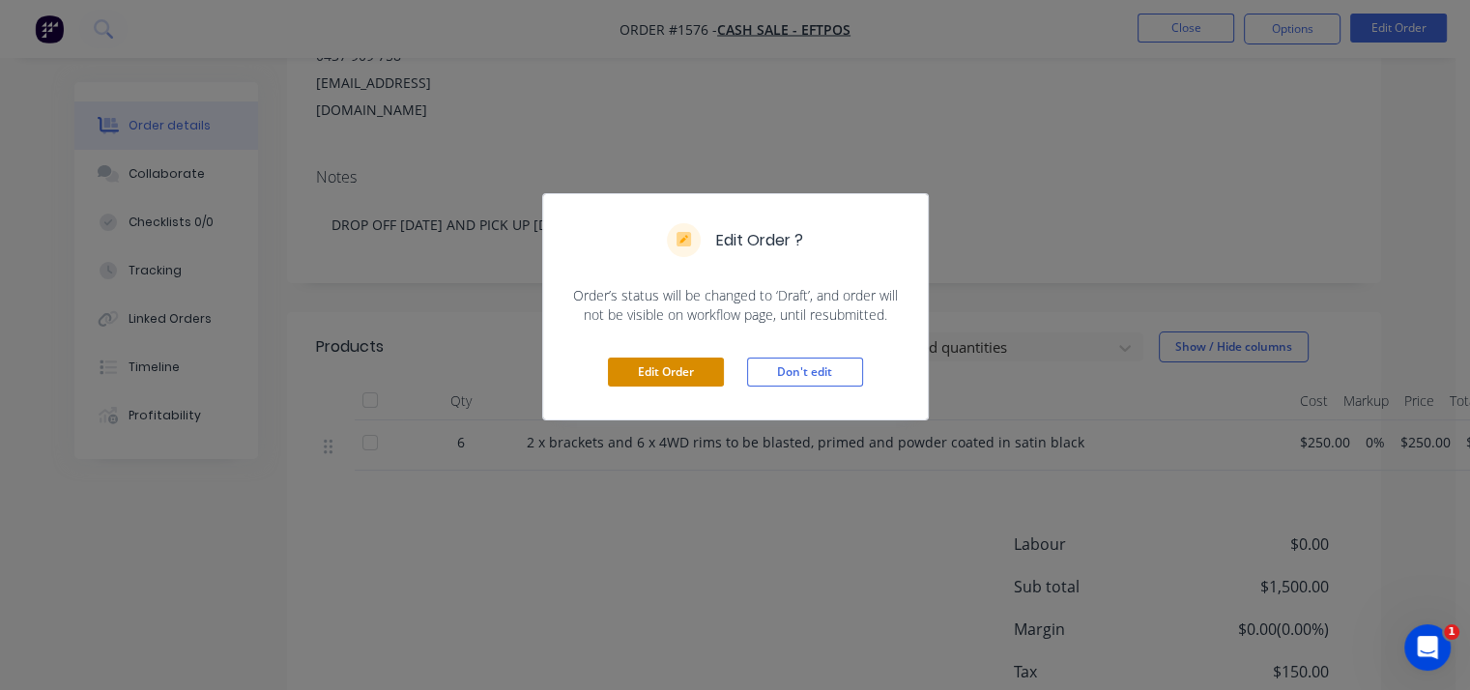
click at [654, 385] on button "Edit Order" at bounding box center [666, 372] width 116 height 29
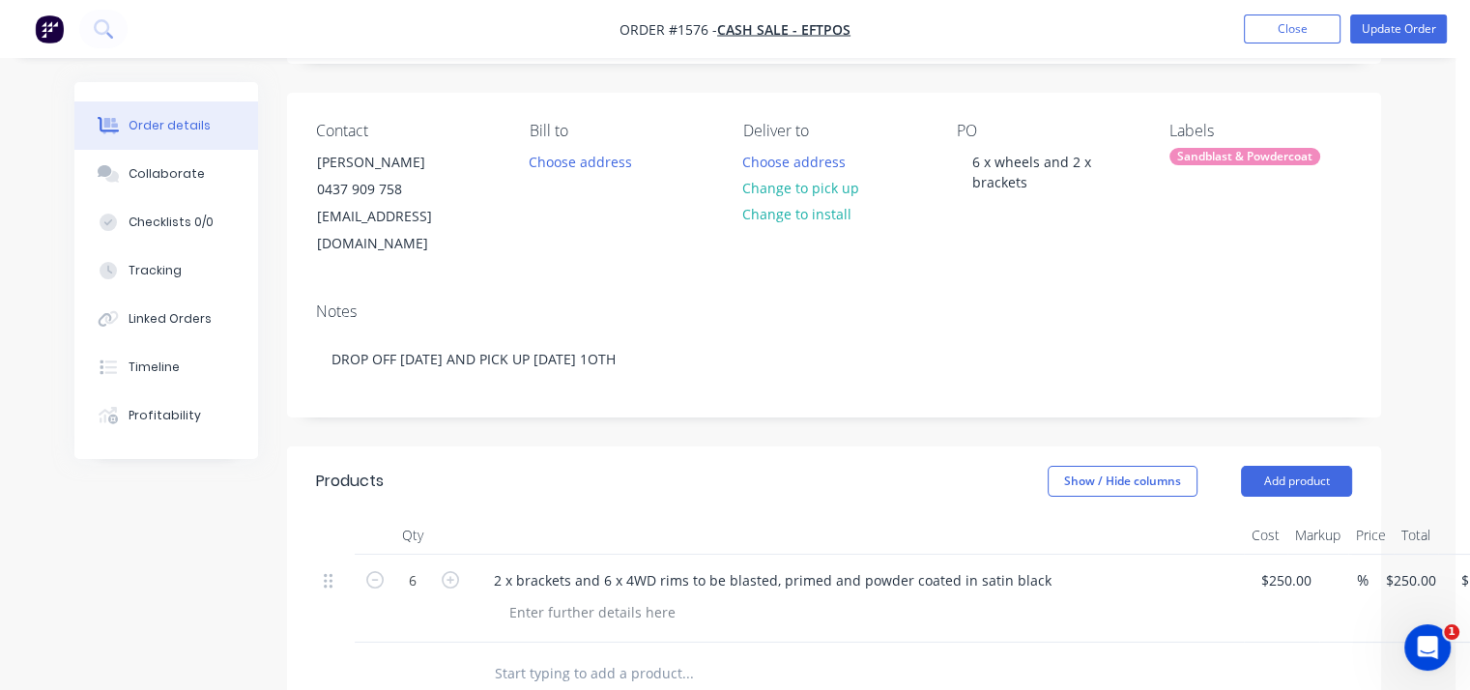
scroll to position [387, 0]
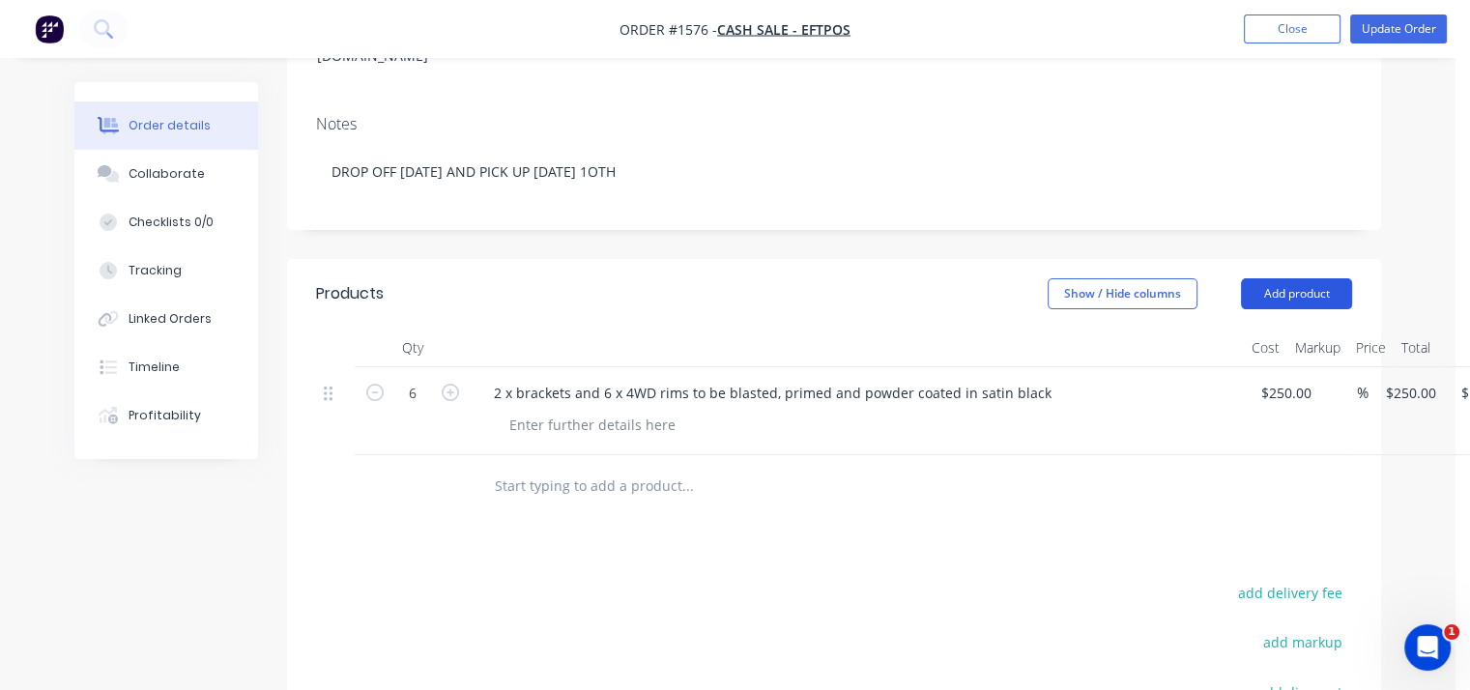
click at [1279, 278] on button "Add product" at bounding box center [1296, 293] width 111 height 31
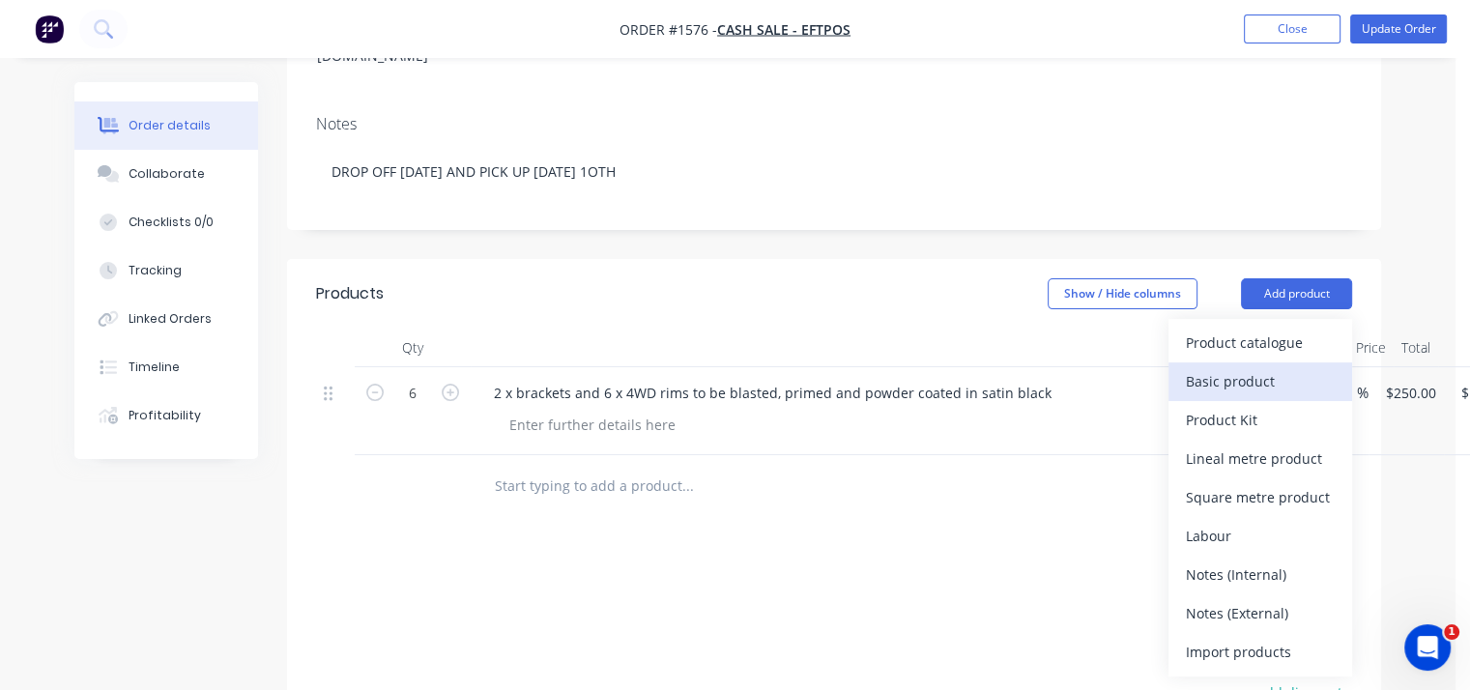
click at [1239, 367] on div "Basic product" at bounding box center [1260, 381] width 149 height 28
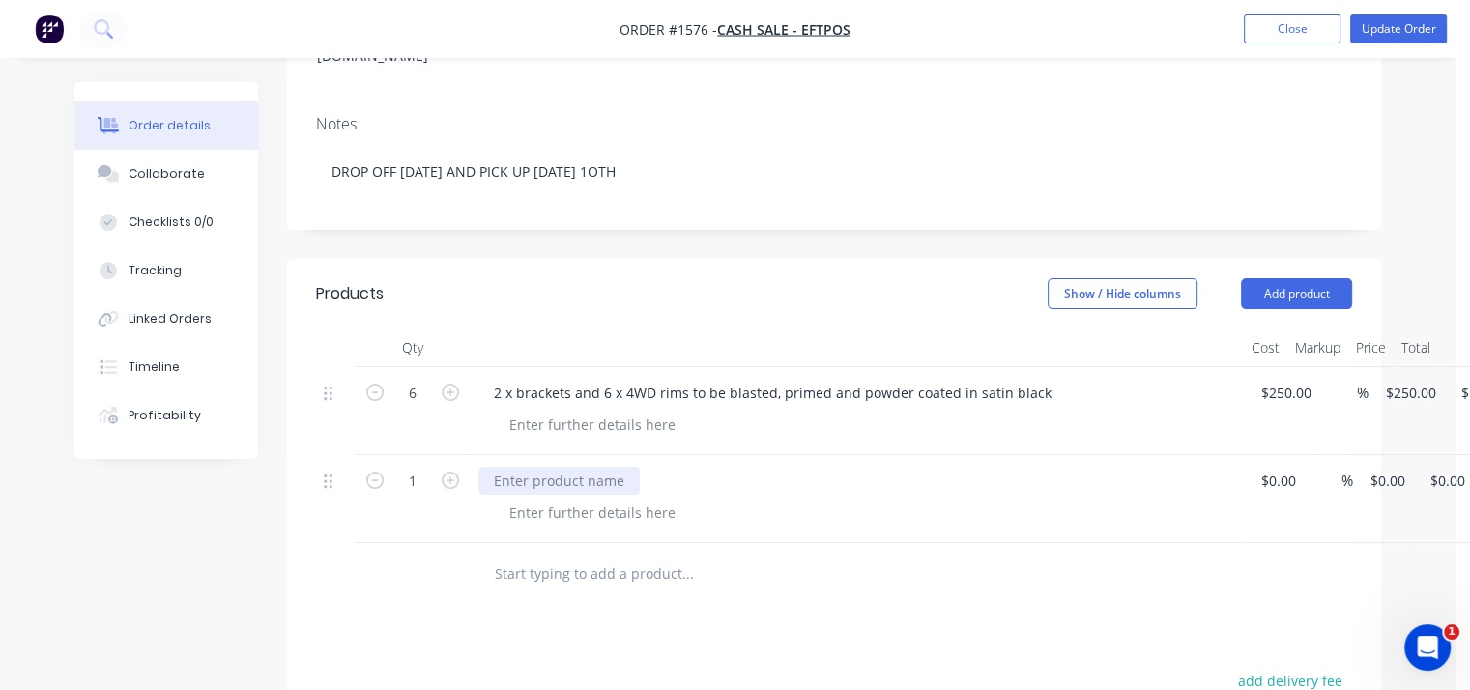
click at [603, 467] on div at bounding box center [559, 481] width 161 height 28
click at [1272, 467] on input at bounding box center [1282, 481] width 44 height 28
type input "$100.00"
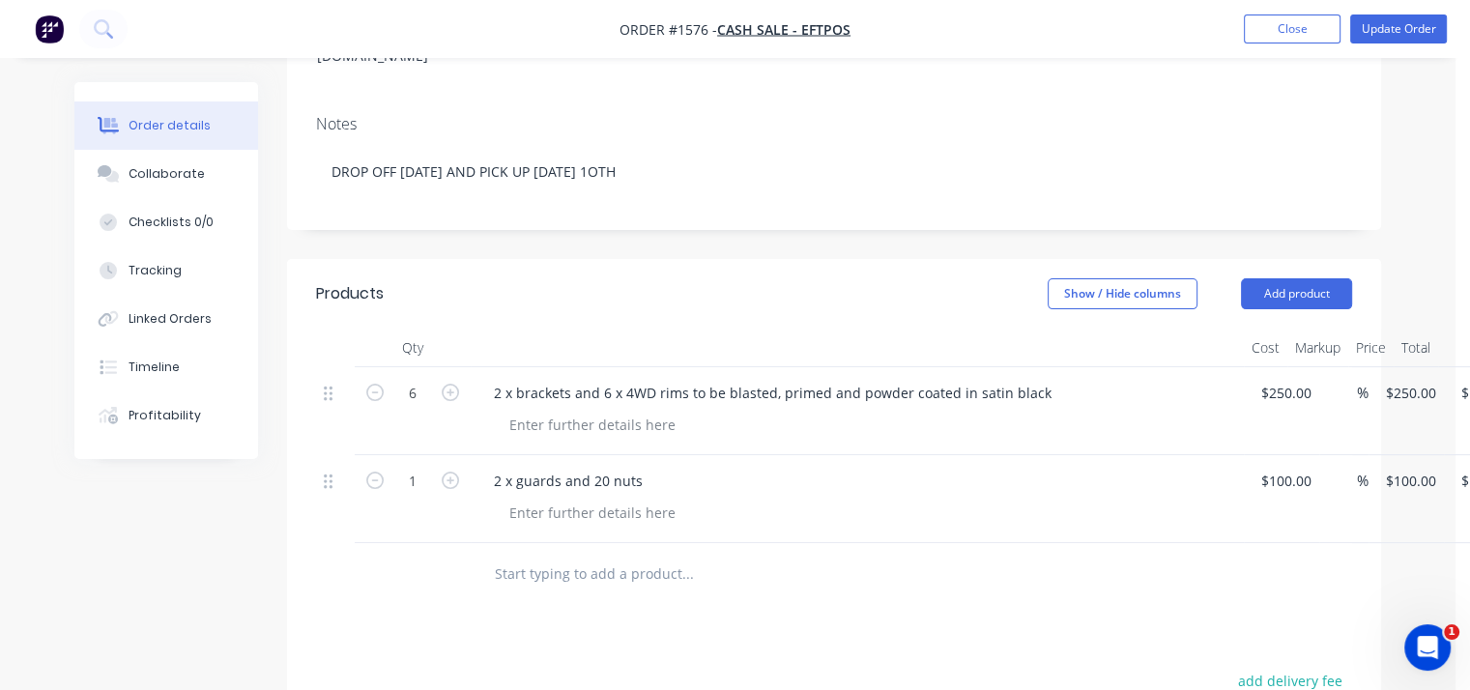
click at [1048, 499] on div at bounding box center [865, 513] width 742 height 28
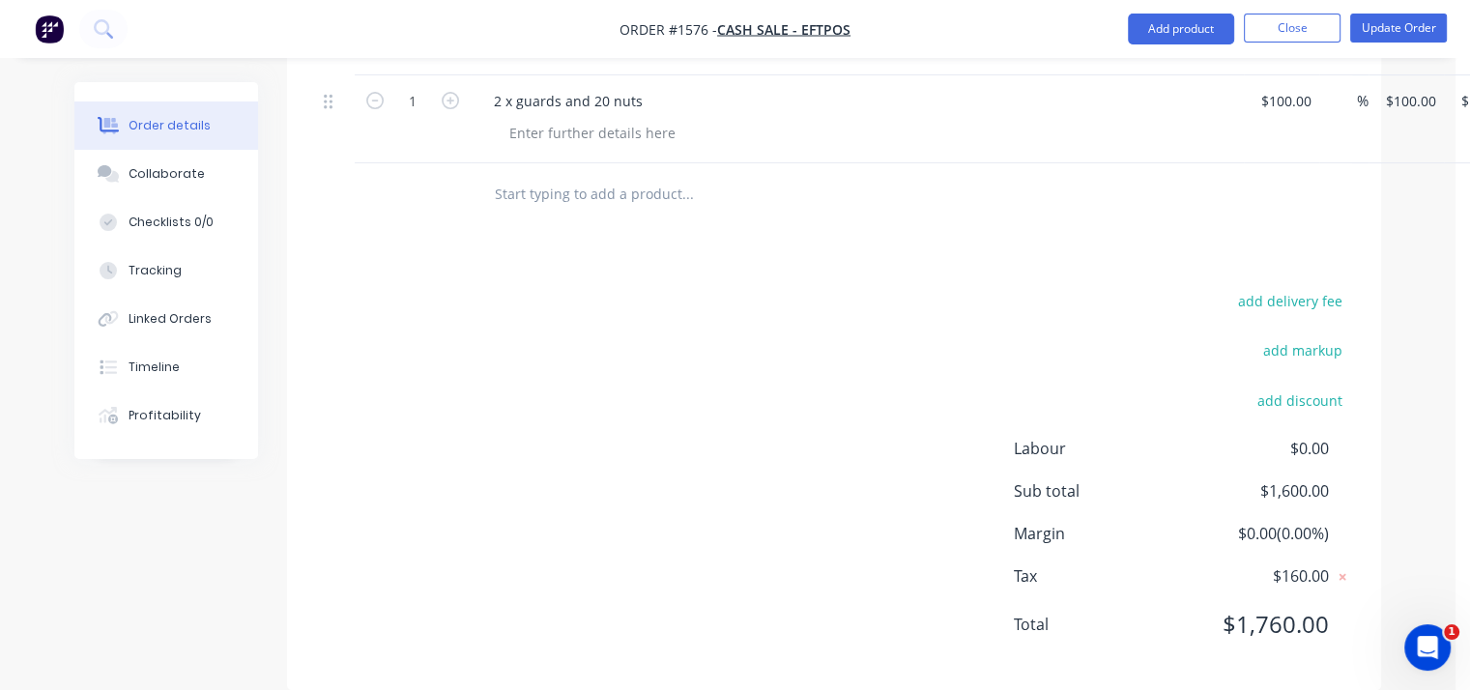
scroll to position [670, 0]
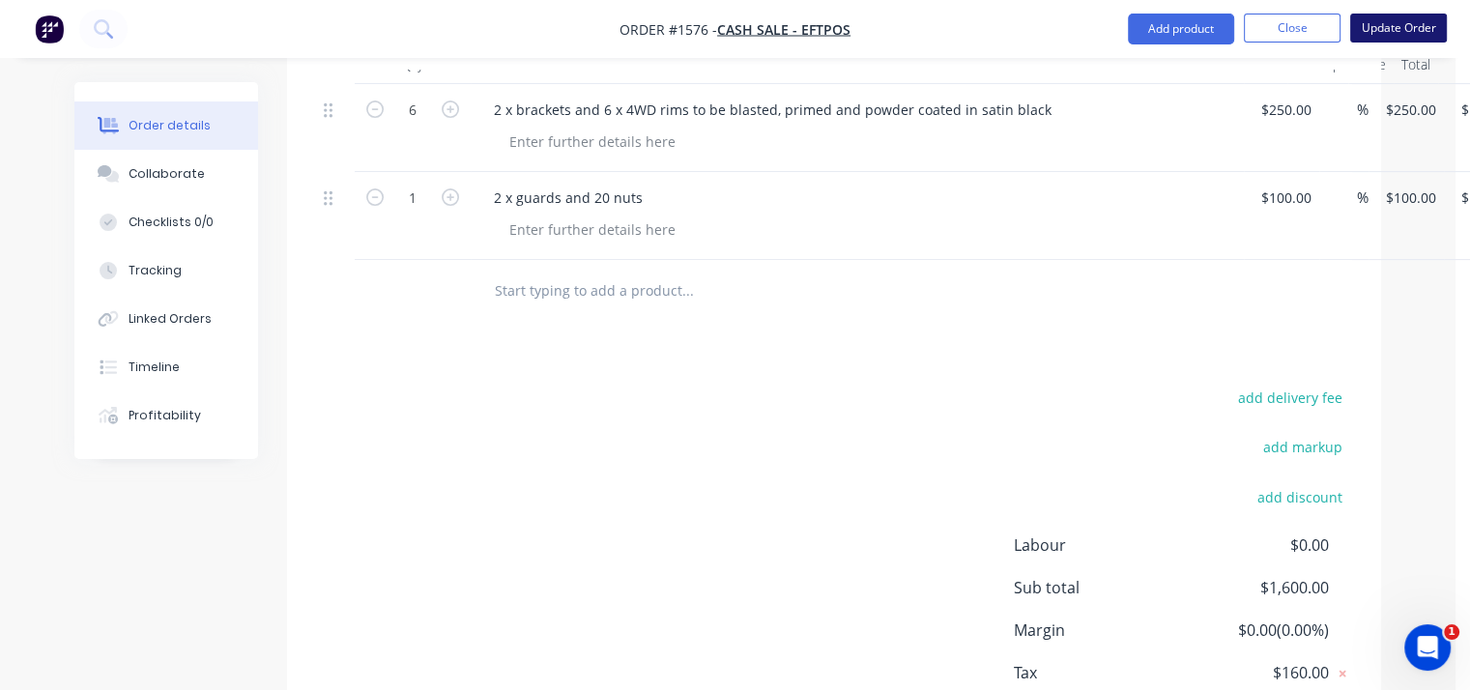
click at [1395, 41] on button "Update Order" at bounding box center [1399, 28] width 97 height 29
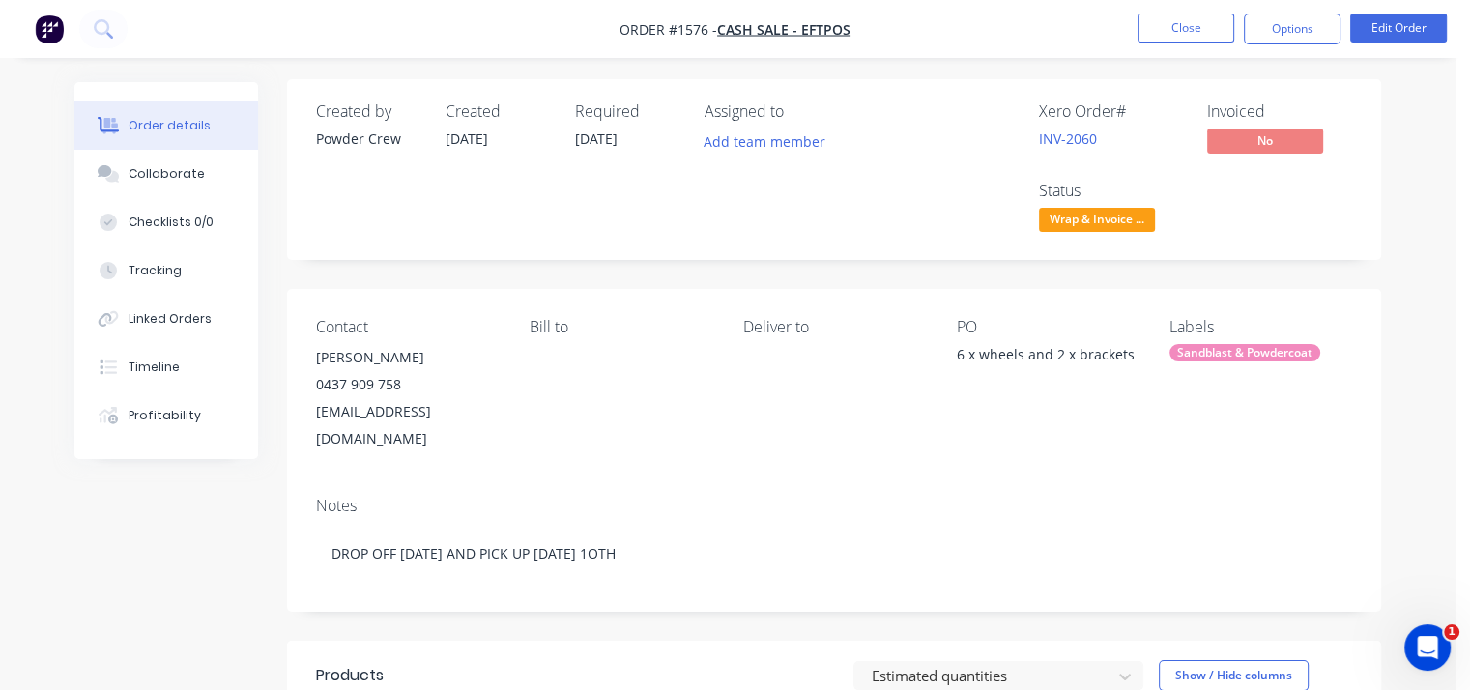
scroll to position [0, 0]
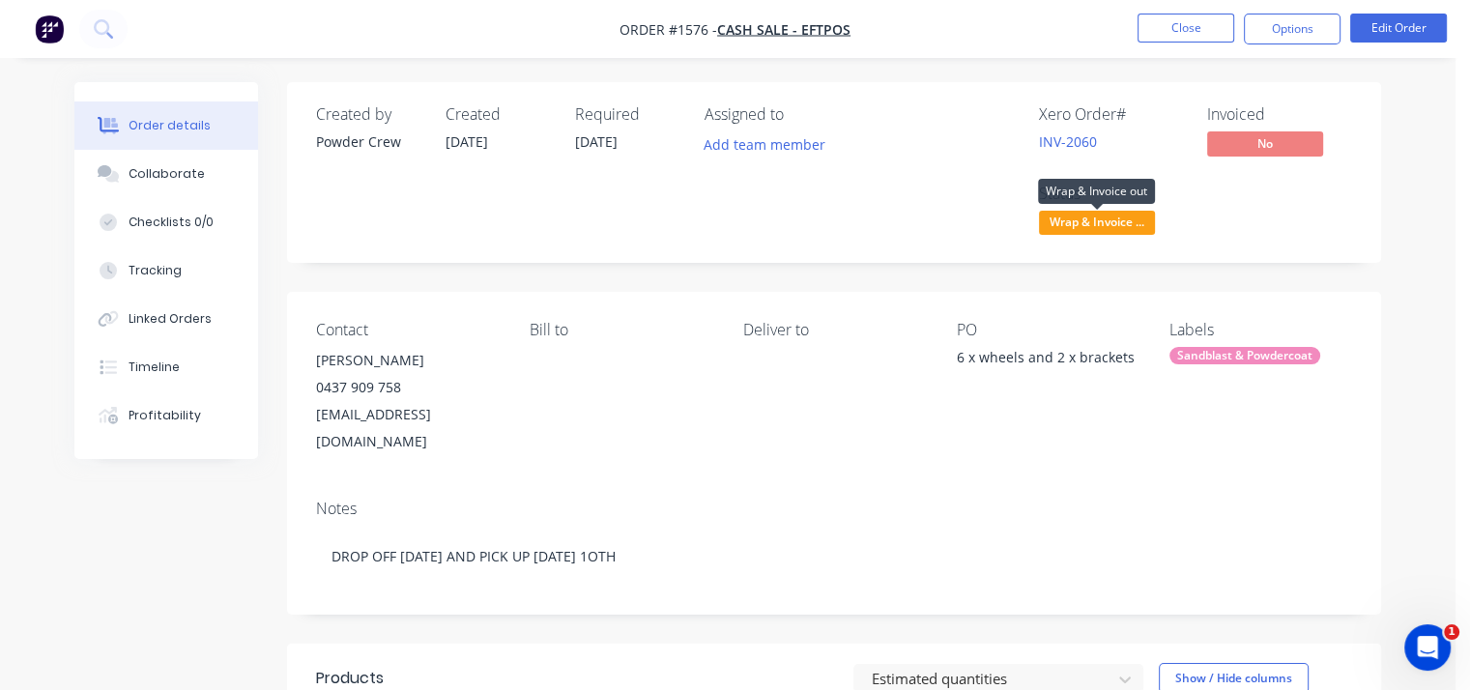
click at [1080, 218] on span "Wrap & Invoice ..." at bounding box center [1097, 223] width 116 height 24
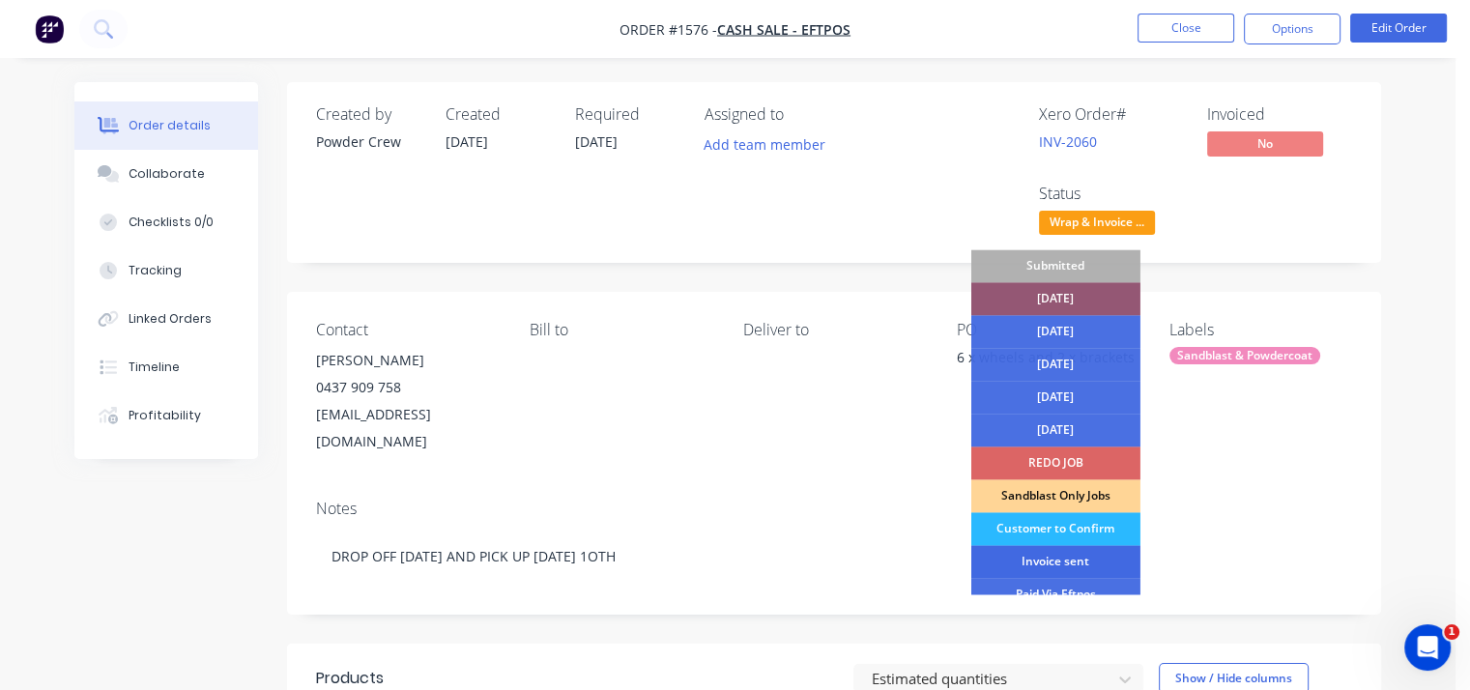
scroll to position [97, 0]
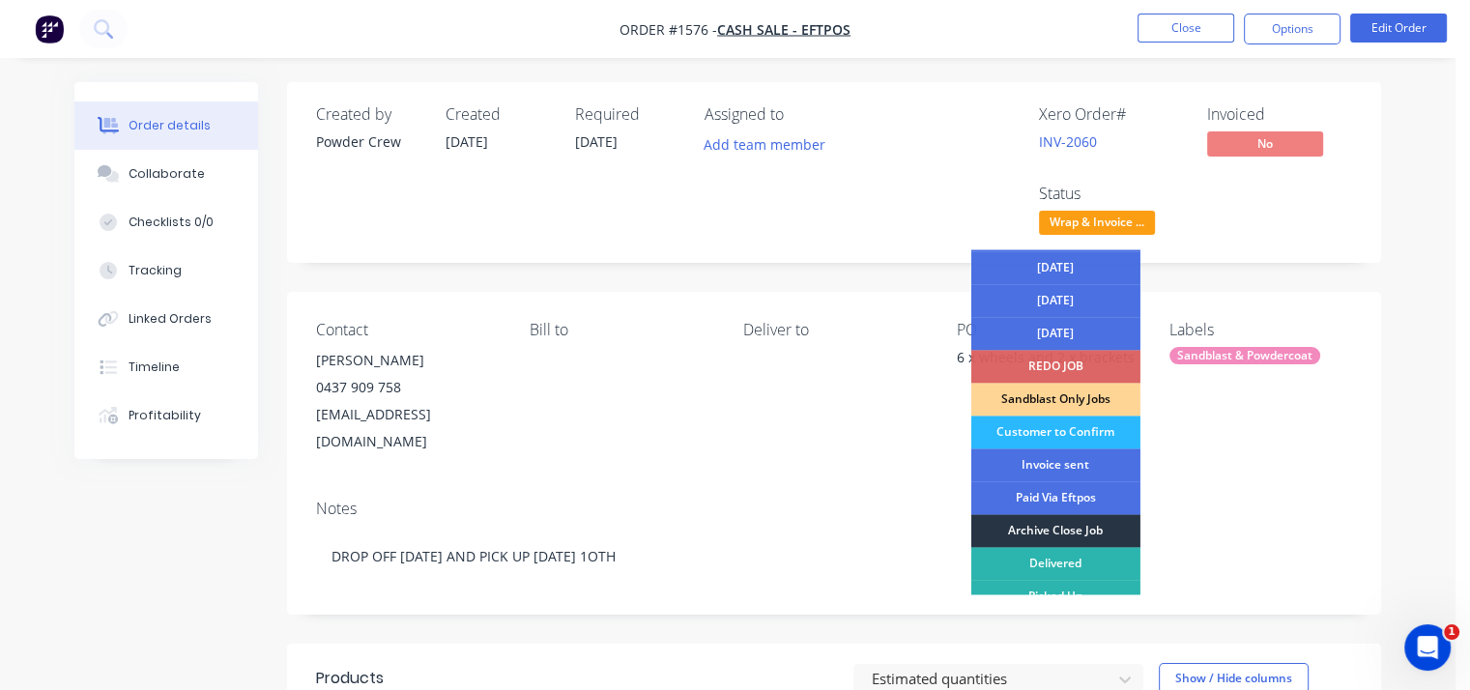
click at [1056, 528] on div "Archive Close Job" at bounding box center [1056, 530] width 169 height 33
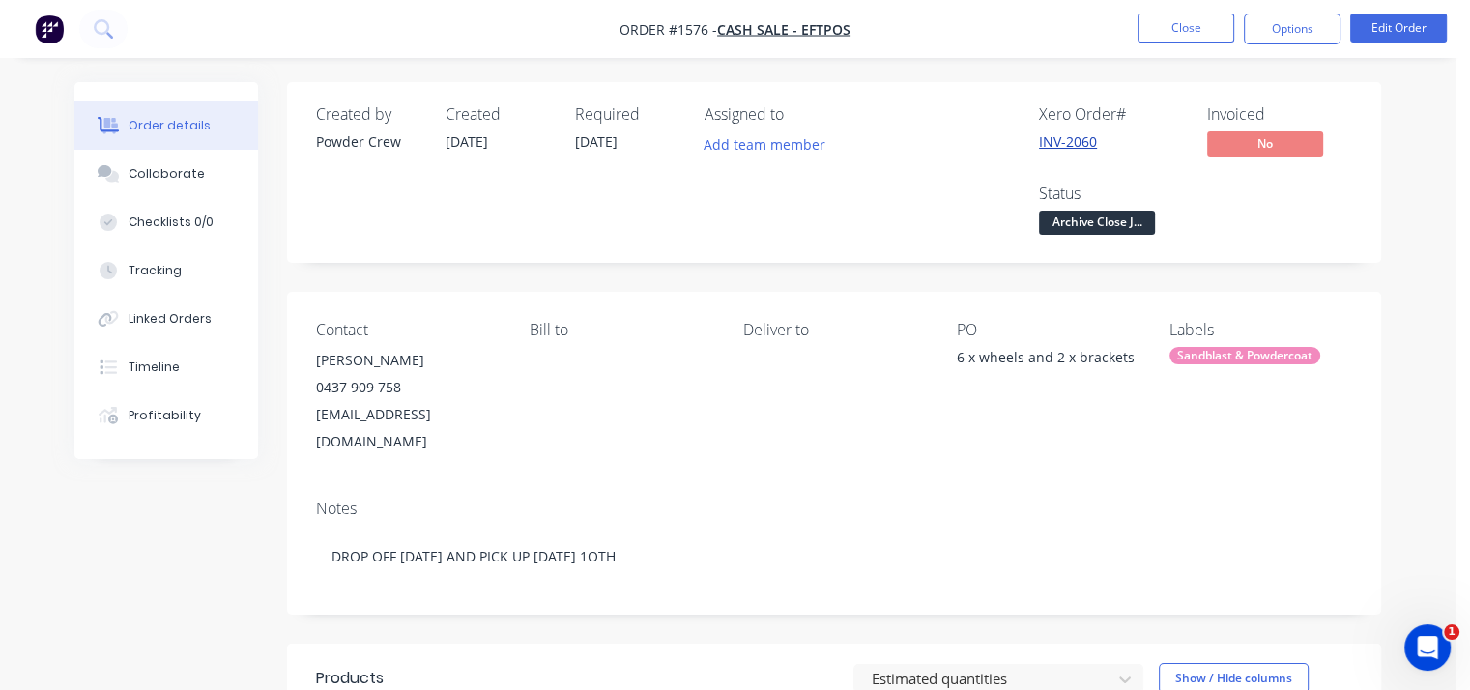
click at [1083, 140] on link "INV-2060" at bounding box center [1068, 141] width 58 height 18
